Goal: Task Accomplishment & Management: Manage account settings

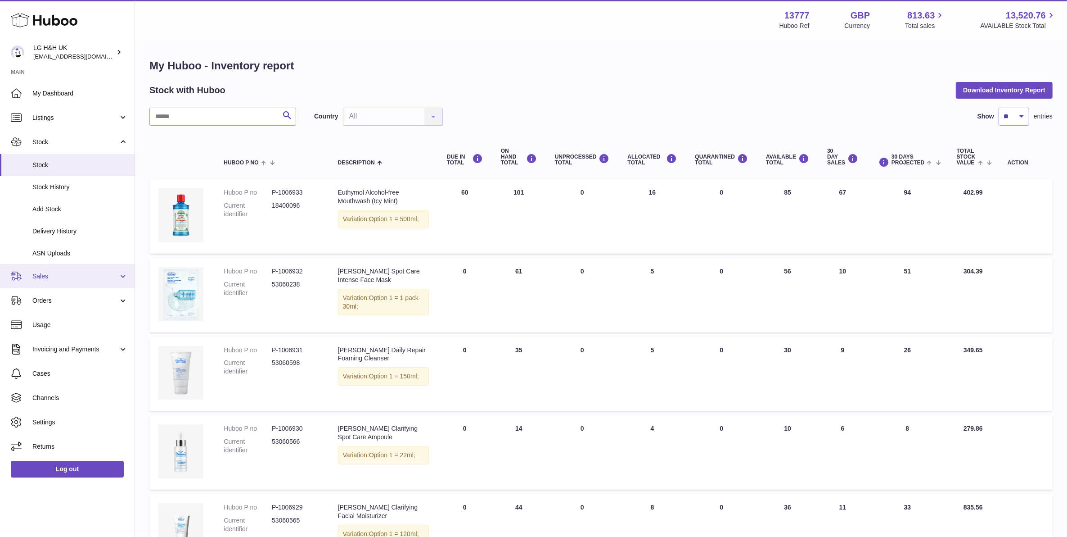
click at [35, 272] on span "Sales" at bounding box center [75, 276] width 86 height 9
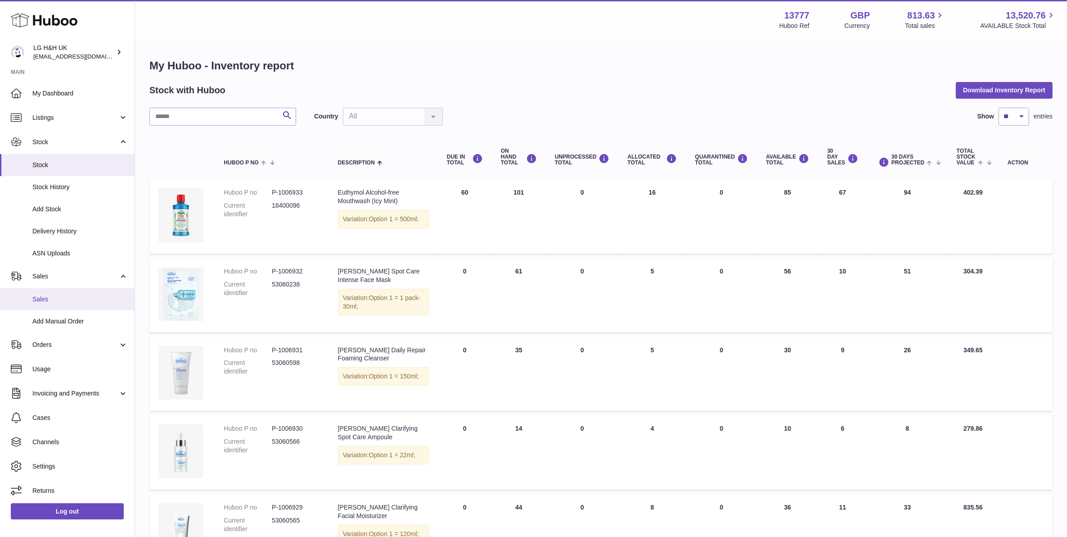
click at [48, 293] on link "Sales" at bounding box center [67, 299] width 135 height 22
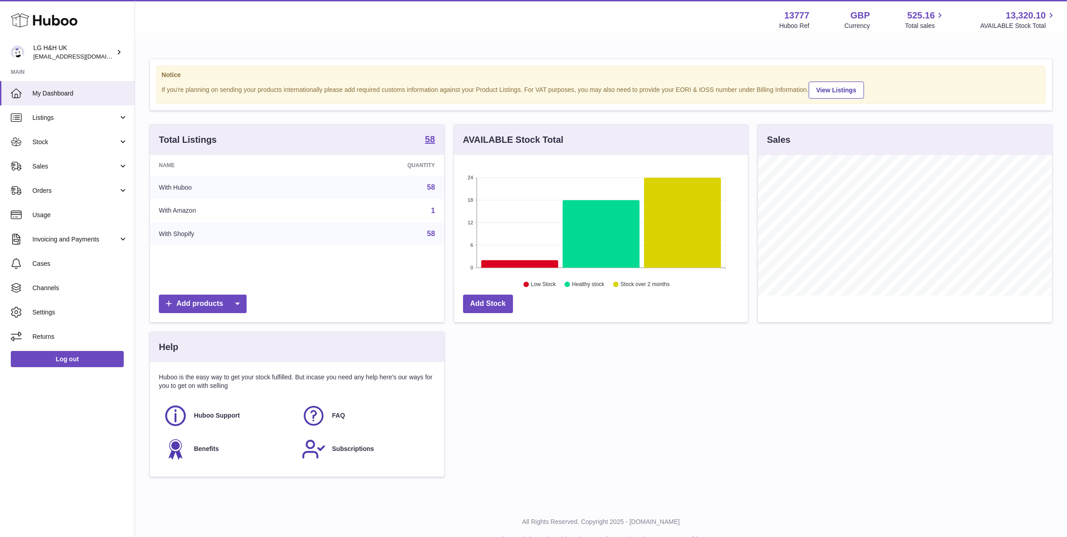
scroll to position [140, 293]
click at [61, 157] on link "Sales" at bounding box center [67, 166] width 135 height 24
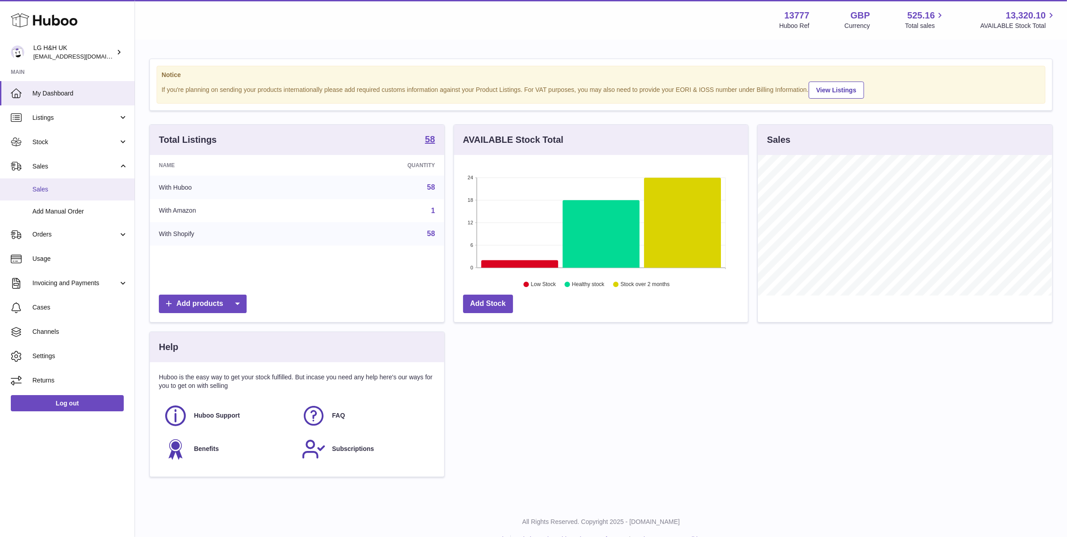
click at [67, 188] on span "Sales" at bounding box center [79, 189] width 95 height 9
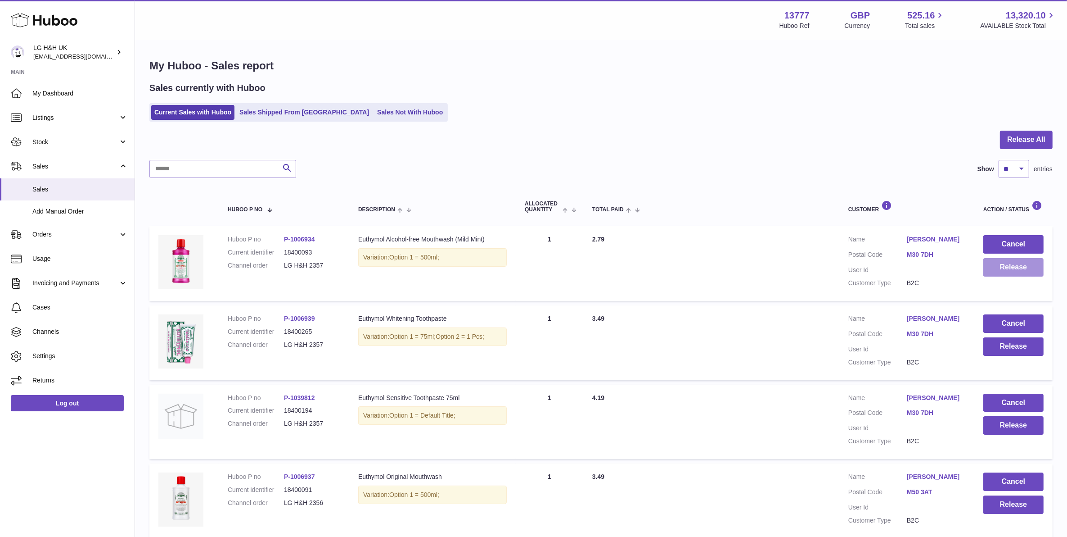
click at [1009, 271] on button "Release" at bounding box center [1014, 267] width 60 height 18
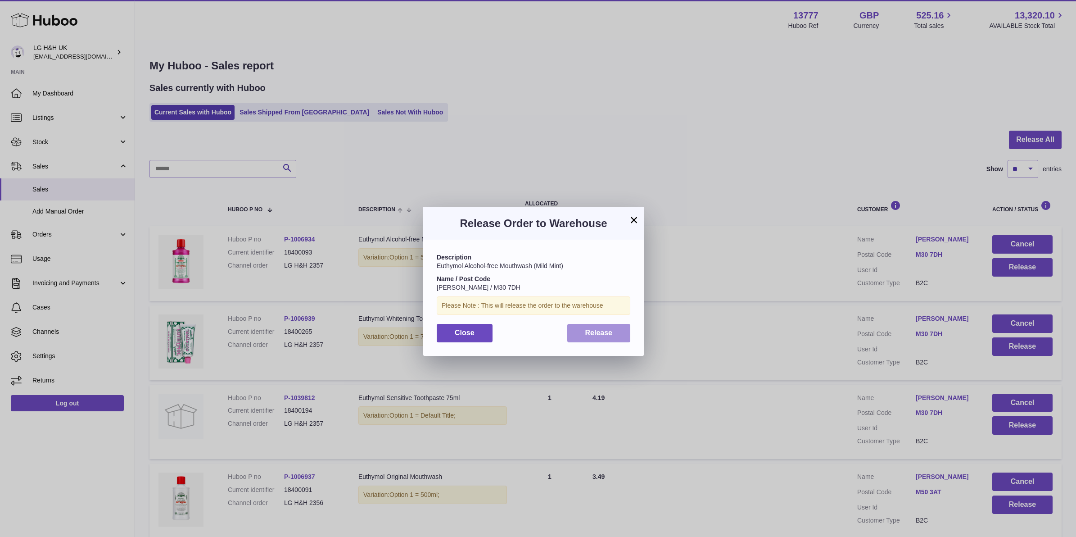
click at [613, 335] on button "Release" at bounding box center [598, 333] width 63 height 18
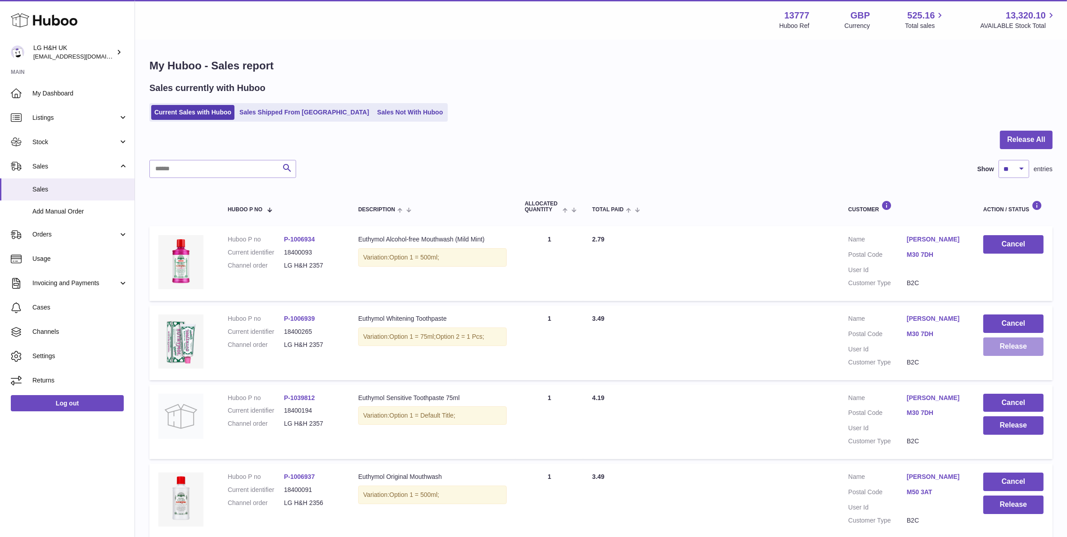
click at [1005, 345] on button "Release" at bounding box center [1014, 346] width 60 height 18
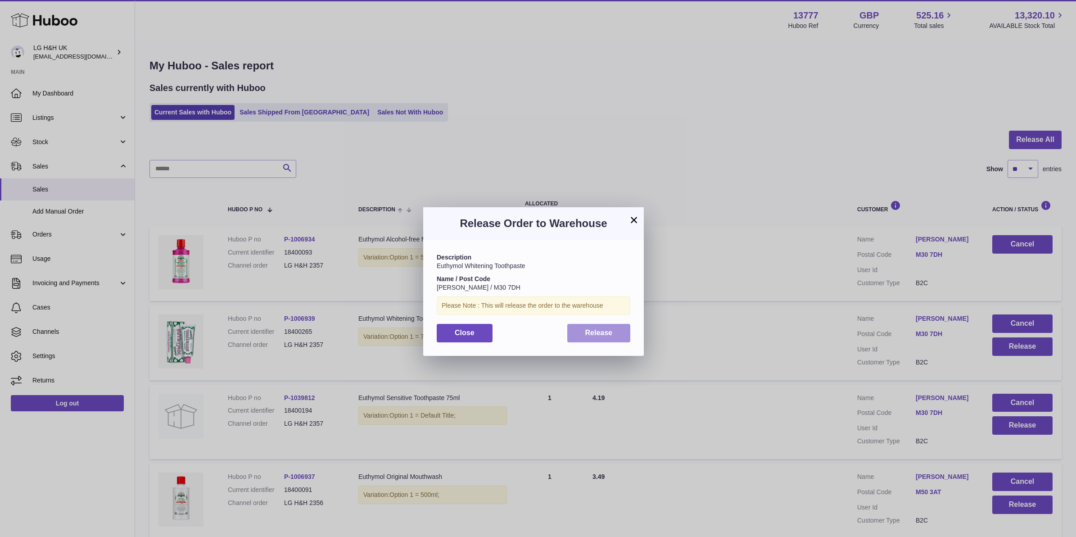
drag, startPoint x: 618, startPoint y: 338, endPoint x: 799, endPoint y: 375, distance: 185.0
click at [618, 338] on button "Release" at bounding box center [598, 333] width 63 height 18
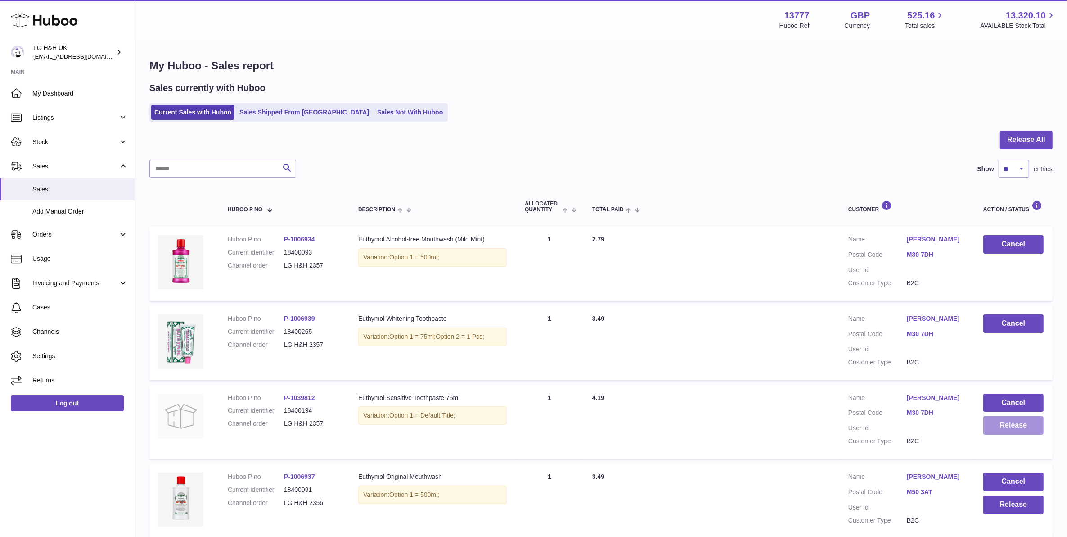
click at [1010, 419] on button "Release" at bounding box center [1014, 425] width 60 height 18
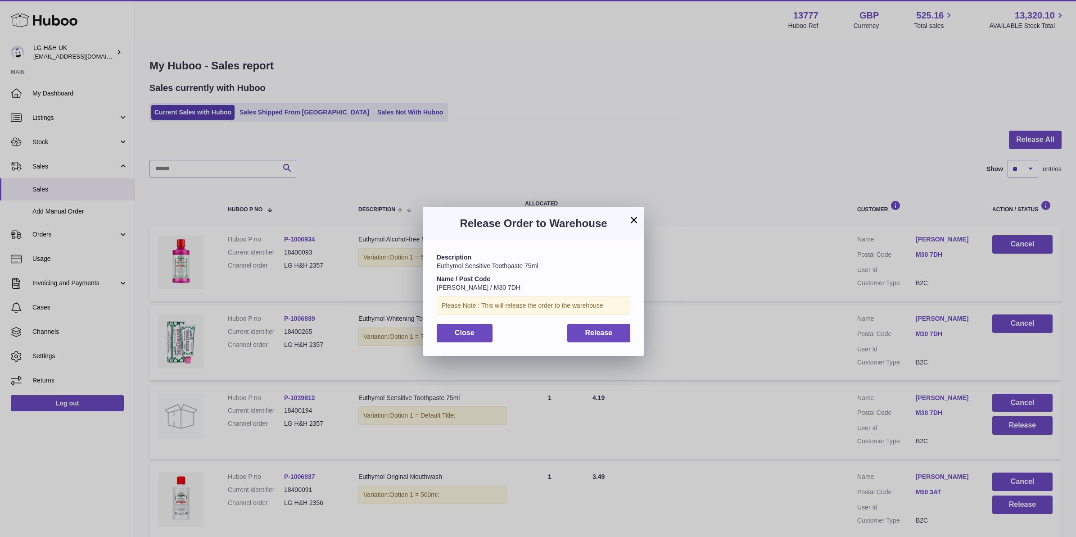
click at [622, 345] on div "Description Euthymol Sensitive Toothpaste 75ml Name / Post Code [PERSON_NAME] /…" at bounding box center [533, 297] width 221 height 116
click at [620, 338] on button "Release" at bounding box center [598, 333] width 63 height 18
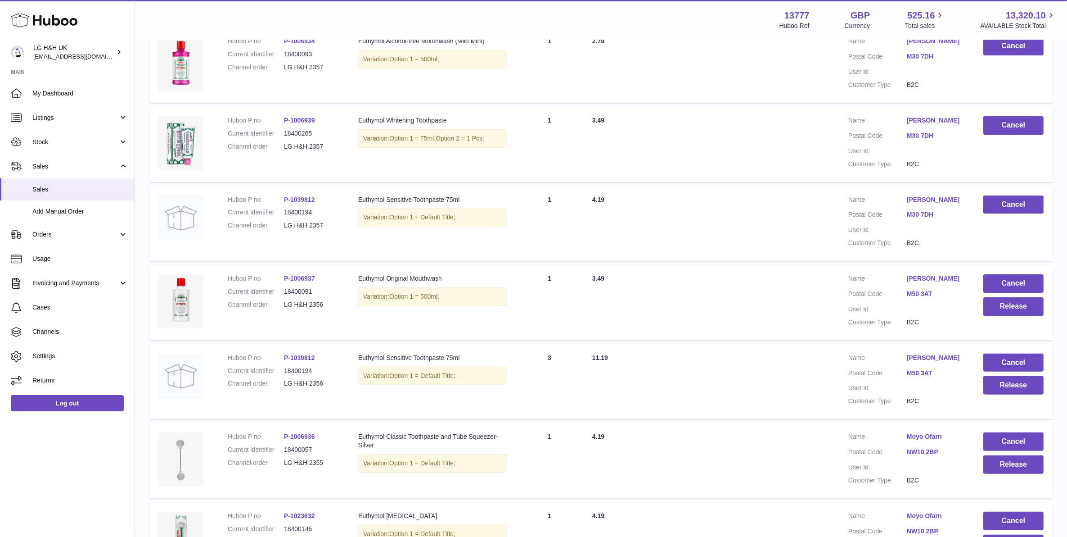
scroll to position [225, 0]
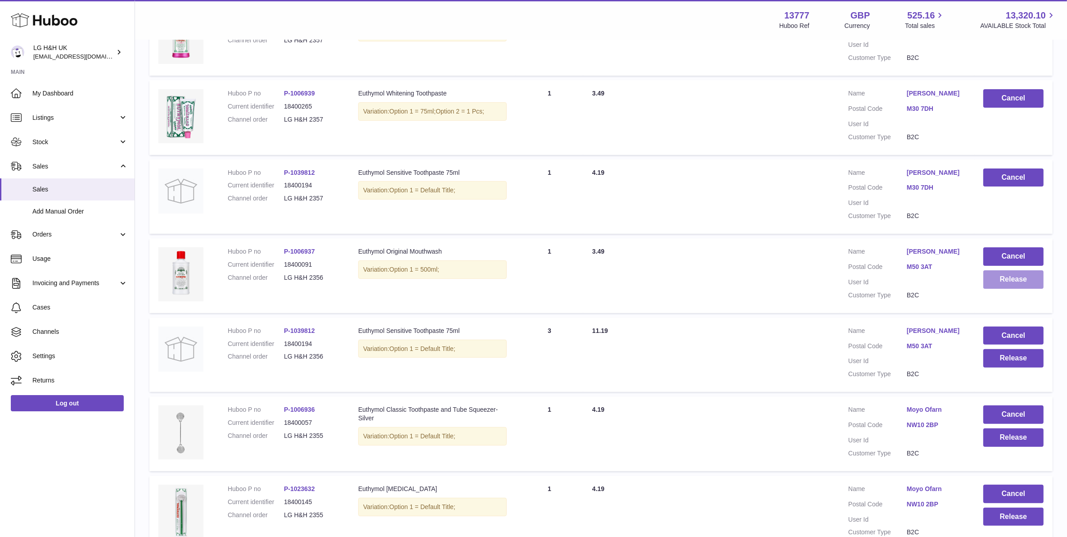
click at [997, 278] on button "Release" at bounding box center [1014, 279] width 60 height 18
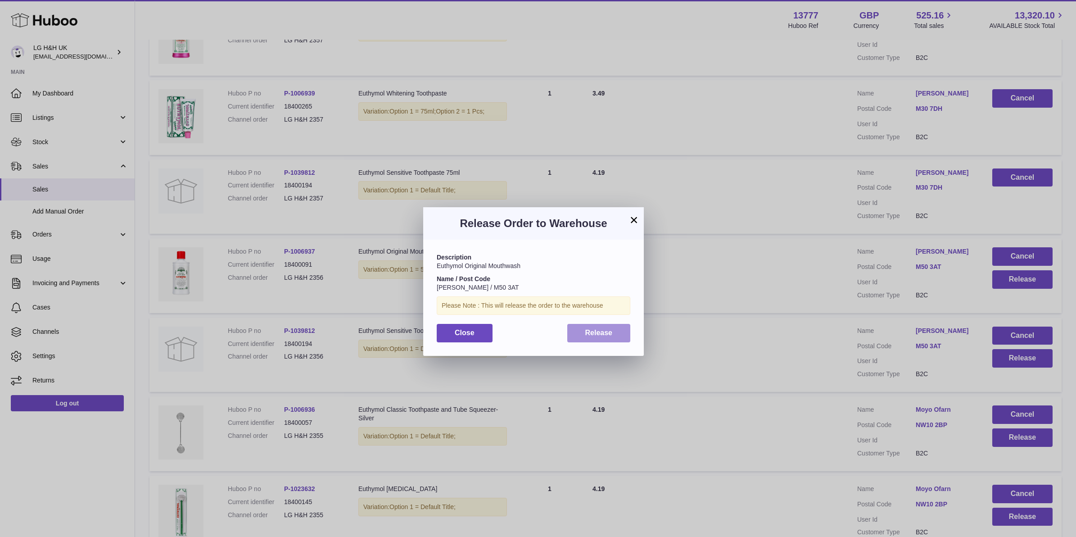
click at [619, 332] on button "Release" at bounding box center [598, 333] width 63 height 18
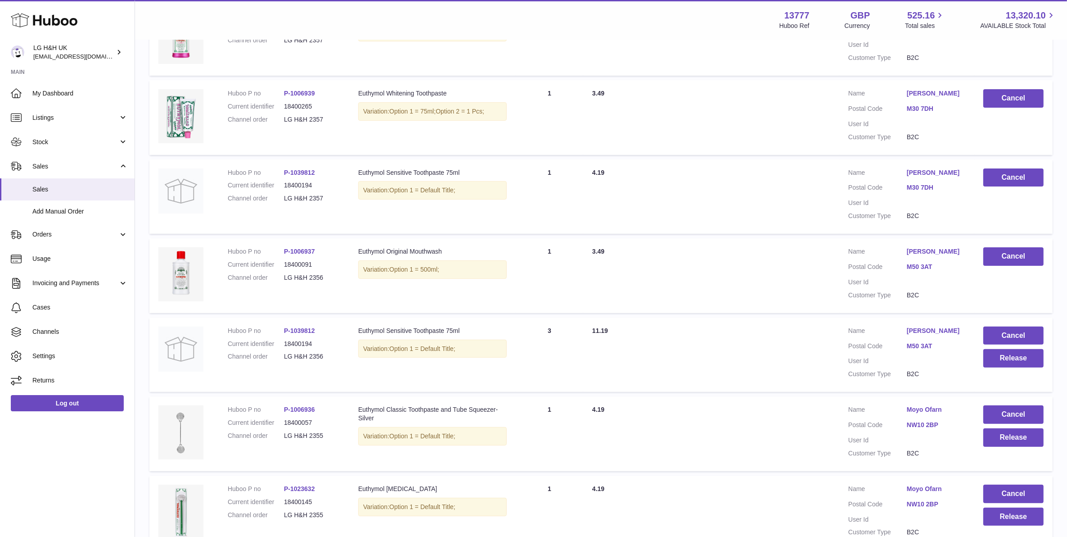
click at [1004, 371] on td "Cancel Release" at bounding box center [1014, 354] width 78 height 75
click at [1005, 365] on button "Release" at bounding box center [1014, 358] width 60 height 18
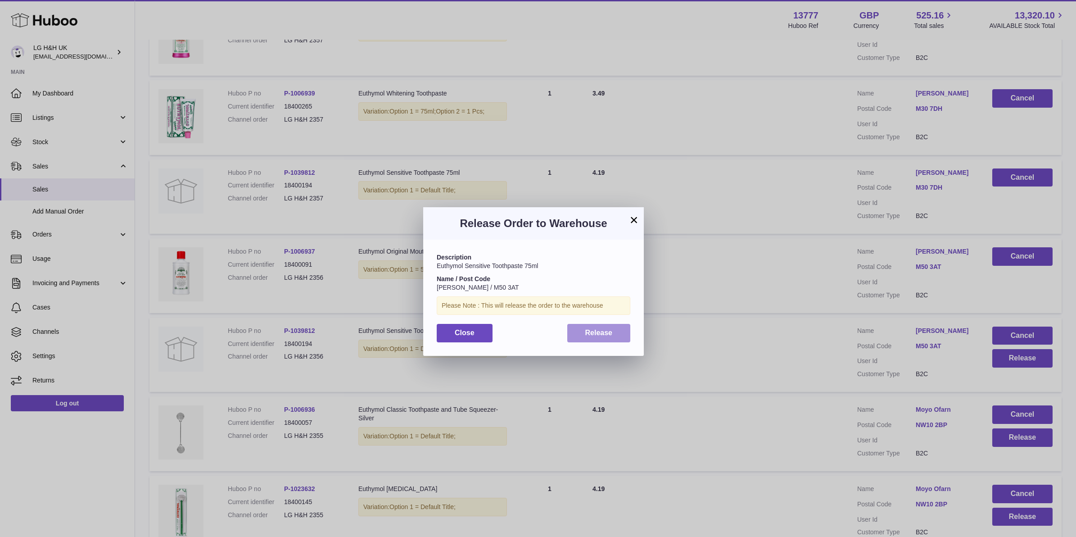
click at [617, 341] on button "Release" at bounding box center [598, 333] width 63 height 18
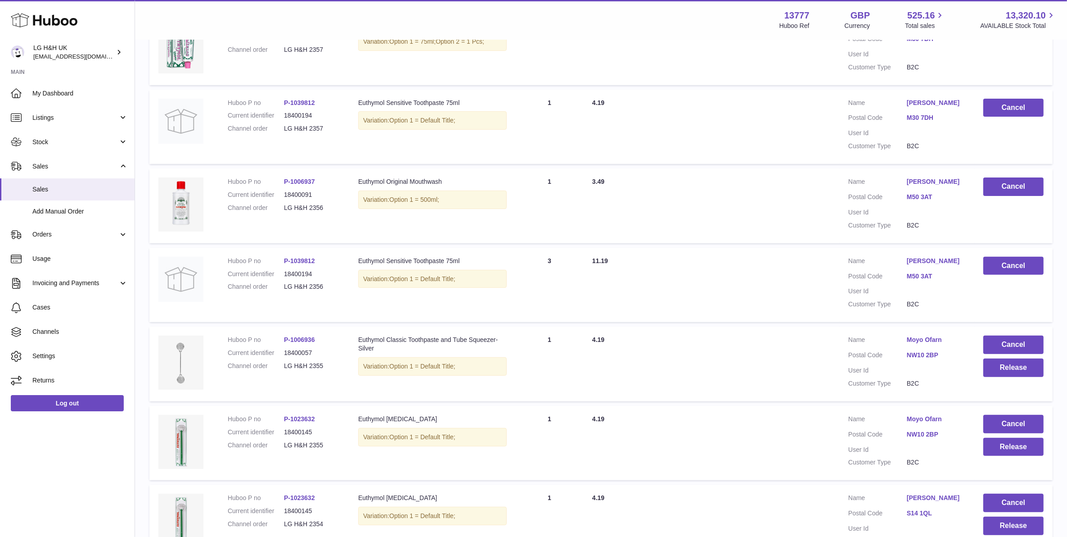
scroll to position [338, 0]
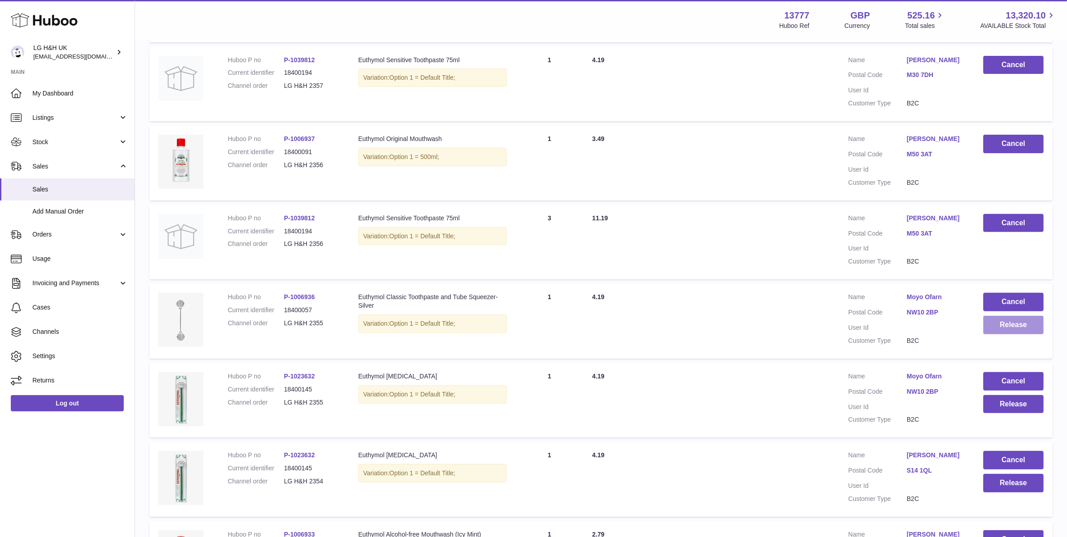
click at [1024, 325] on button "Release" at bounding box center [1014, 325] width 60 height 18
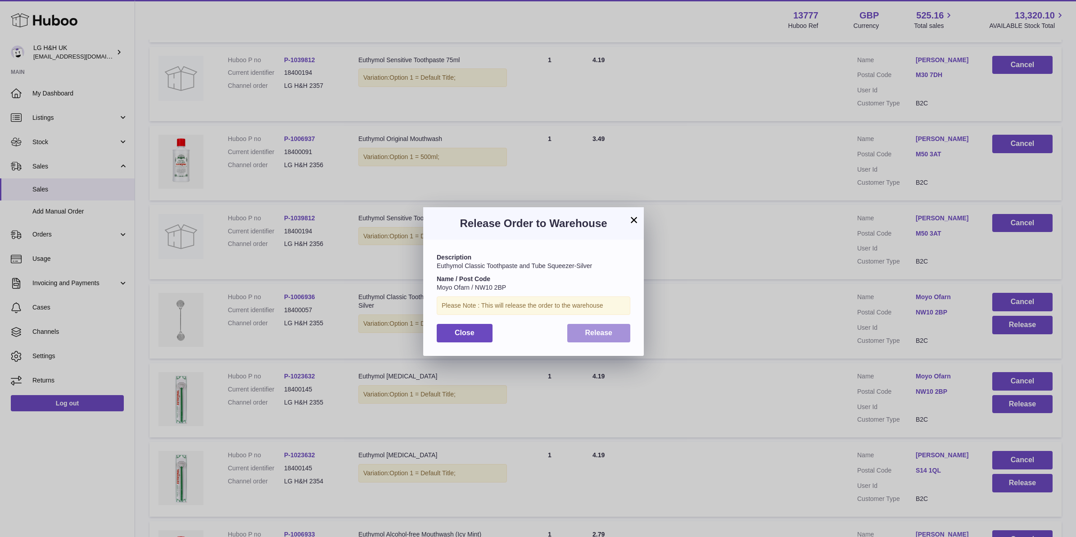
click at [610, 335] on span "Release" at bounding box center [598, 333] width 27 height 8
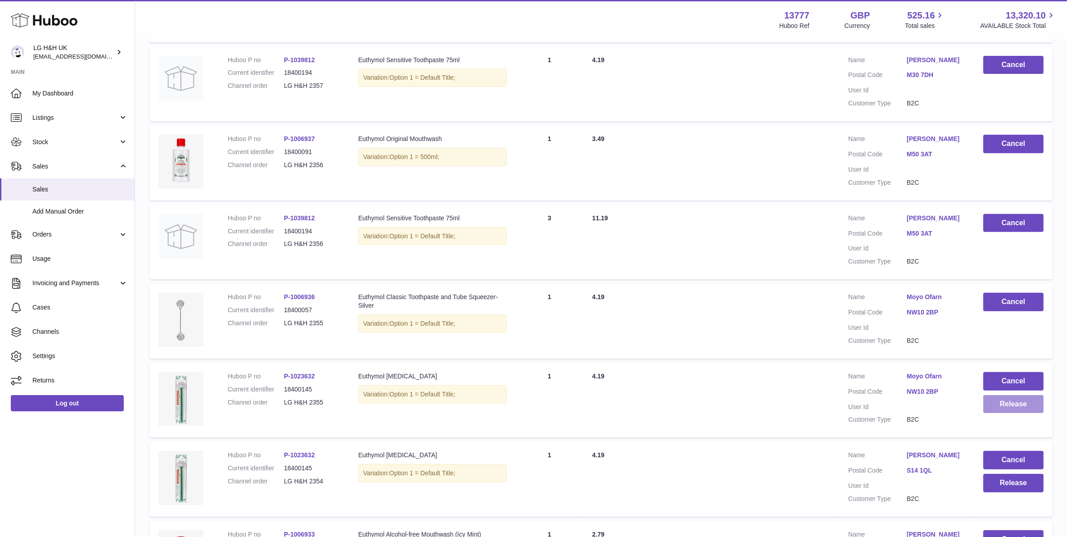
click at [1003, 406] on button "Release" at bounding box center [1014, 404] width 60 height 18
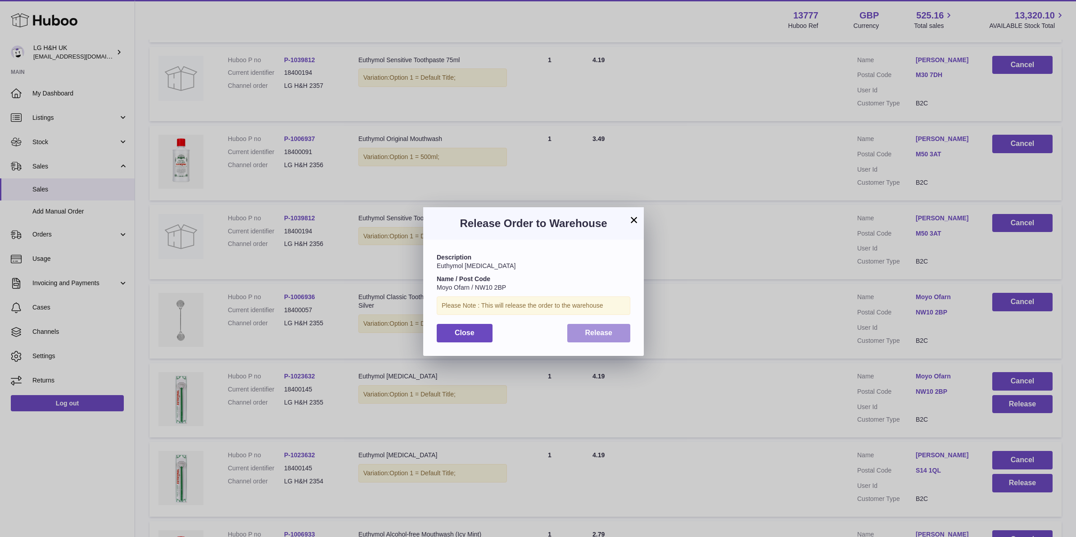
click at [623, 336] on button "Release" at bounding box center [598, 333] width 63 height 18
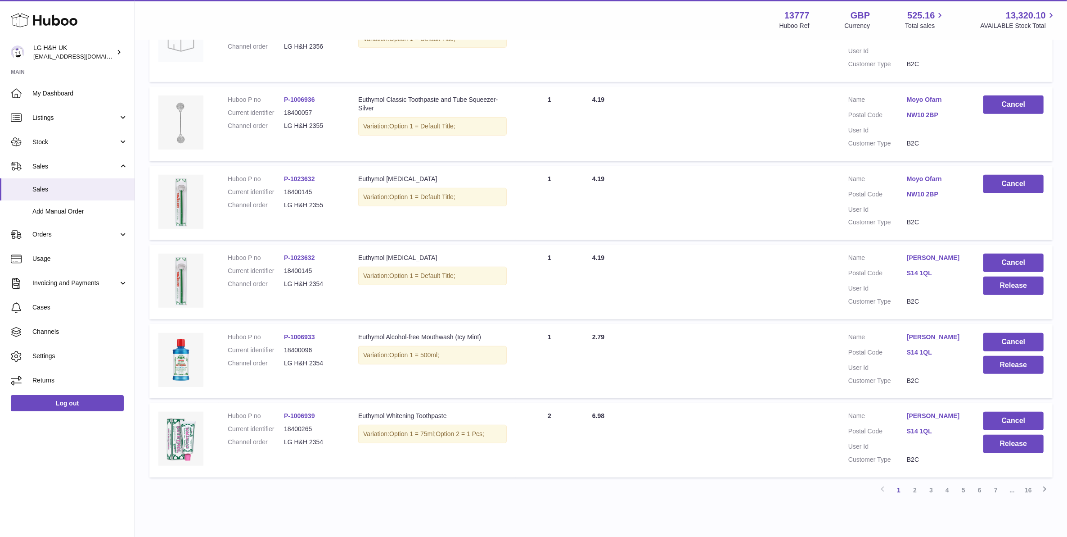
scroll to position [563, 0]
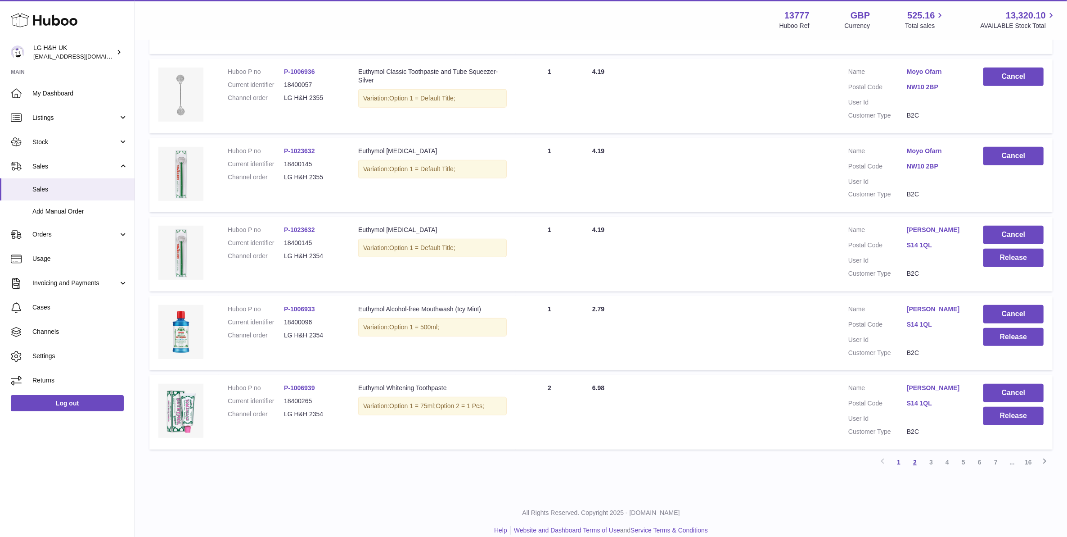
click at [911, 459] on link "2" at bounding box center [915, 462] width 16 height 16
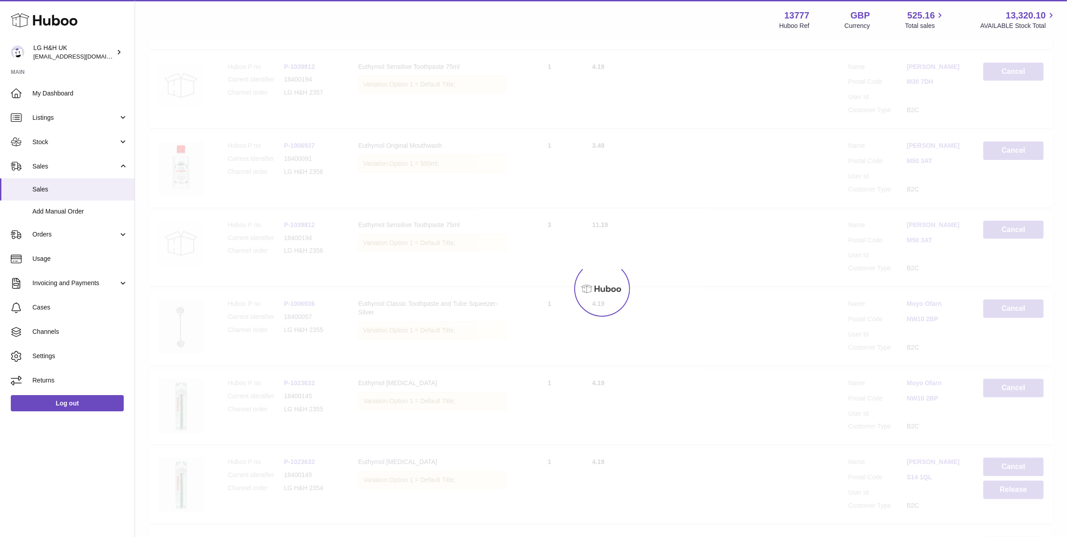
scroll to position [41, 0]
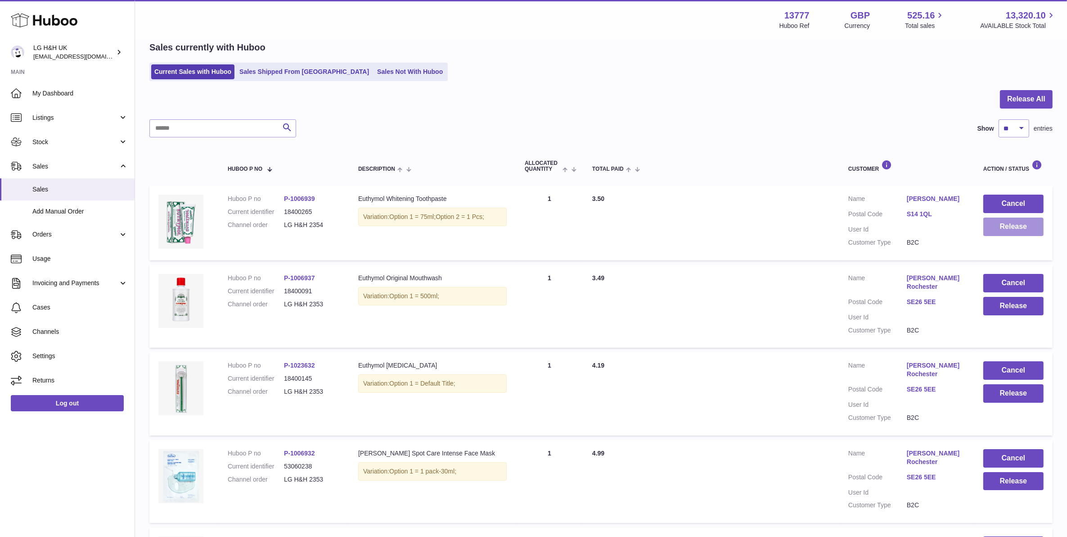
click at [1030, 234] on button "Release" at bounding box center [1014, 226] width 60 height 18
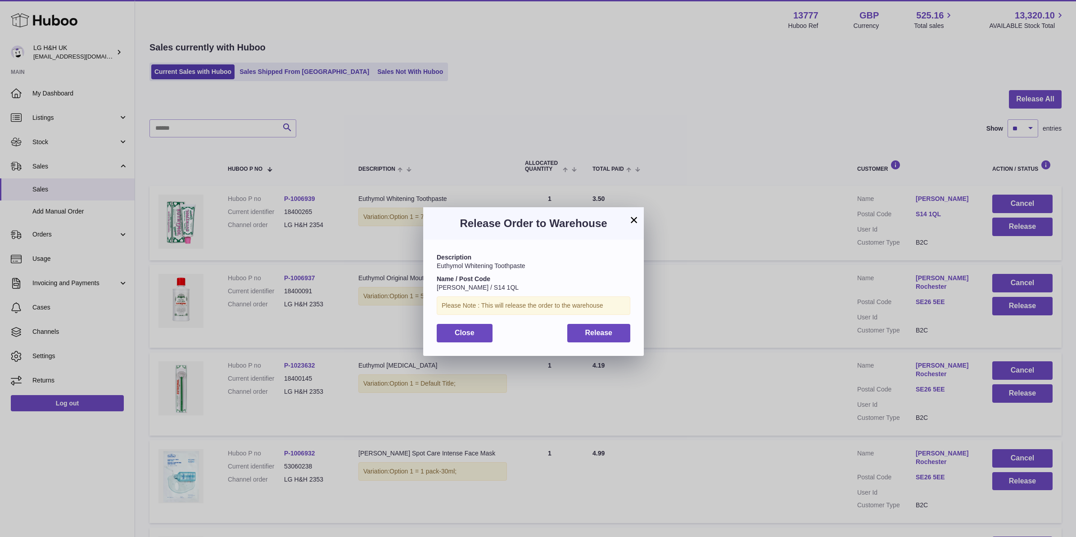
click at [600, 343] on div "Description Euthymol [MEDICAL_DATA] Toothpaste Name / Post Code [PERSON_NAME] /…" at bounding box center [533, 297] width 221 height 116
click at [624, 340] on button "Release" at bounding box center [598, 333] width 63 height 18
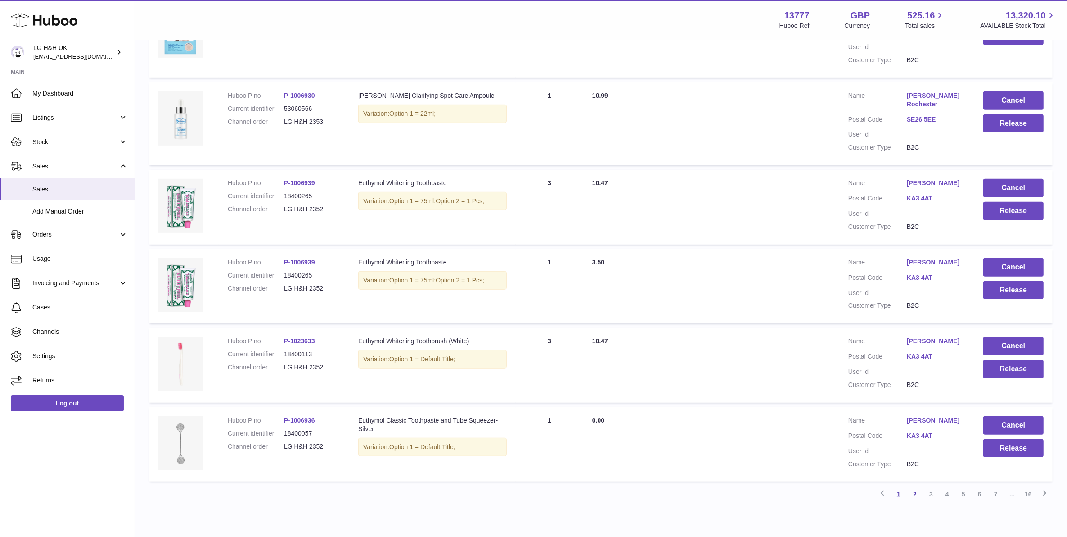
click at [896, 486] on link "1" at bounding box center [899, 494] width 16 height 16
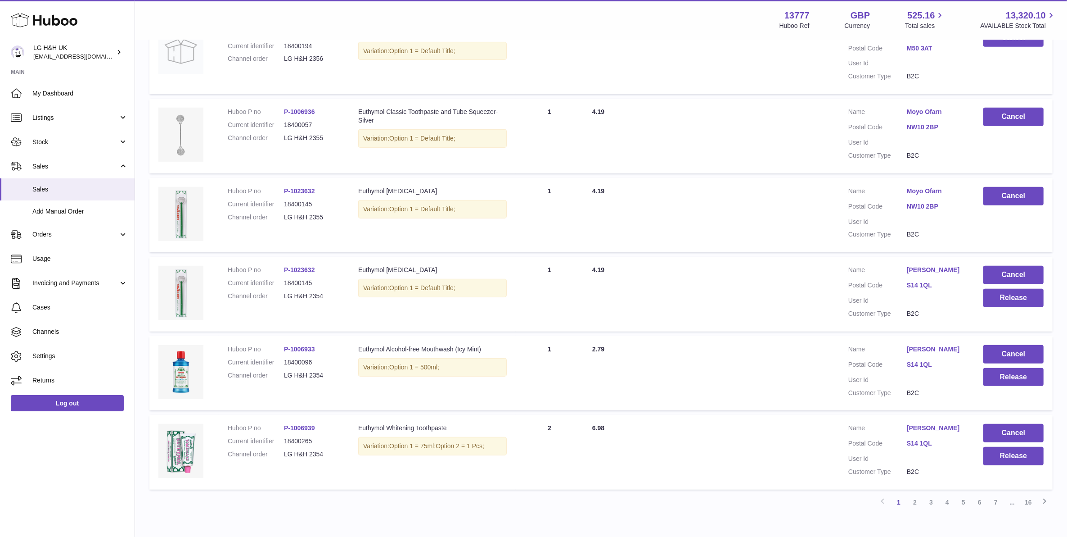
scroll to position [573, 0]
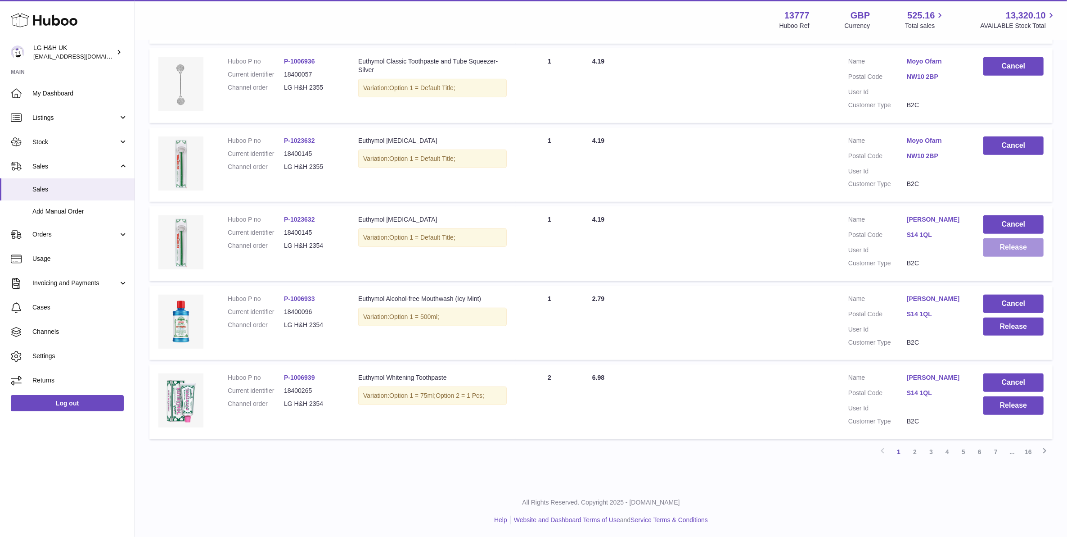
click at [1011, 254] on button "Release" at bounding box center [1014, 247] width 60 height 18
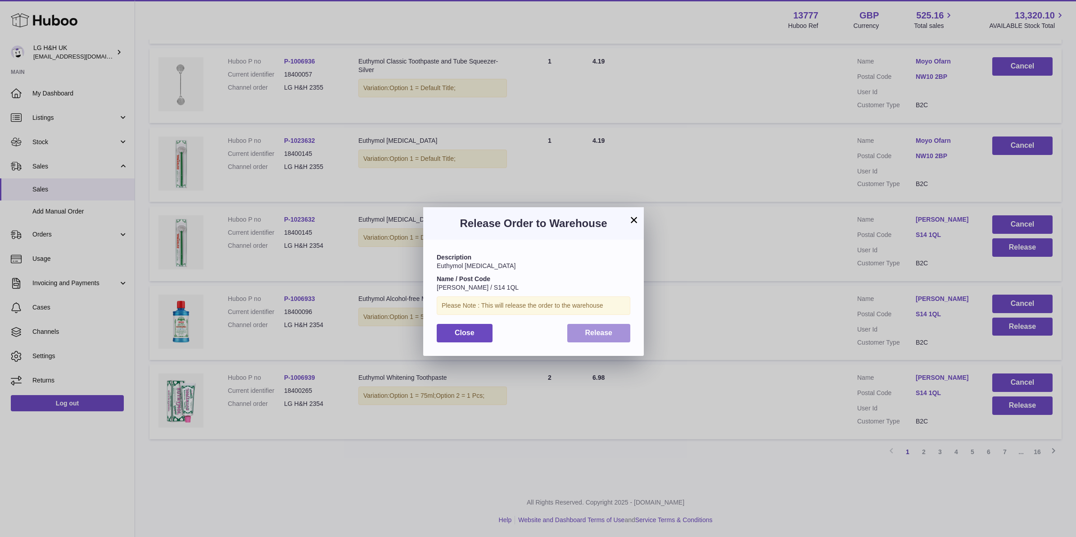
click at [597, 324] on button "Release" at bounding box center [598, 333] width 63 height 18
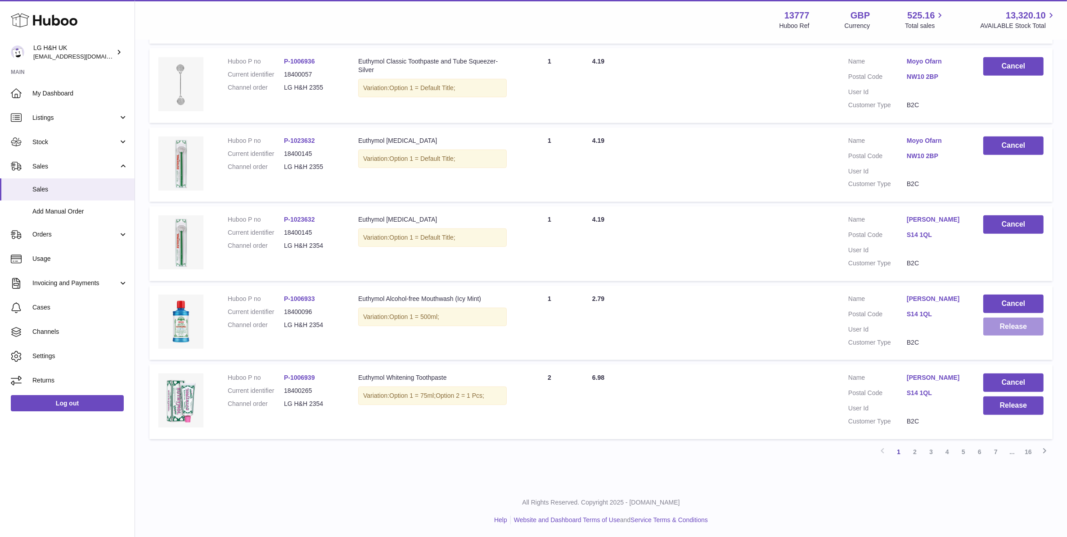
click at [1015, 334] on button "Release" at bounding box center [1014, 326] width 60 height 18
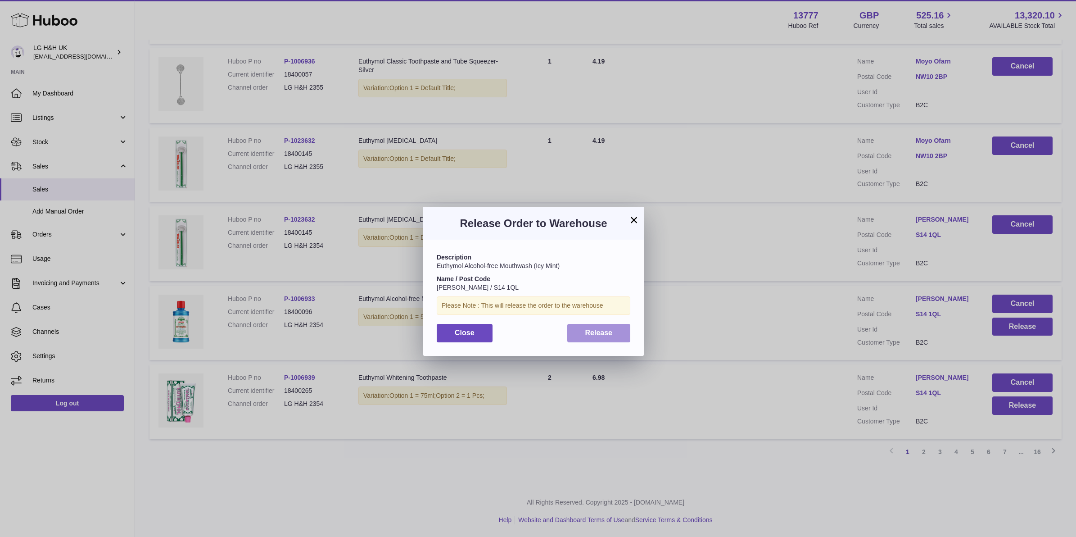
click at [606, 332] on span "Release" at bounding box center [598, 333] width 27 height 8
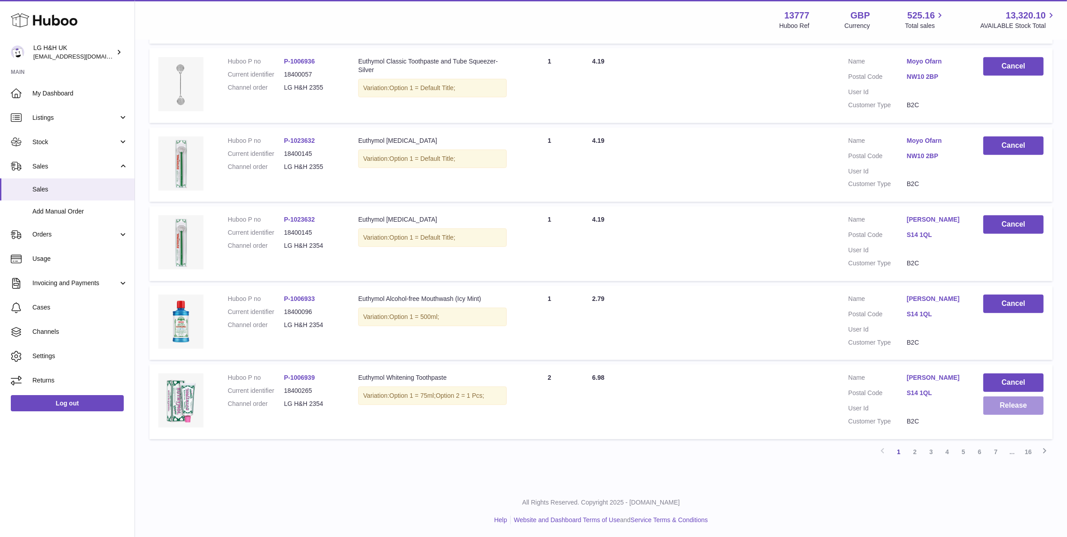
click at [993, 410] on button "Release" at bounding box center [1014, 405] width 60 height 18
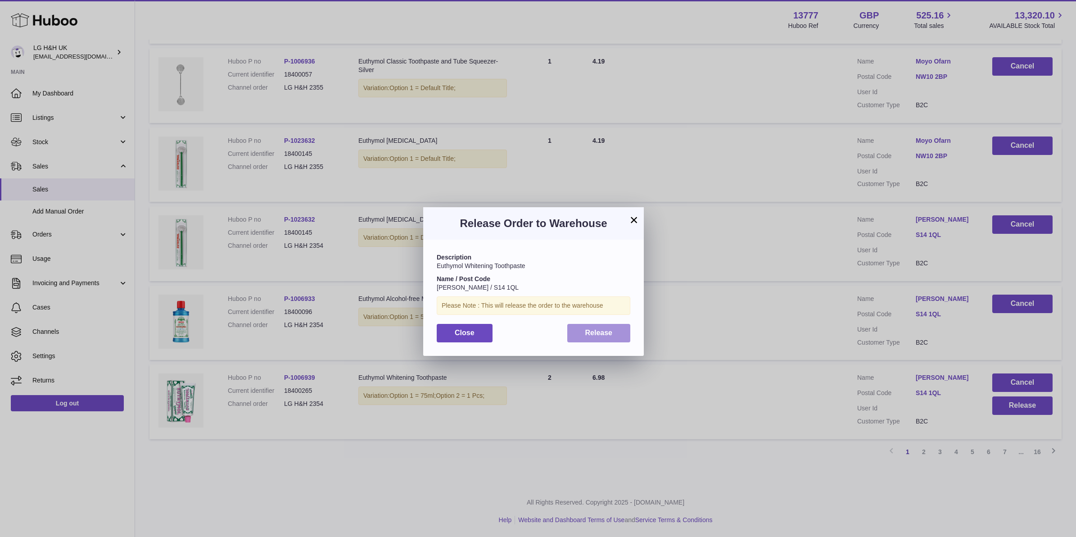
click at [603, 335] on span "Release" at bounding box center [598, 333] width 27 height 8
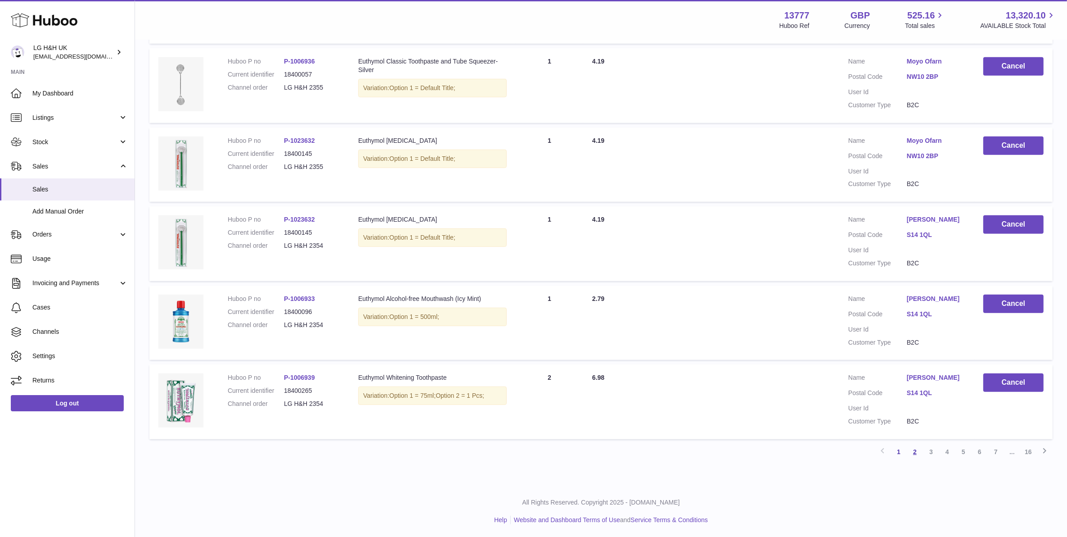
click at [913, 455] on link "2" at bounding box center [915, 451] width 16 height 16
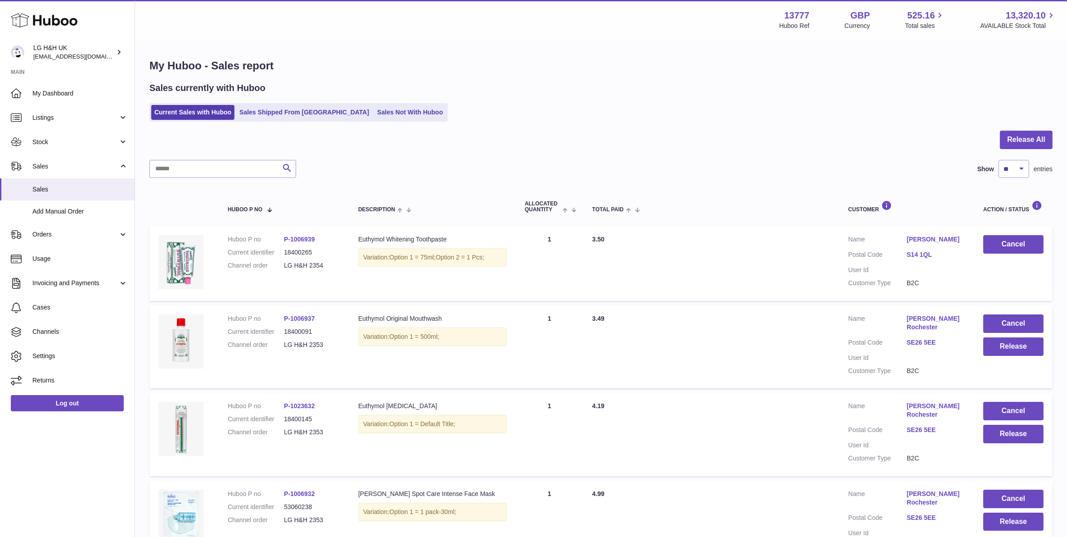
click at [358, 120] on ul "Current Sales with Huboo Sales Shipped From [GEOGRAPHIC_DATA] Sales Not With Hu…" at bounding box center [298, 112] width 298 height 18
click at [359, 120] on ul "Current Sales with Huboo Sales Shipped From [GEOGRAPHIC_DATA] Sales Not With Hu…" at bounding box center [298, 112] width 298 height 18
click at [374, 116] on link "Sales Not With Huboo" at bounding box center [410, 112] width 72 height 15
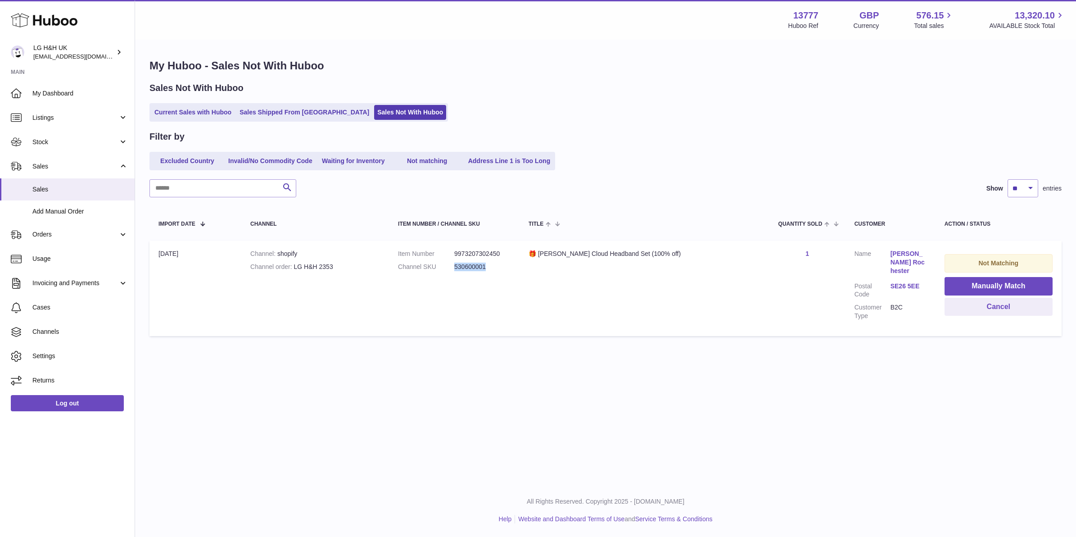
drag, startPoint x: 510, startPoint y: 267, endPoint x: 459, endPoint y: 264, distance: 51.0
click at [459, 264] on dl "Item Number 9973207302450 Channel SKU 530600001" at bounding box center [454, 262] width 113 height 26
copy dl "530600001"
click at [938, 284] on td "Not Matching Manually Match Cancel" at bounding box center [998, 287] width 126 height 95
click at [944, 284] on button "Manually Match" at bounding box center [998, 286] width 108 height 18
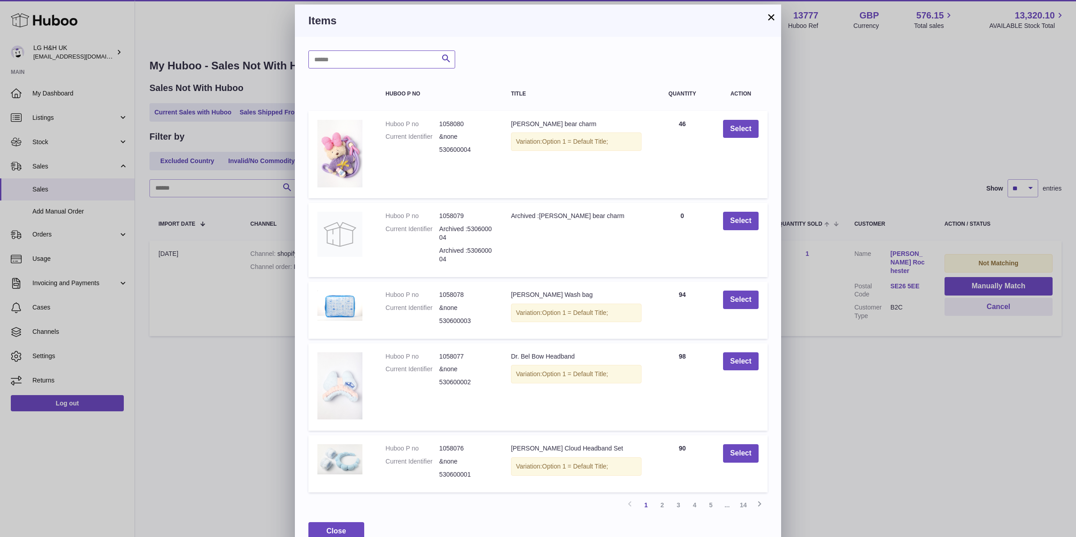
click at [395, 59] on input "text" at bounding box center [381, 59] width 147 height 18
paste input "*********"
type input "*********"
click at [439, 59] on button "Search" at bounding box center [446, 59] width 18 height 18
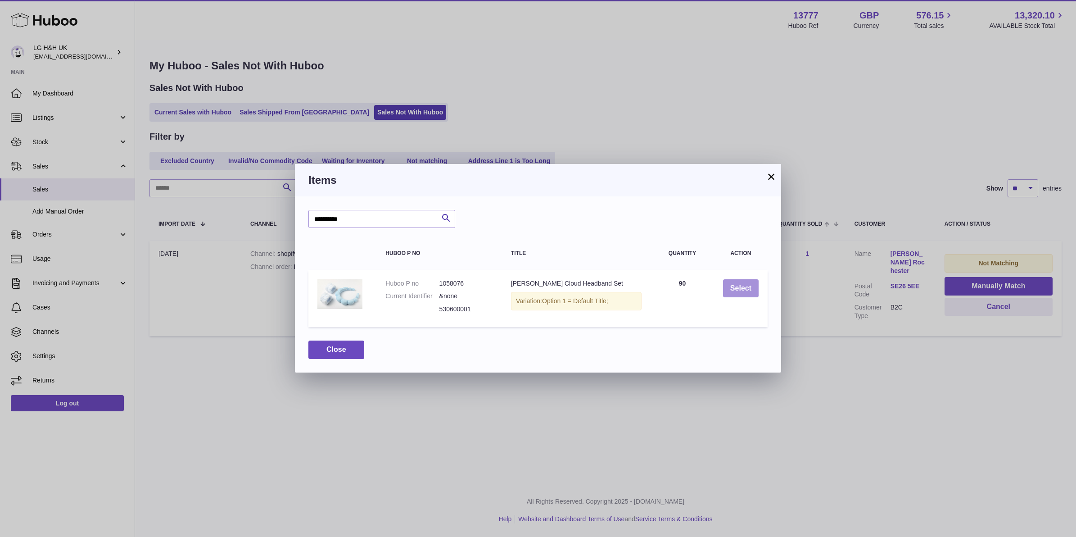
click at [756, 289] on button "Select" at bounding box center [741, 288] width 36 height 18
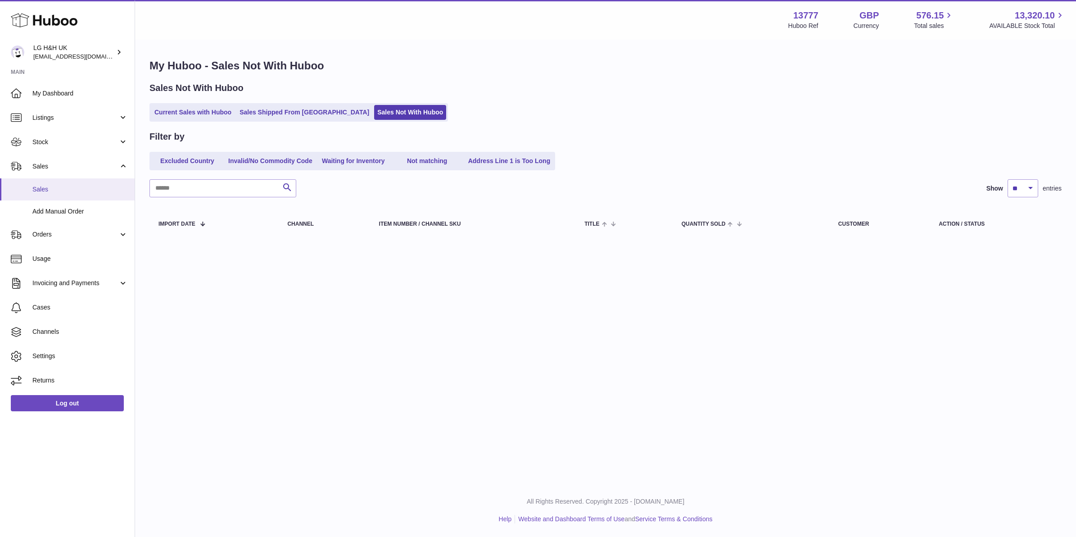
click at [91, 190] on span "Sales" at bounding box center [79, 189] width 95 height 9
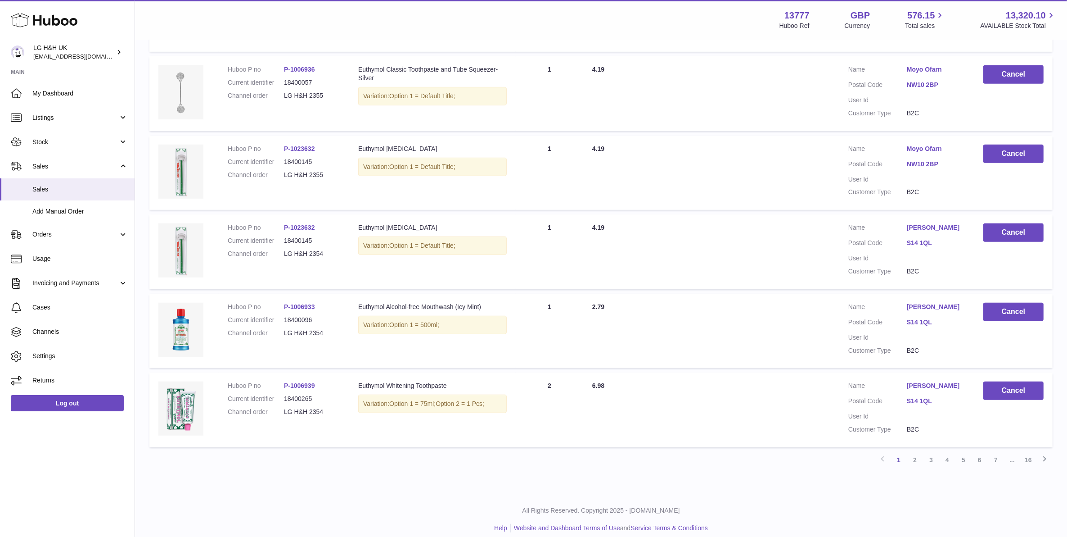
scroll to position [573, 0]
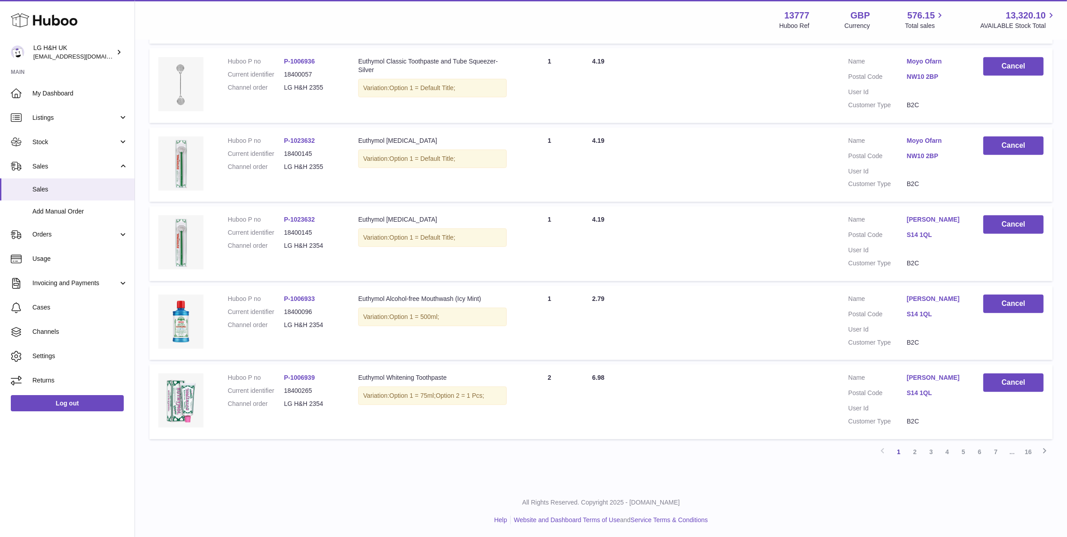
click at [913, 444] on link "2" at bounding box center [915, 451] width 16 height 16
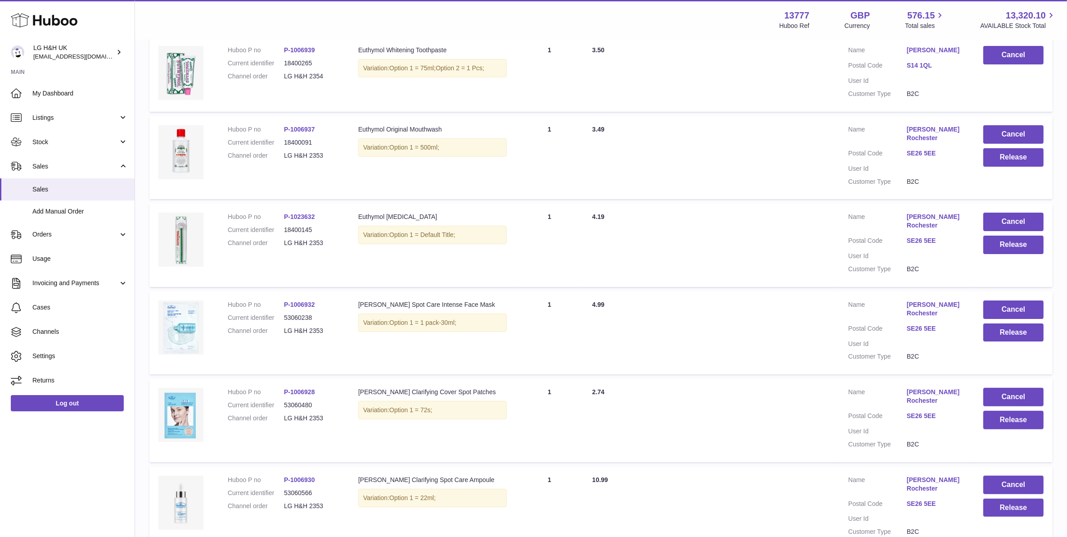
scroll to position [266, 0]
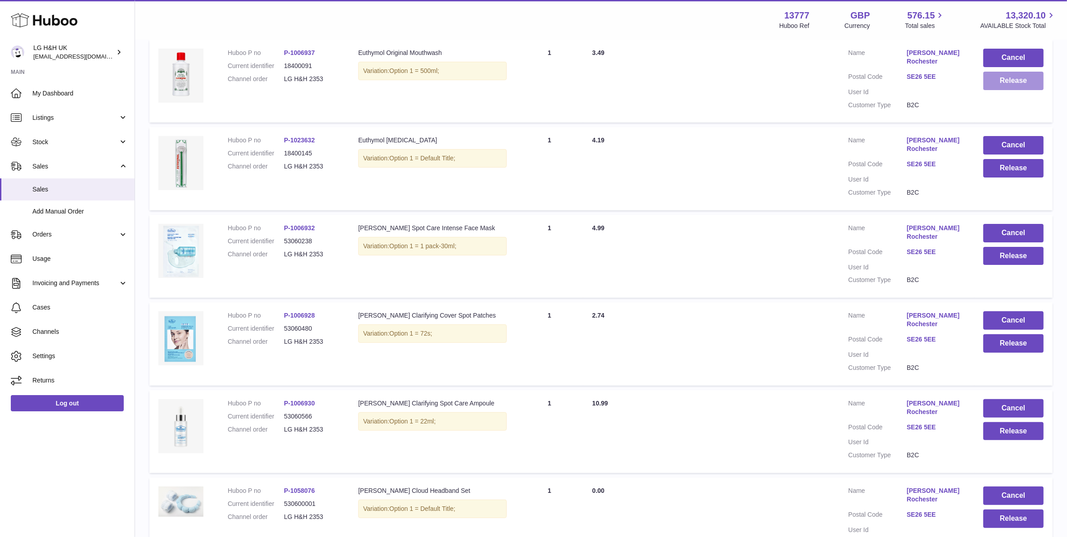
click at [997, 78] on button "Release" at bounding box center [1014, 81] width 60 height 18
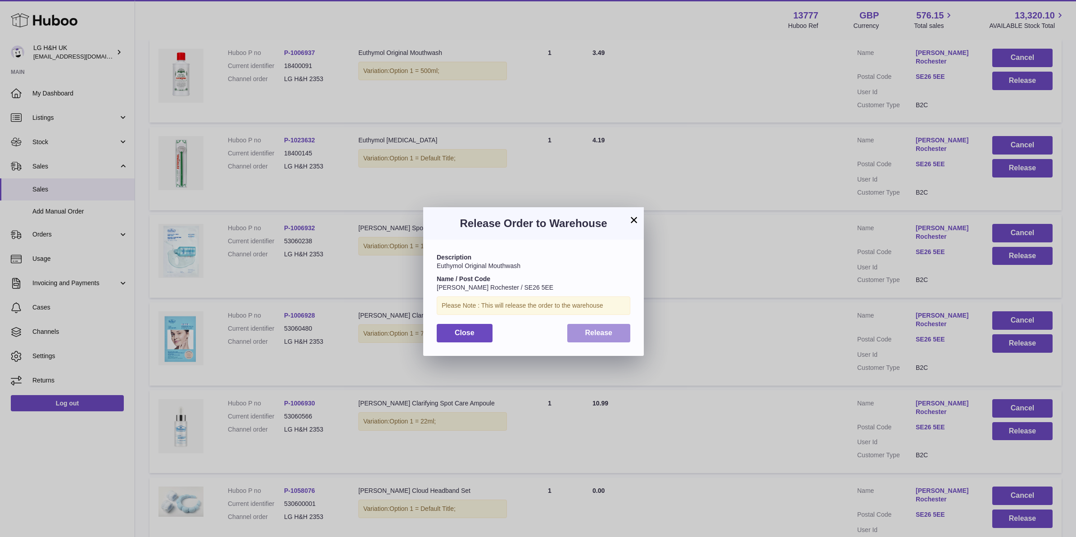
drag, startPoint x: 611, startPoint y: 334, endPoint x: 782, endPoint y: 288, distance: 177.4
click at [611, 334] on span "Release" at bounding box center [598, 333] width 27 height 8
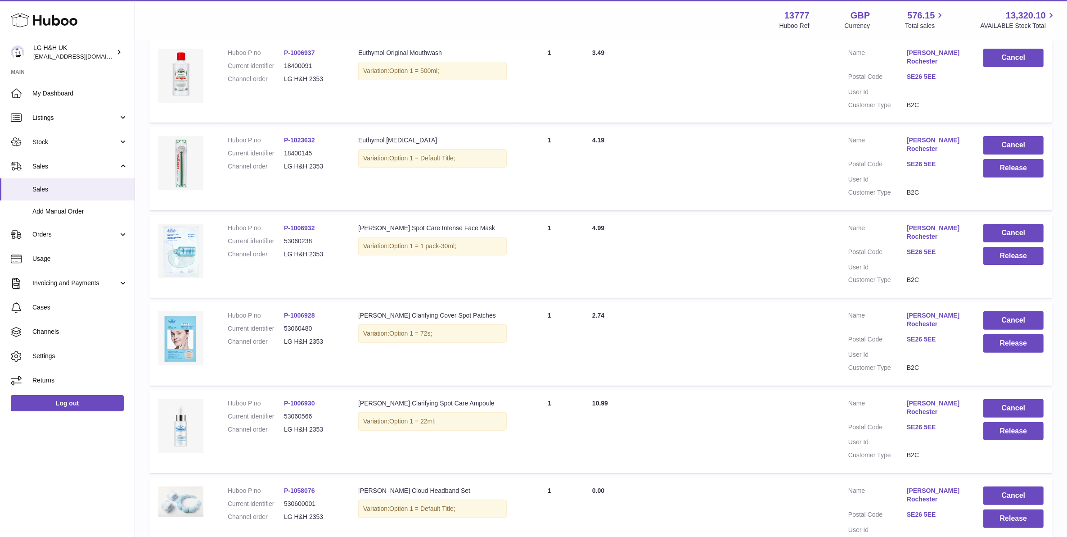
click at [1005, 177] on td "Cancel Release" at bounding box center [1014, 168] width 78 height 83
click at [1007, 167] on button "Release" at bounding box center [1014, 168] width 60 height 18
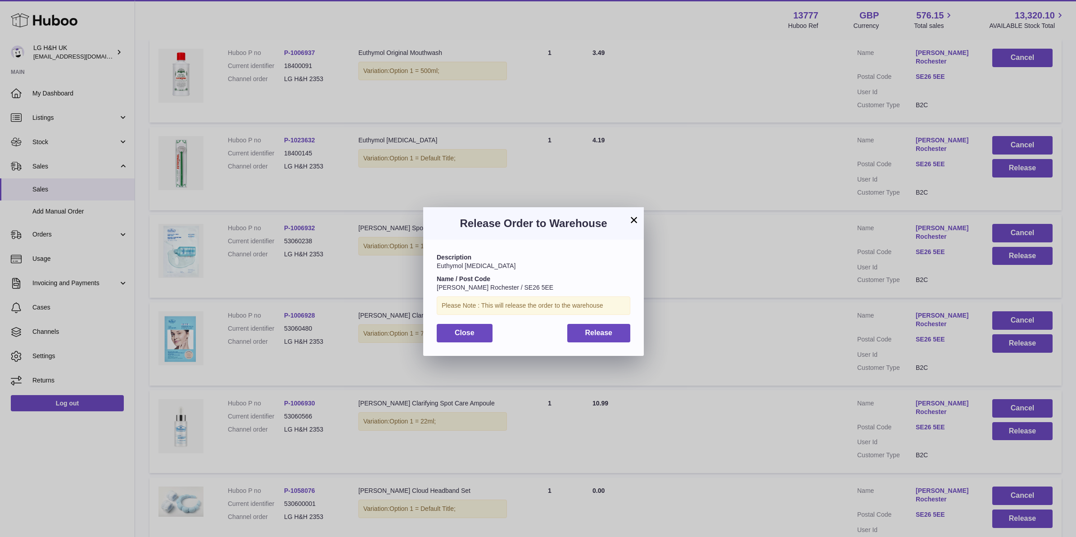
click at [632, 331] on div "Description Euthymol Tongue Cleaner Name / Post Code Okine Rochester / SE26 5EE…" at bounding box center [533, 297] width 221 height 116
click at [628, 333] on button "Release" at bounding box center [598, 333] width 63 height 18
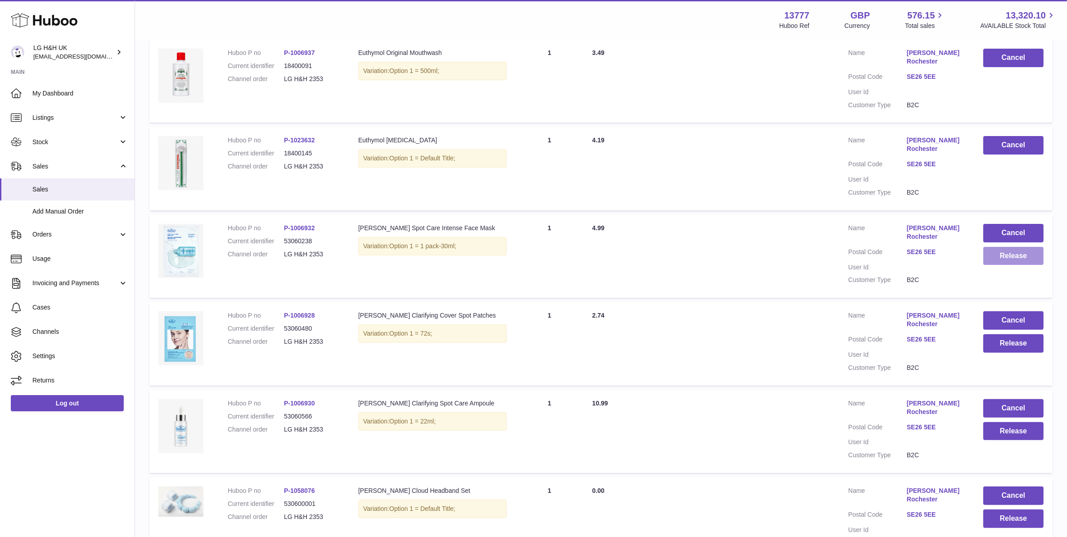
click at [1000, 247] on button "Release" at bounding box center [1014, 256] width 60 height 18
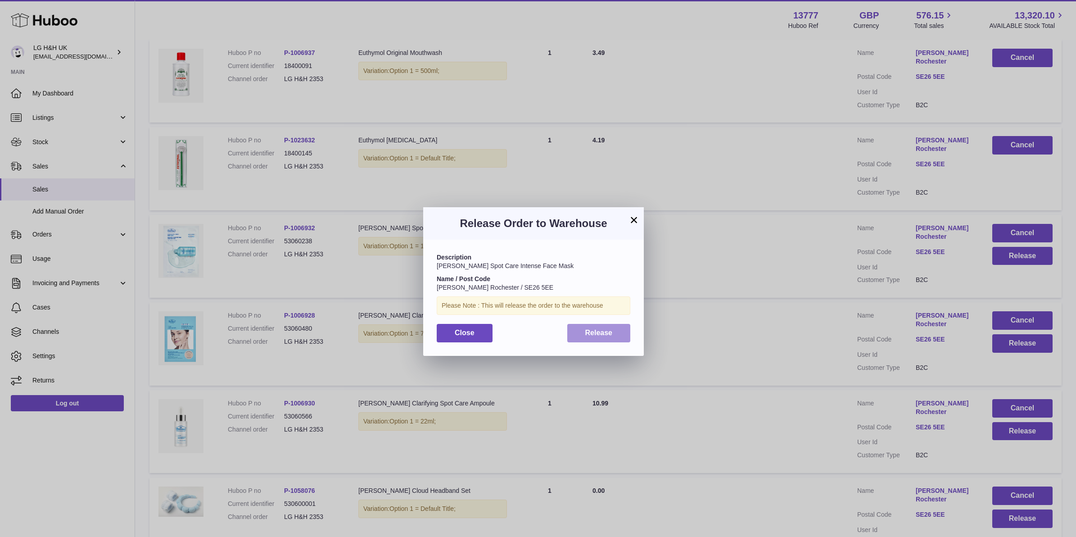
click at [586, 338] on button "Release" at bounding box center [598, 333] width 63 height 18
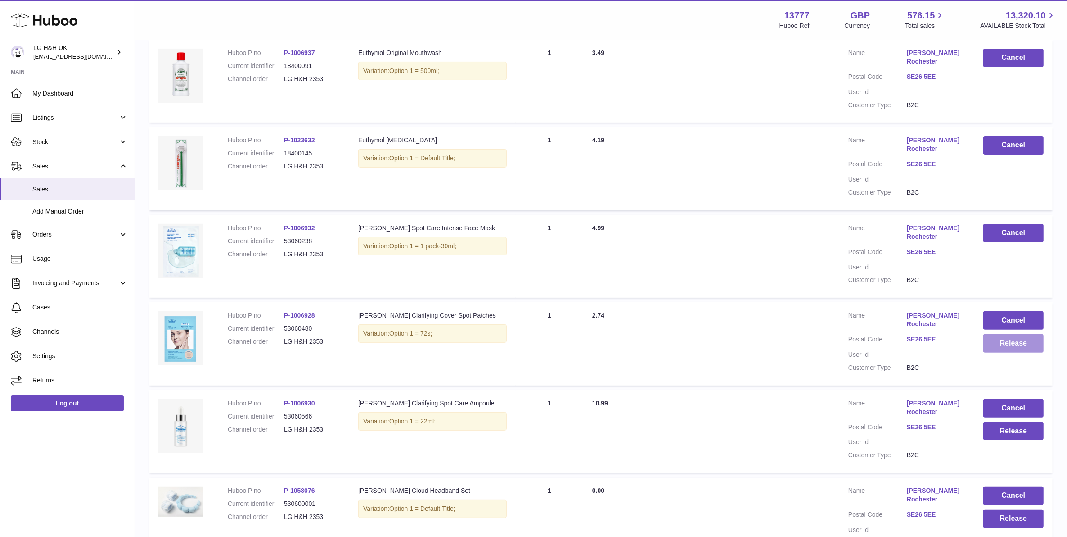
click at [1006, 334] on button "Release" at bounding box center [1014, 343] width 60 height 18
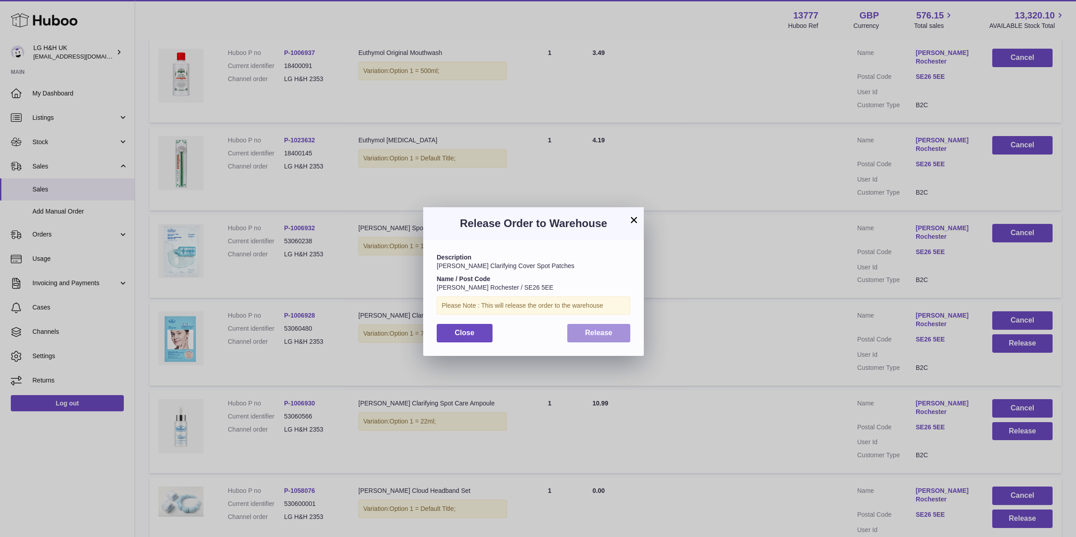
click at [583, 328] on button "Release" at bounding box center [598, 333] width 63 height 18
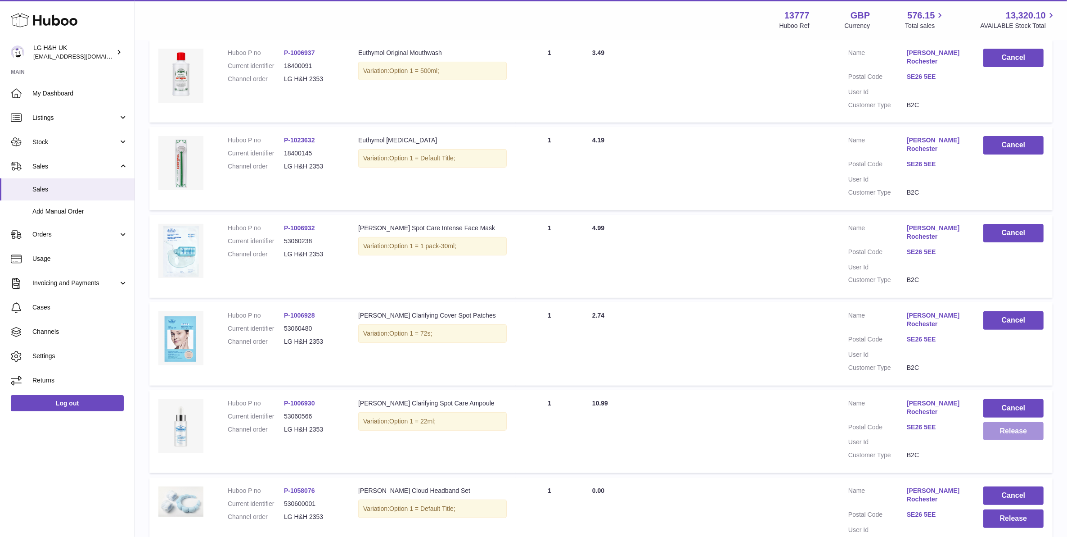
click at [984, 422] on button "Release" at bounding box center [1014, 431] width 60 height 18
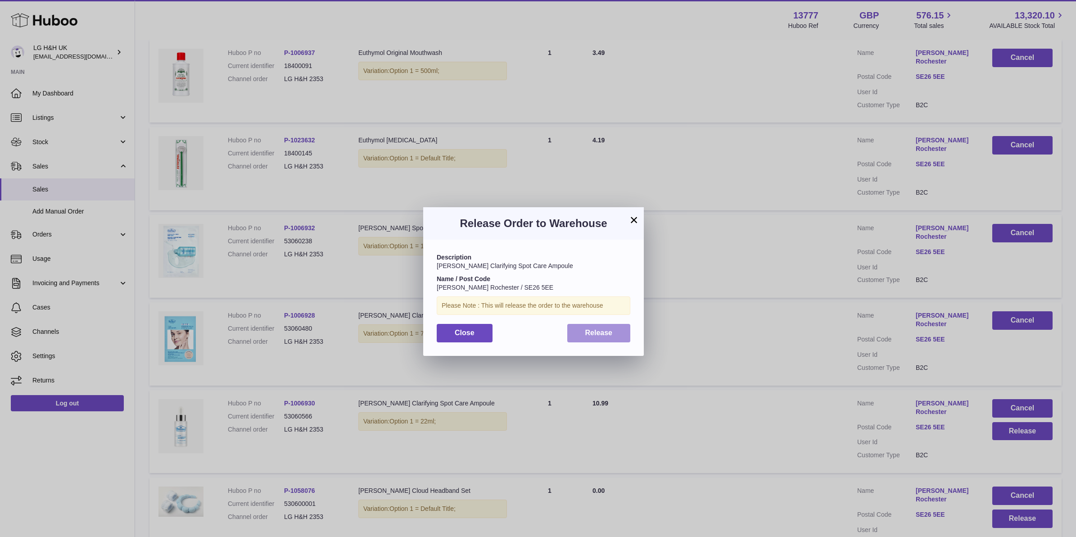
click at [613, 341] on button "Release" at bounding box center [598, 333] width 63 height 18
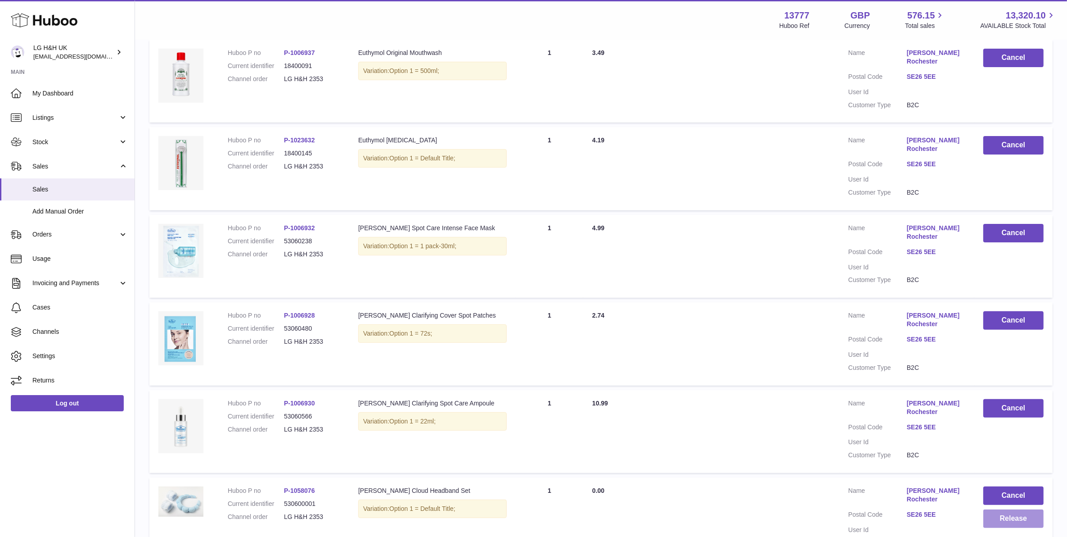
click at [1033, 509] on button "Release" at bounding box center [1014, 518] width 60 height 18
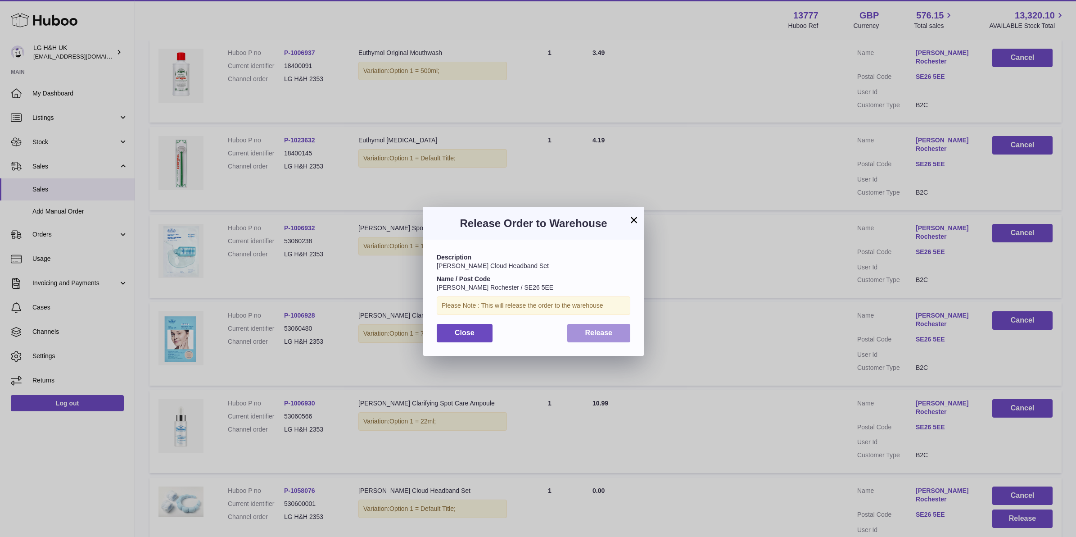
click at [618, 327] on button "Release" at bounding box center [598, 333] width 63 height 18
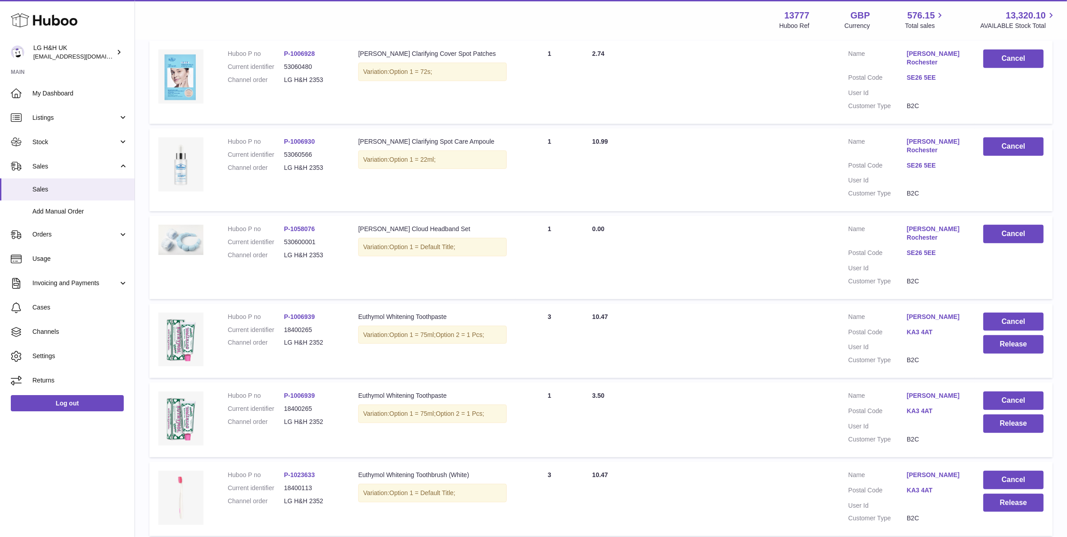
scroll to position [547, 0]
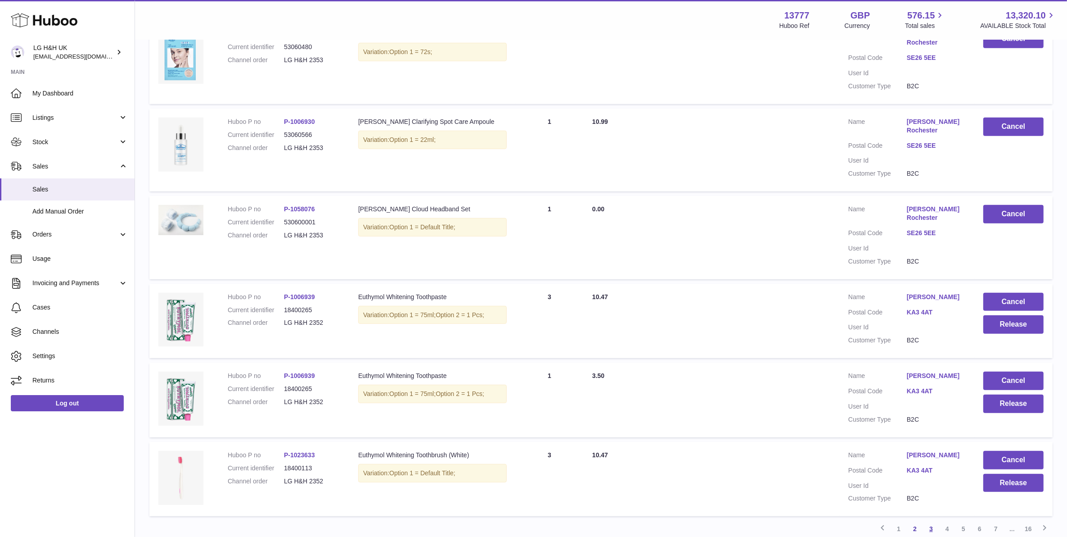
click at [928, 520] on link "3" at bounding box center [931, 528] width 16 height 16
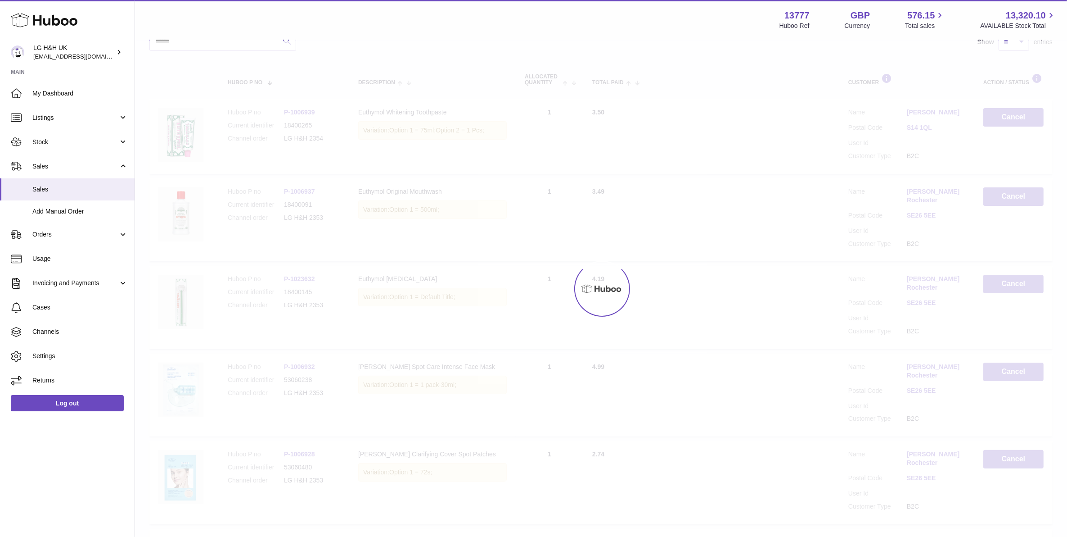
scroll to position [41, 0]
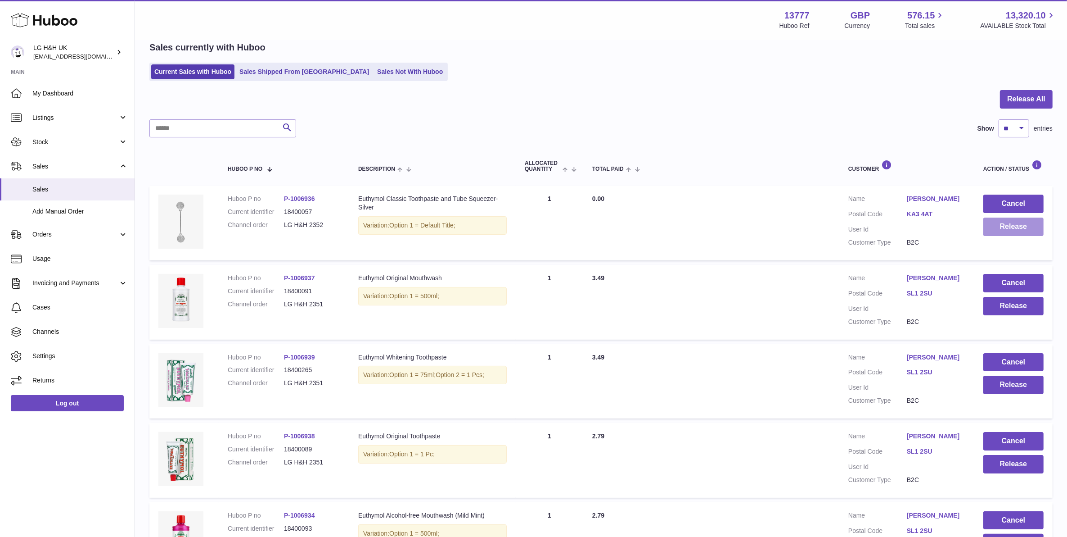
click at [990, 230] on button "Release" at bounding box center [1014, 226] width 60 height 18
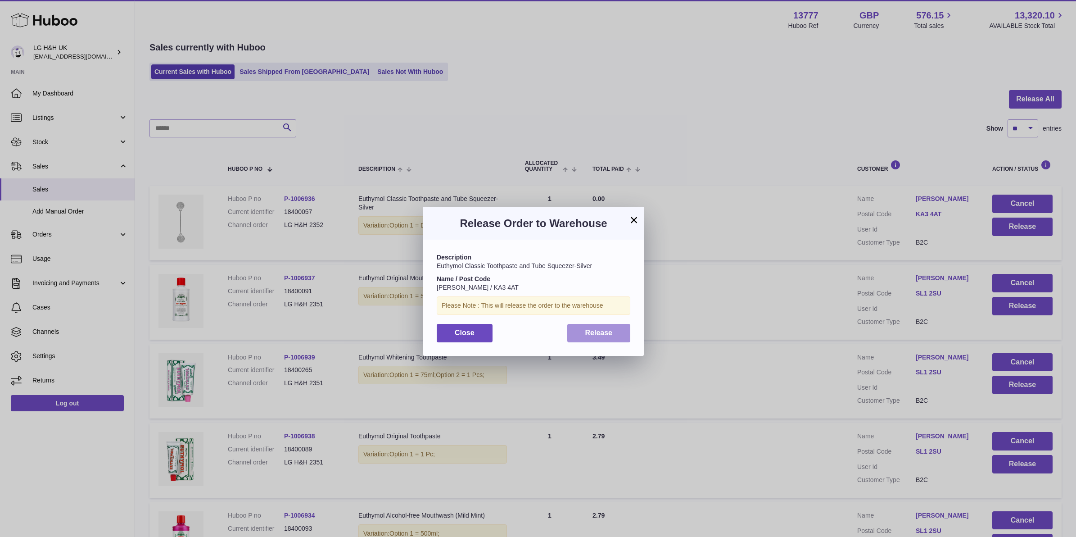
click at [606, 326] on button "Release" at bounding box center [598, 333] width 63 height 18
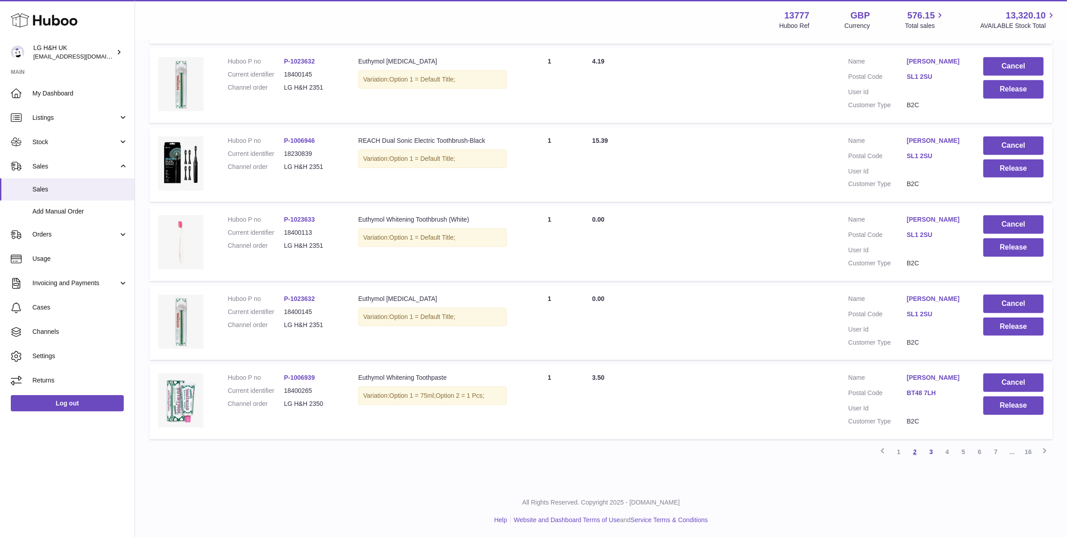
click at [916, 454] on link "2" at bounding box center [915, 451] width 16 height 16
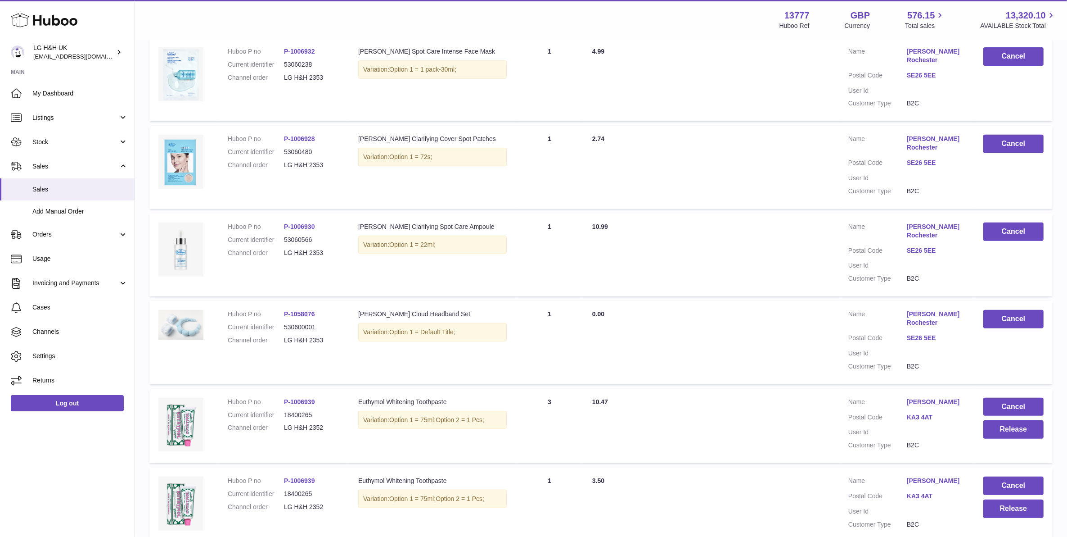
scroll to position [573, 0]
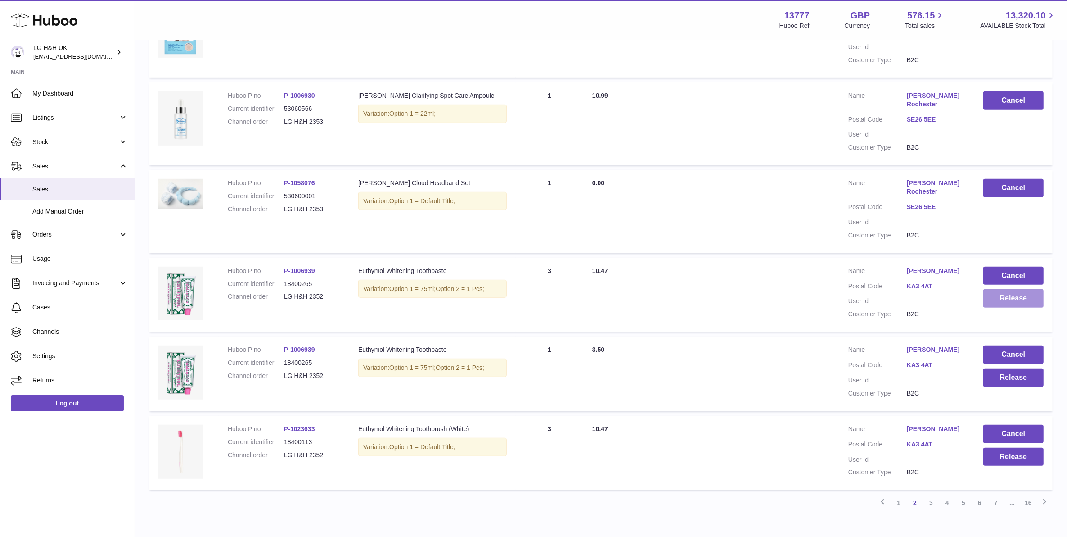
click at [1030, 289] on button "Release" at bounding box center [1014, 298] width 60 height 18
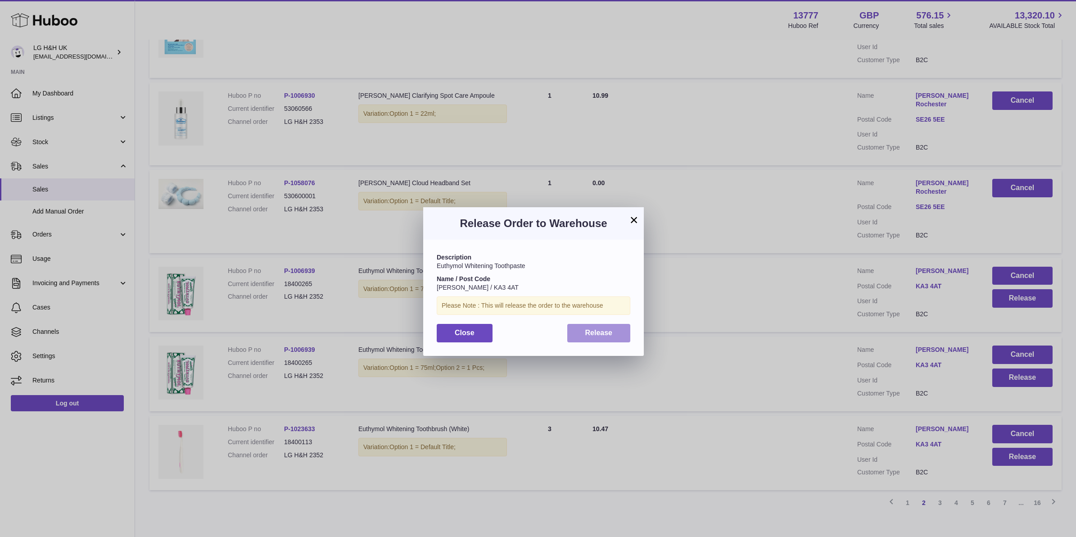
click at [586, 329] on span "Release" at bounding box center [598, 333] width 27 height 8
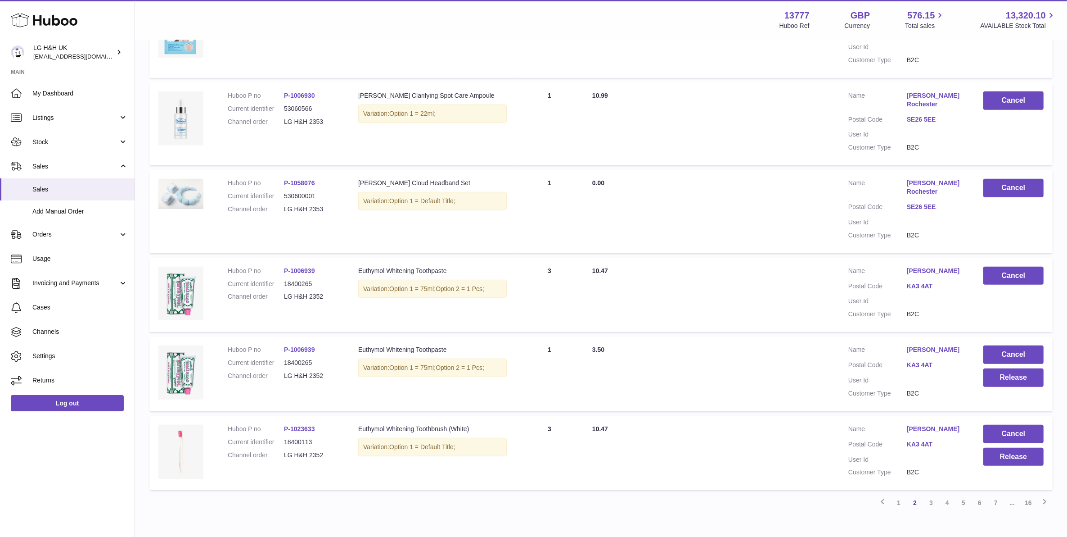
click at [1000, 340] on td "Cancel Release" at bounding box center [1014, 373] width 78 height 75
click at [1002, 368] on button "Release" at bounding box center [1014, 377] width 60 height 18
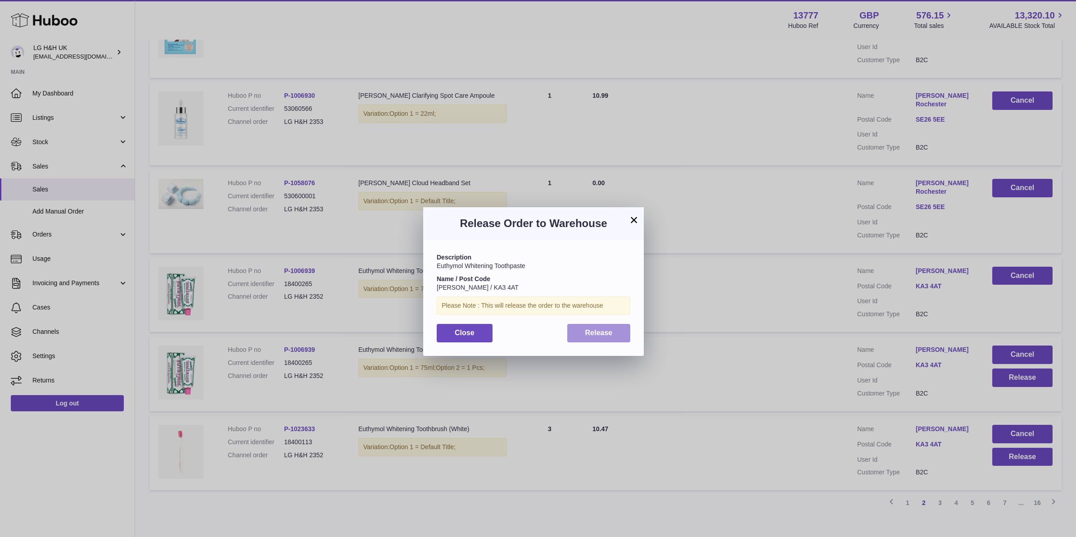
drag, startPoint x: 613, startPoint y: 331, endPoint x: 800, endPoint y: 406, distance: 201.8
click at [614, 331] on button "Release" at bounding box center [598, 333] width 63 height 18
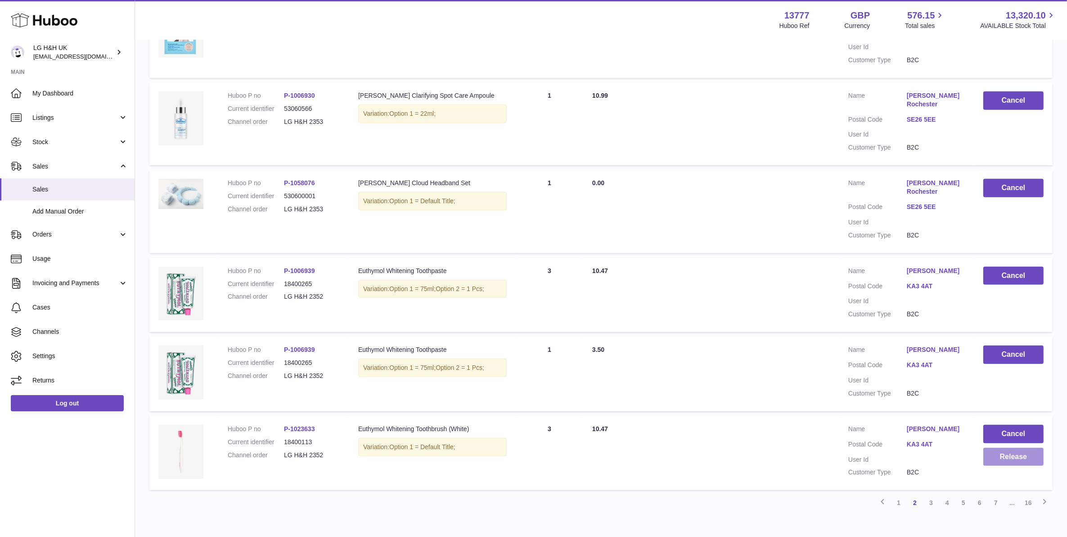
click at [986, 447] on button "Release" at bounding box center [1014, 456] width 60 height 18
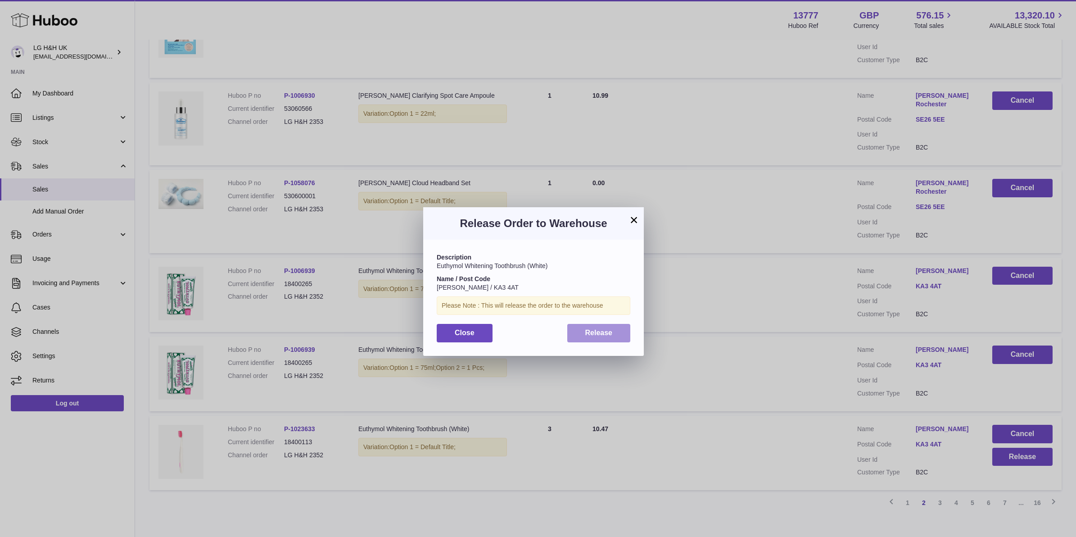
click at [584, 334] on button "Release" at bounding box center [598, 333] width 63 height 18
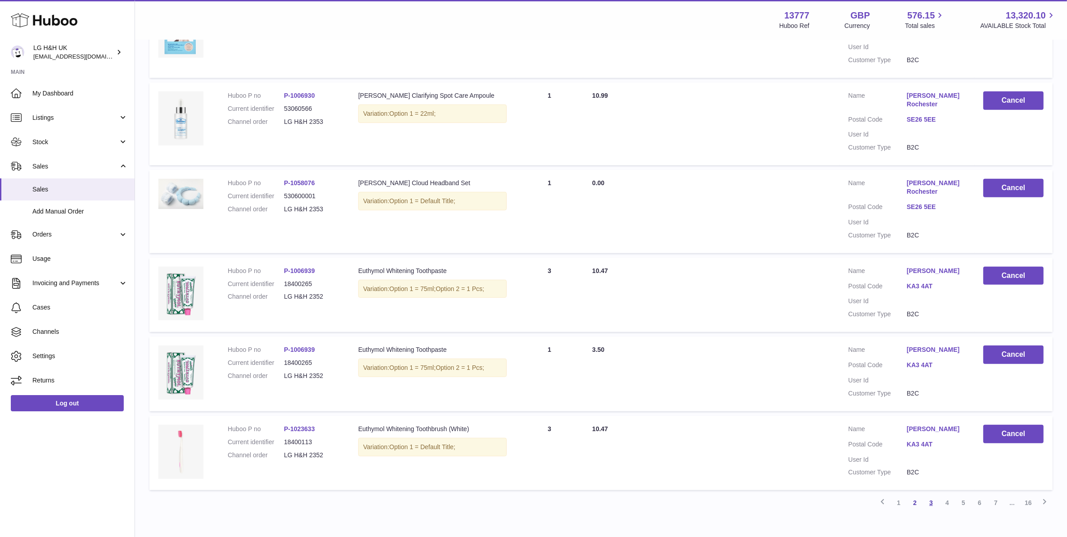
click at [929, 494] on link "3" at bounding box center [931, 502] width 16 height 16
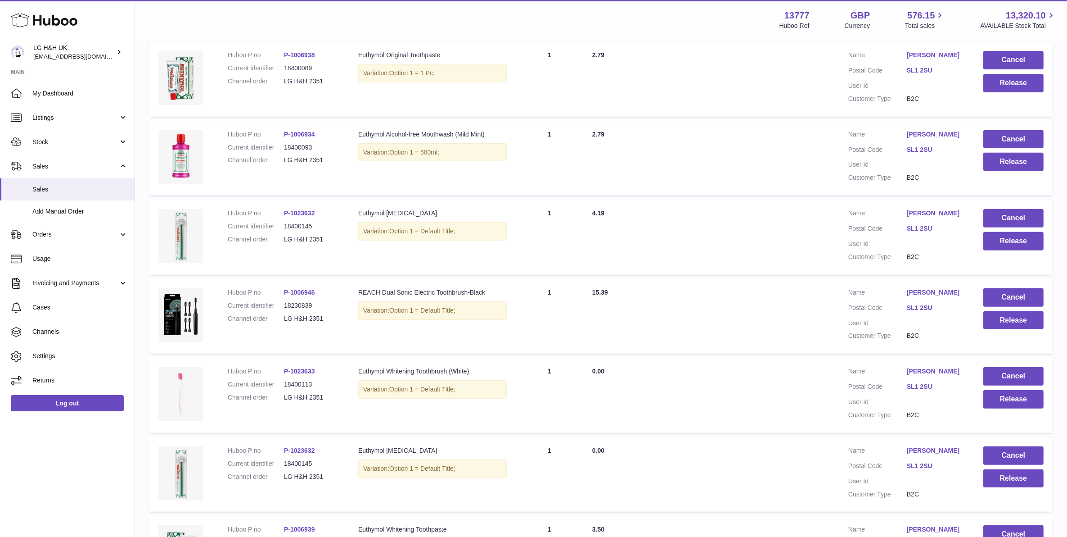
scroll to position [434, 0]
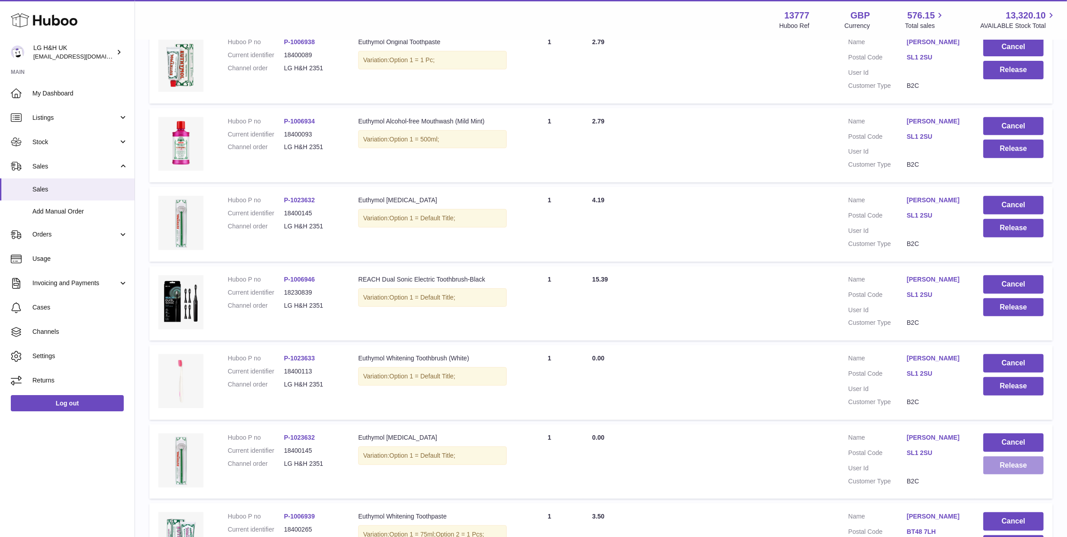
click at [1001, 467] on button "Release" at bounding box center [1014, 465] width 60 height 18
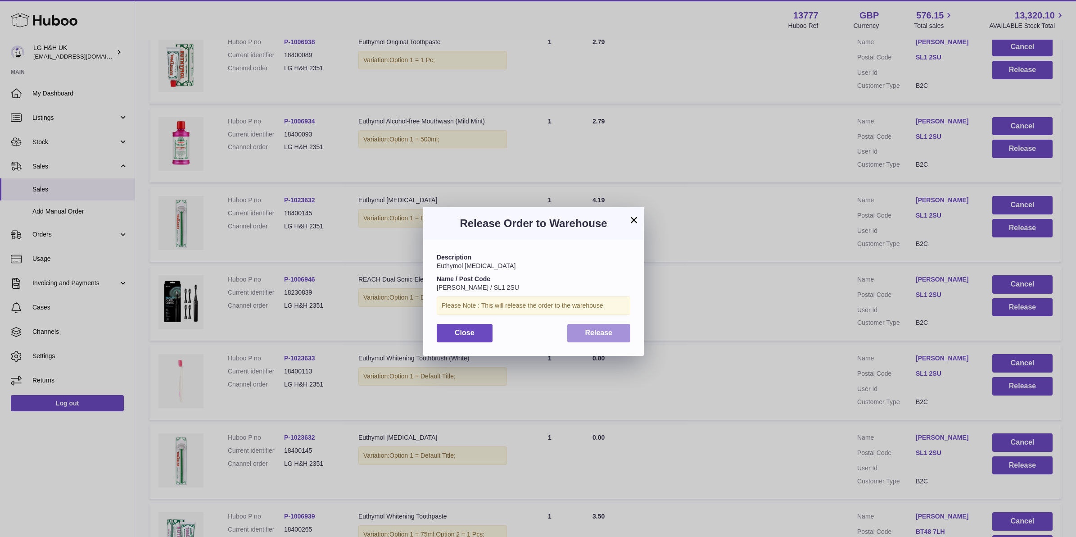
click at [613, 338] on button "Release" at bounding box center [598, 333] width 63 height 18
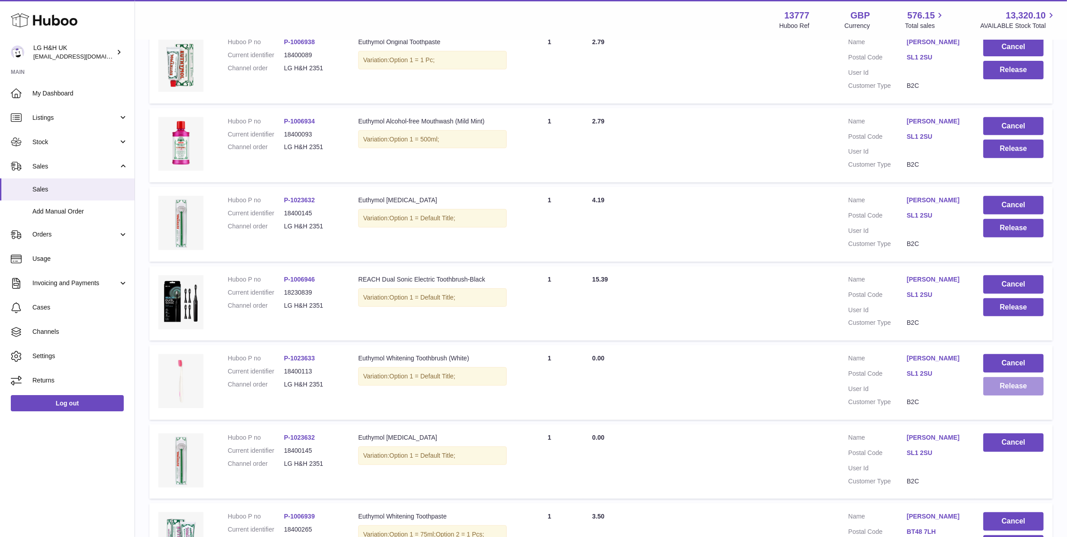
click at [1020, 386] on button "Release" at bounding box center [1014, 386] width 60 height 18
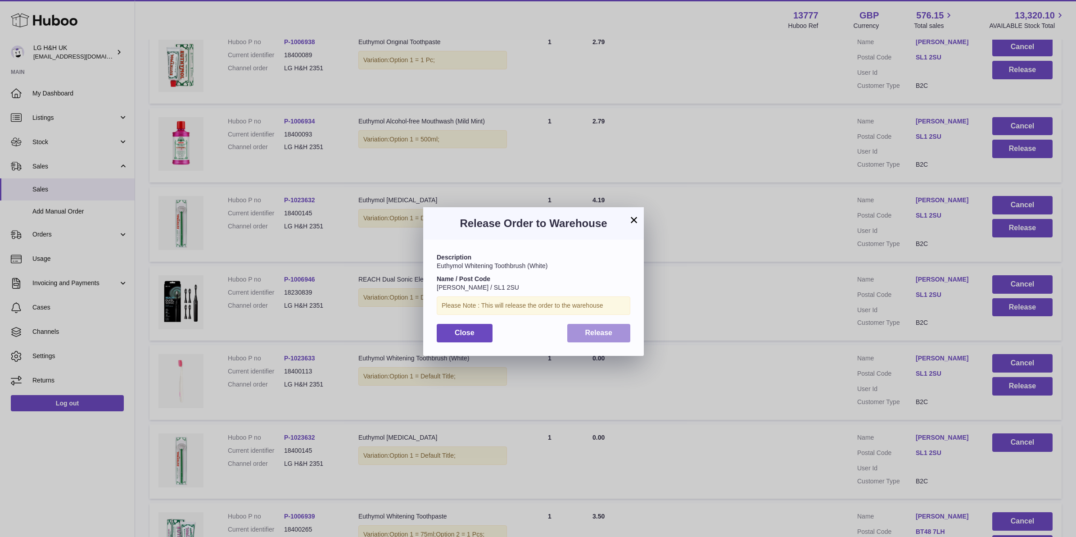
click at [622, 338] on button "Release" at bounding box center [598, 333] width 63 height 18
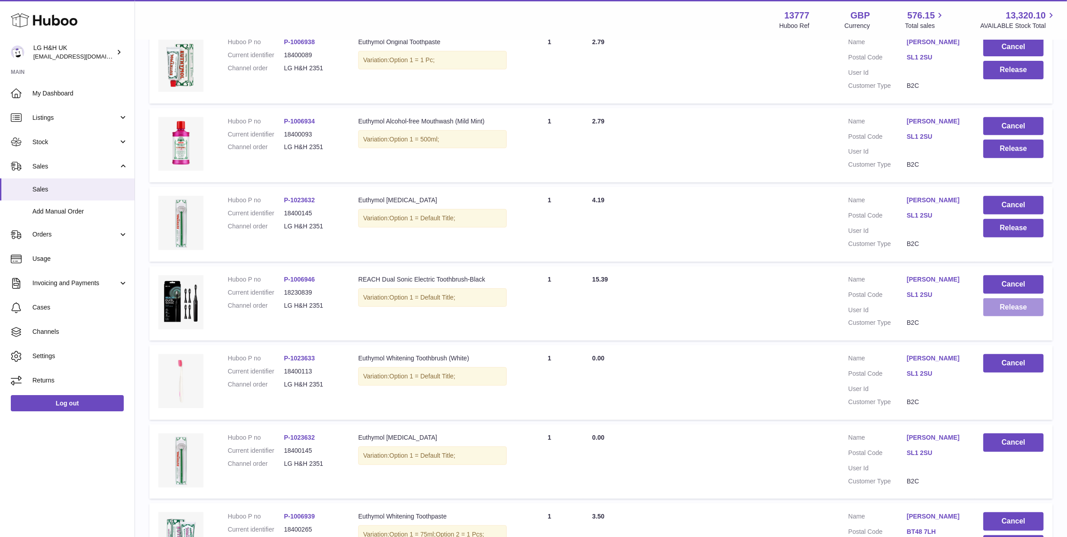
click at [999, 314] on button "Release" at bounding box center [1014, 307] width 60 height 18
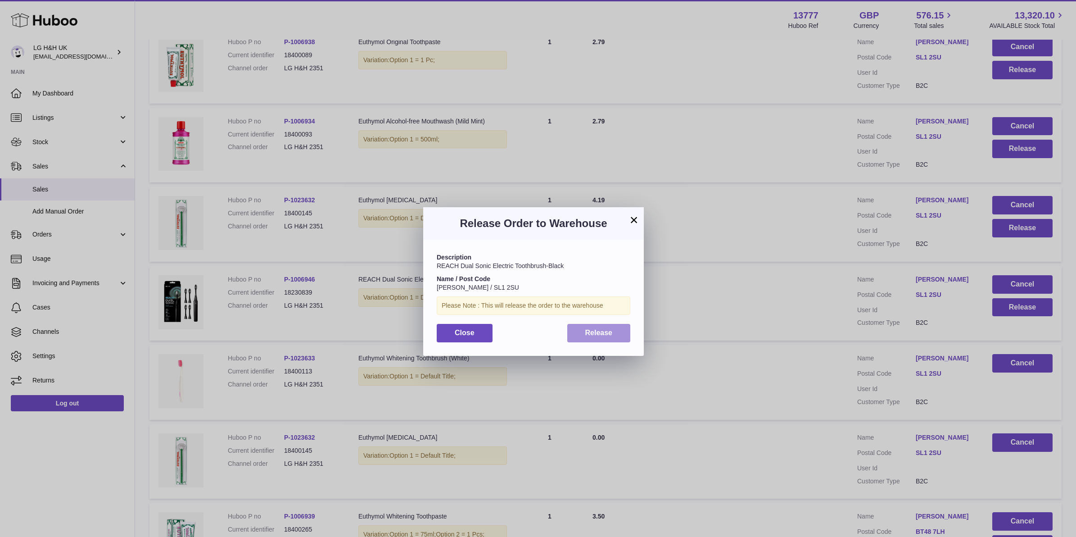
click at [614, 332] on button "Release" at bounding box center [598, 333] width 63 height 18
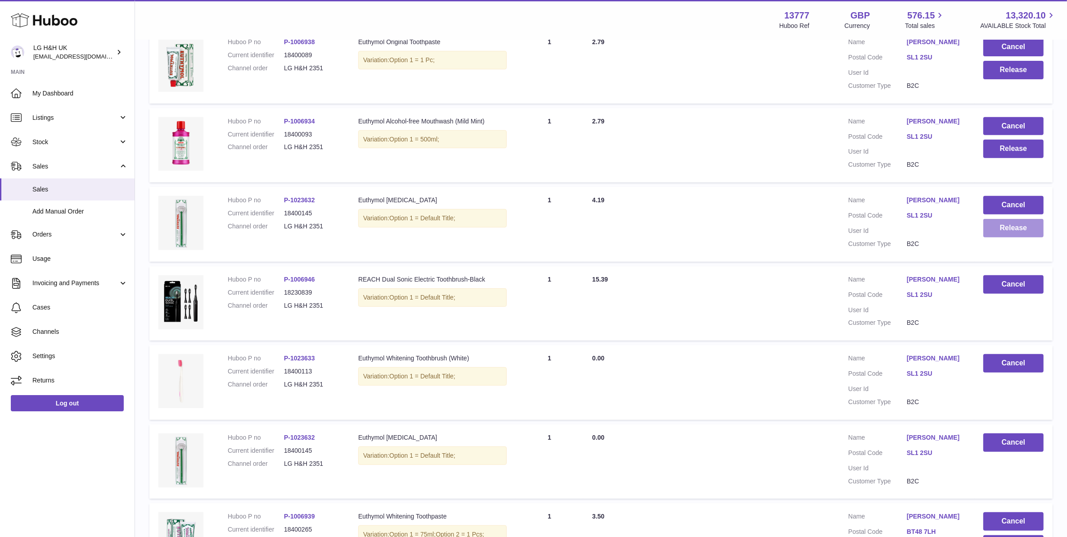
click at [1019, 232] on button "Release" at bounding box center [1014, 228] width 60 height 18
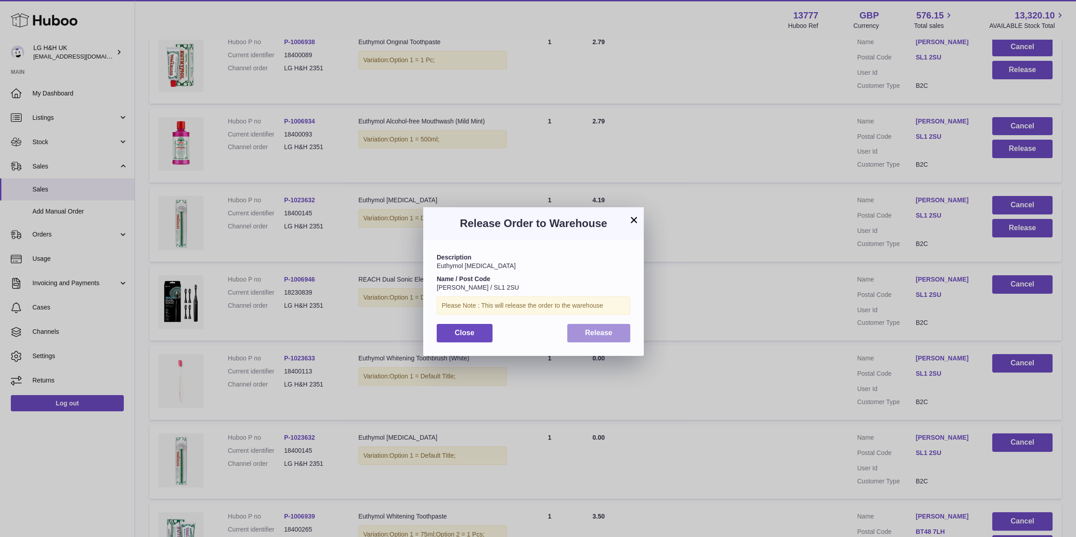
click at [618, 330] on button "Release" at bounding box center [598, 333] width 63 height 18
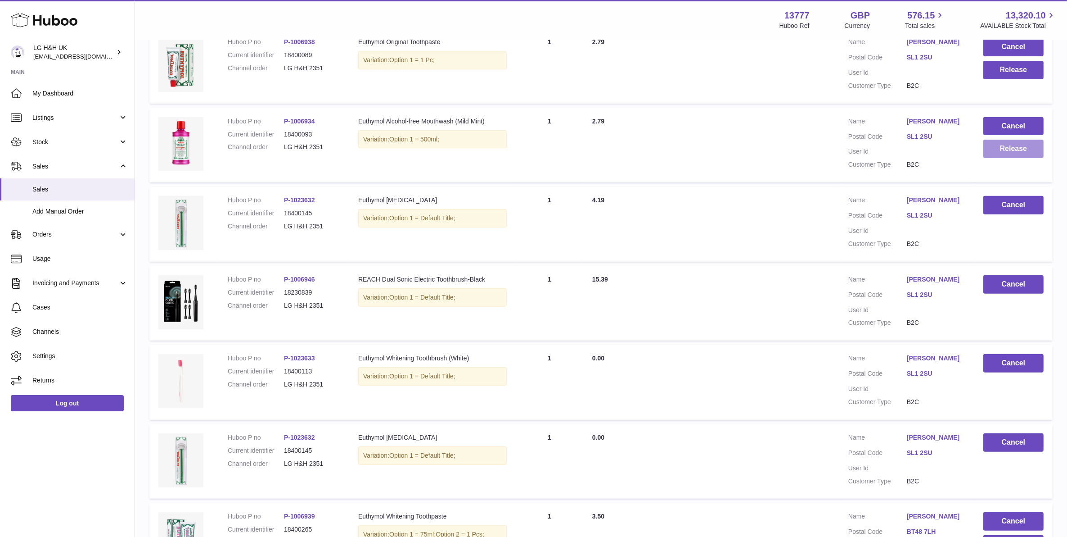
click at [1014, 157] on button "Release" at bounding box center [1014, 149] width 60 height 18
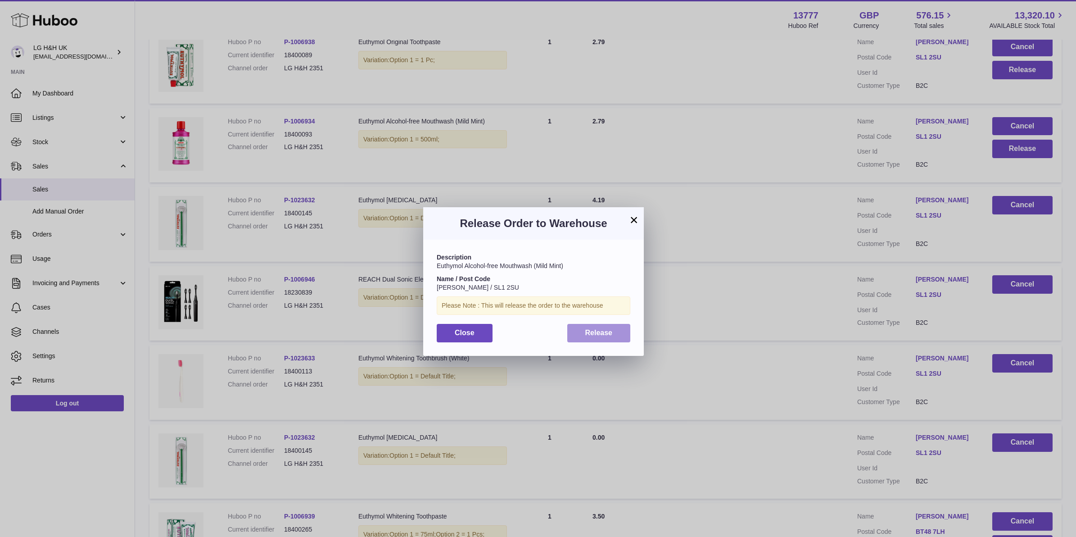
drag, startPoint x: 611, startPoint y: 337, endPoint x: 631, endPoint y: 318, distance: 26.7
click at [611, 336] on button "Release" at bounding box center [598, 333] width 63 height 18
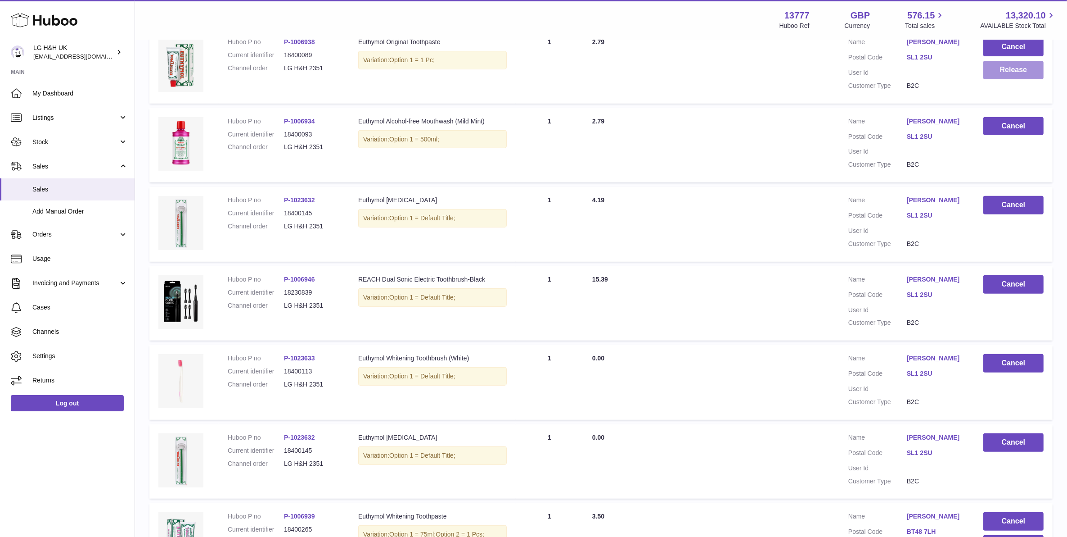
click at [996, 77] on button "Release" at bounding box center [1014, 70] width 60 height 18
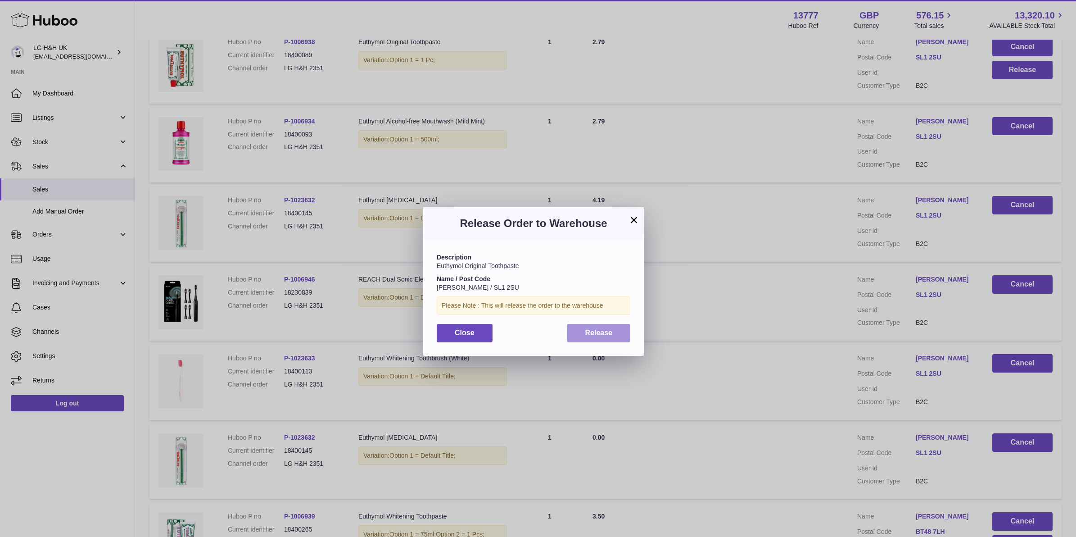
click at [602, 338] on button "Release" at bounding box center [598, 333] width 63 height 18
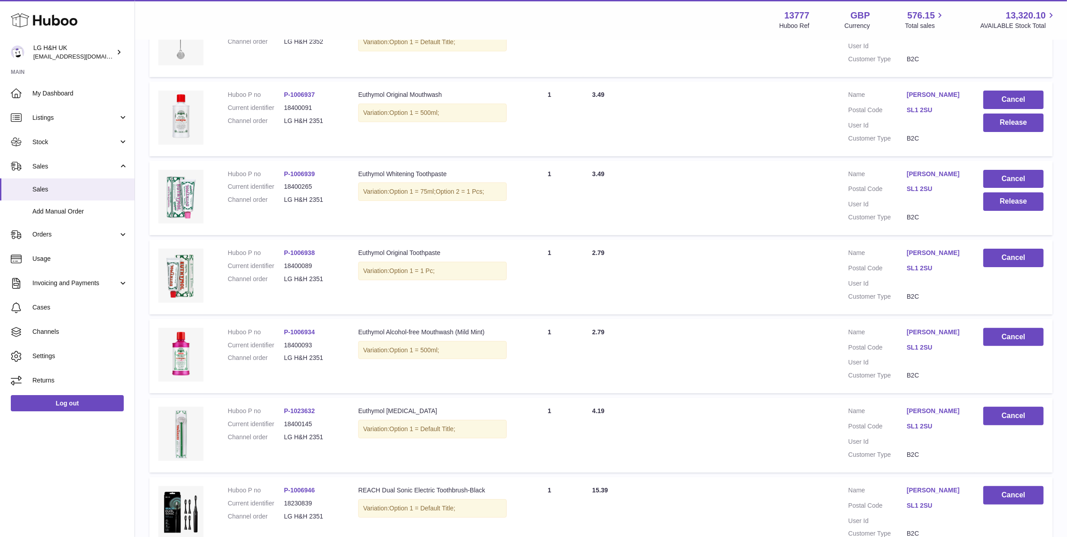
scroll to position [209, 0]
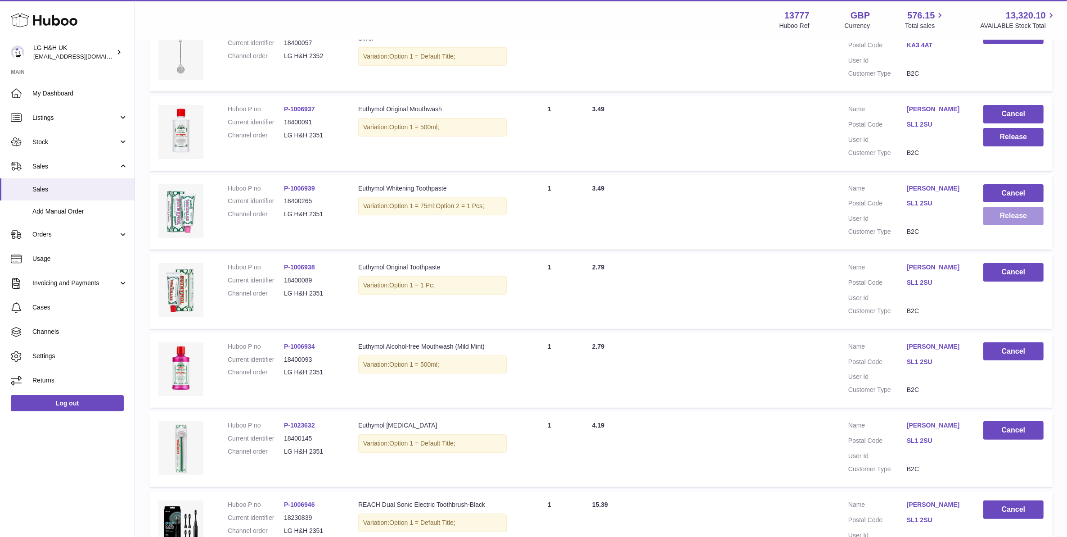
click at [993, 214] on button "Release" at bounding box center [1014, 216] width 60 height 18
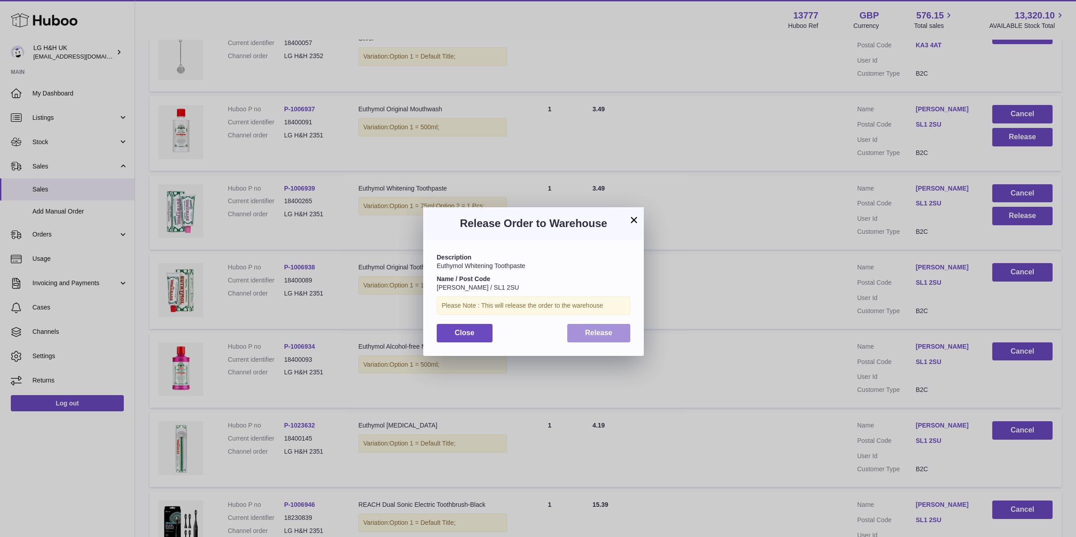
click at [613, 327] on button "Release" at bounding box center [598, 333] width 63 height 18
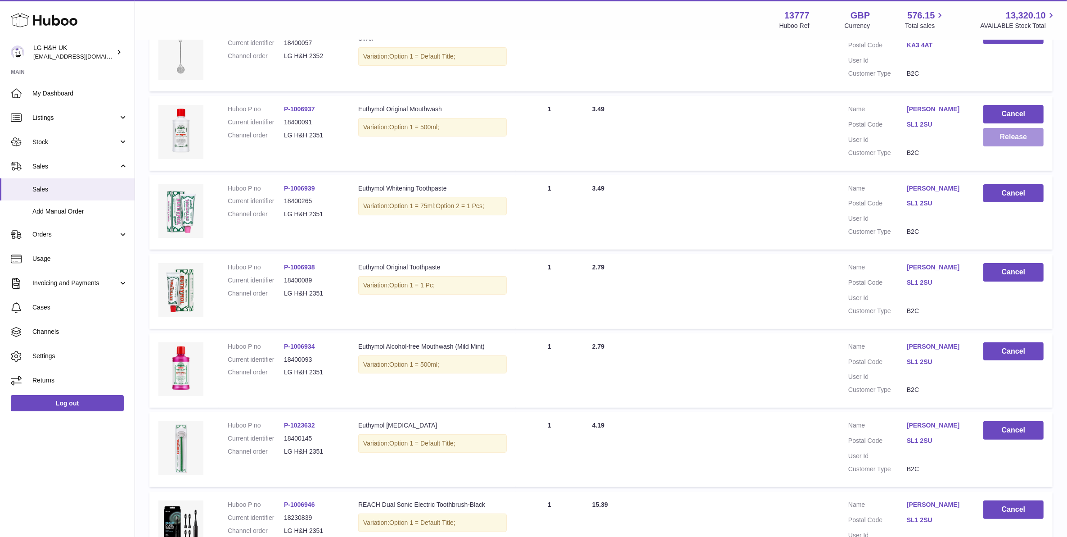
click at [1023, 142] on button "Release" at bounding box center [1014, 137] width 60 height 18
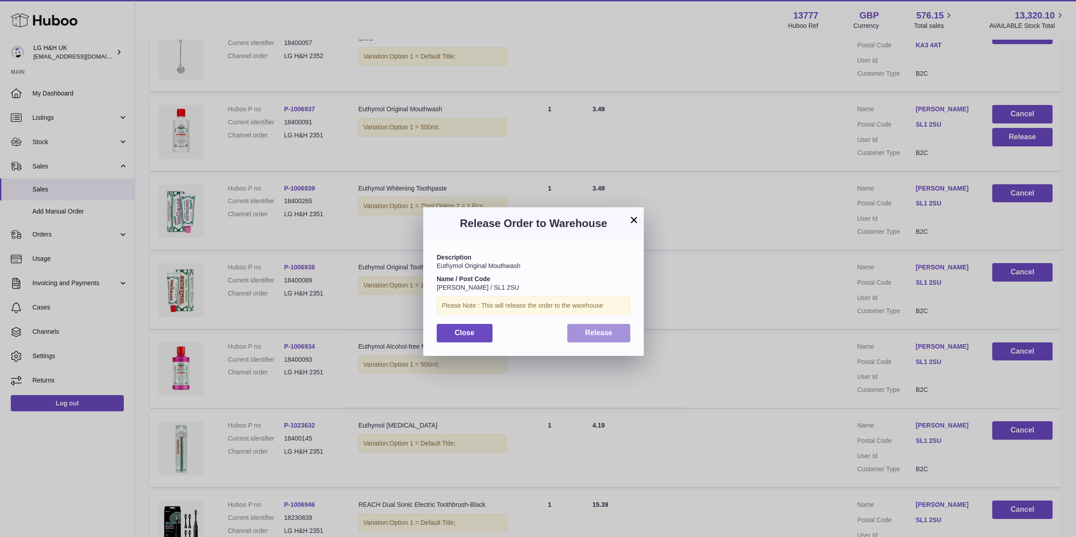
click at [613, 331] on button "Release" at bounding box center [598, 333] width 63 height 18
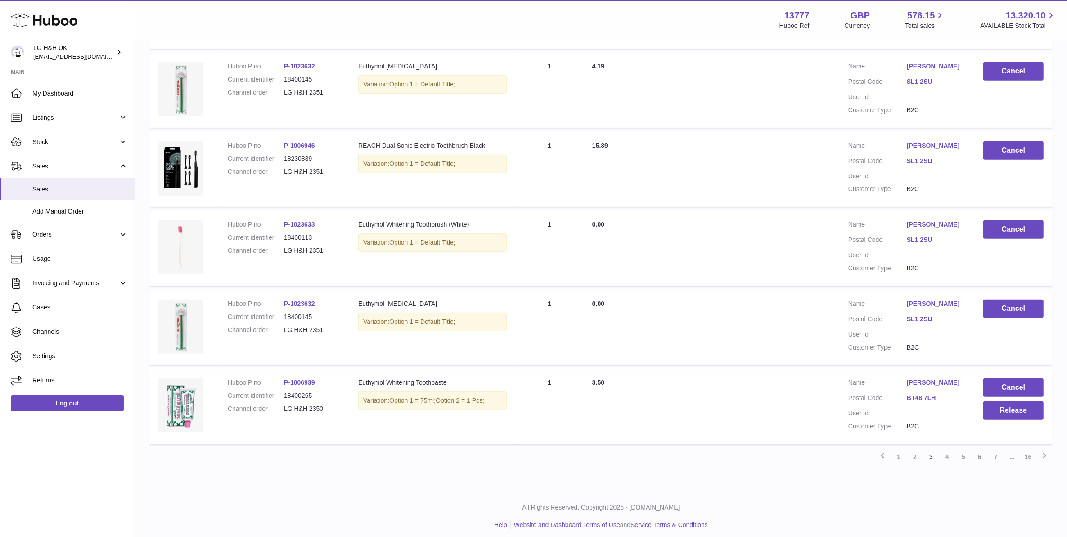
scroll to position [573, 0]
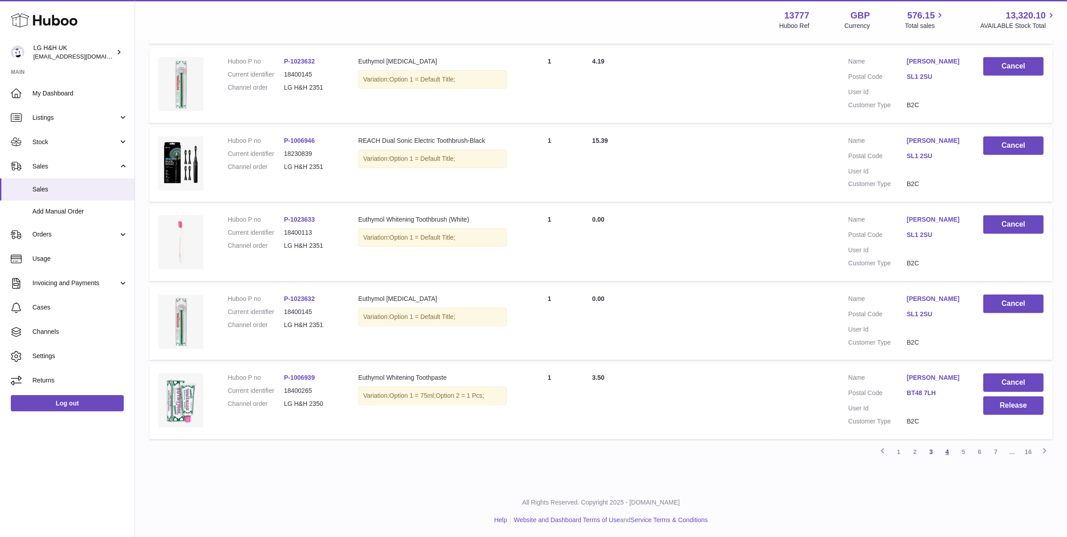
click at [944, 453] on link "4" at bounding box center [947, 451] width 16 height 16
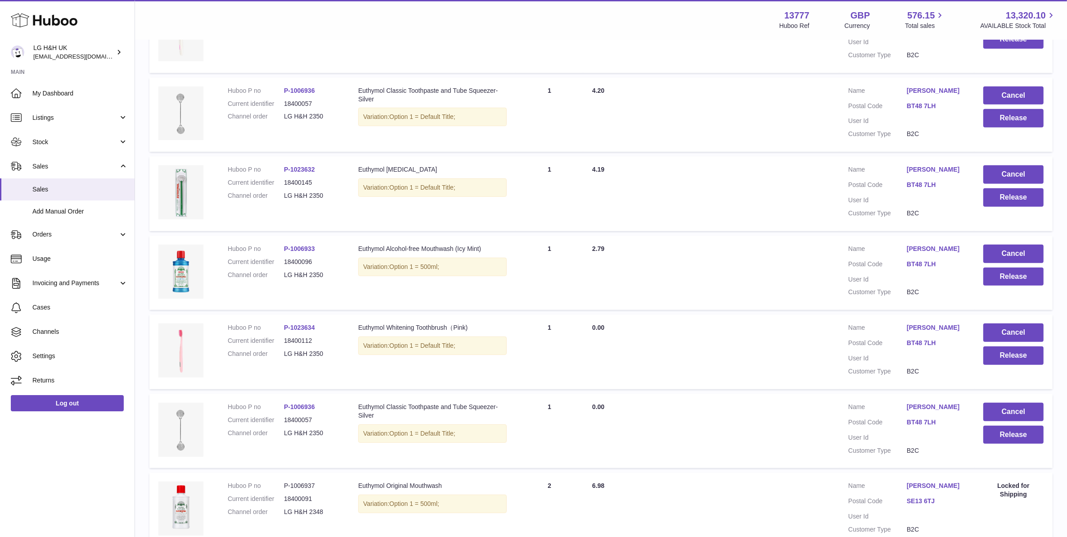
scroll to position [491, 0]
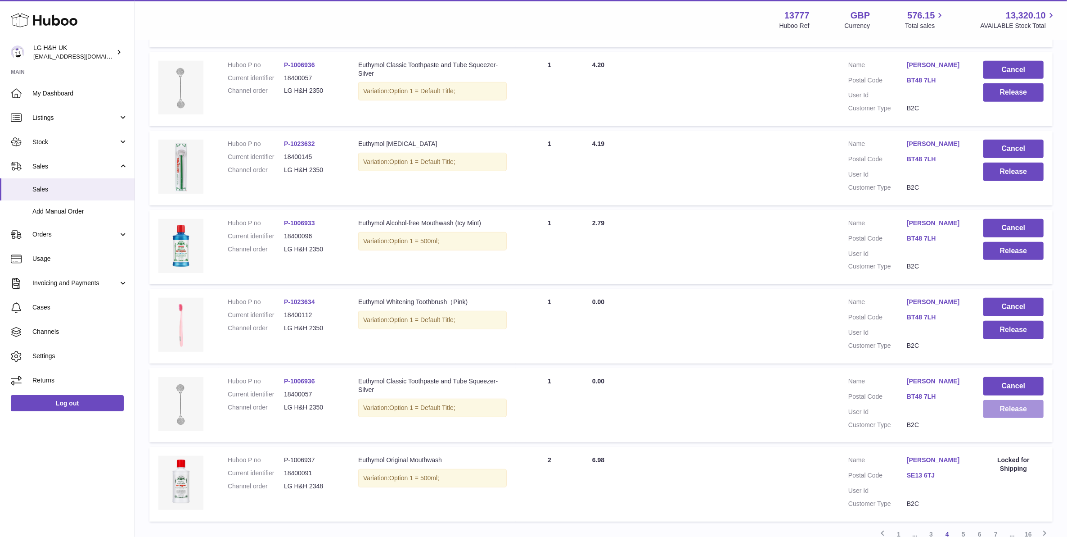
click at [1014, 406] on button "Release" at bounding box center [1014, 409] width 60 height 18
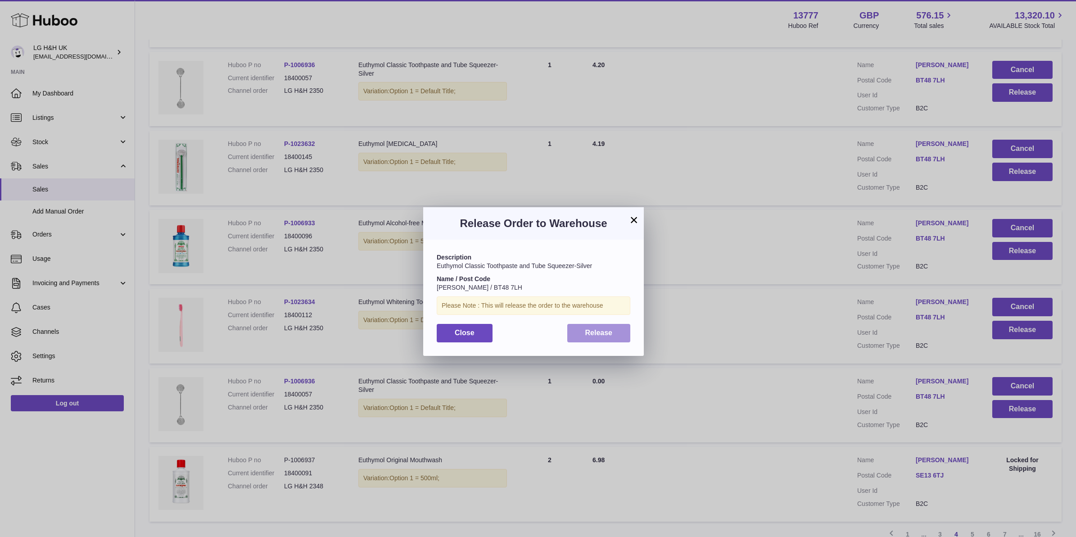
click at [619, 332] on button "Release" at bounding box center [598, 333] width 63 height 18
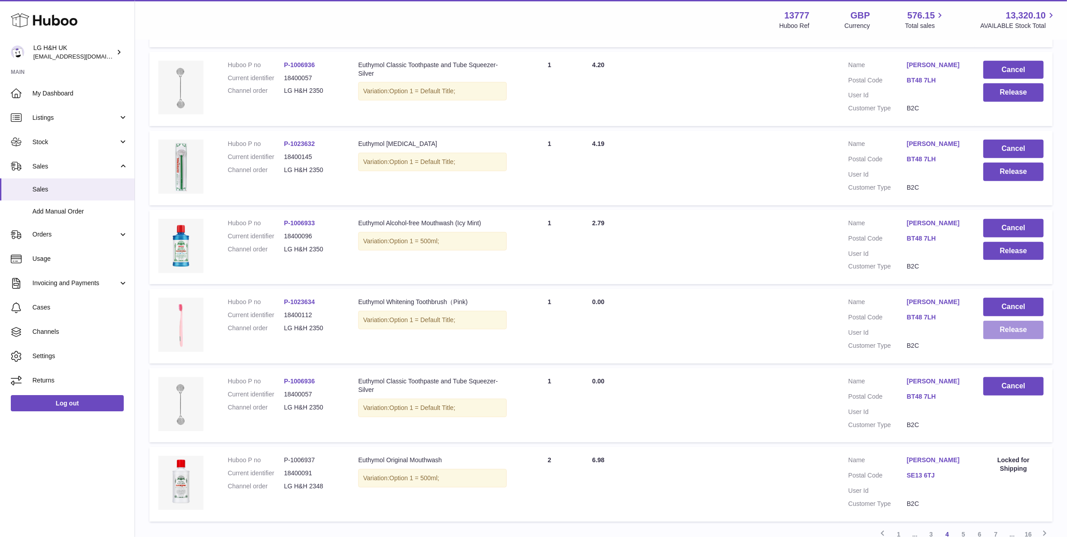
click at [1011, 337] on button "Release" at bounding box center [1014, 329] width 60 height 18
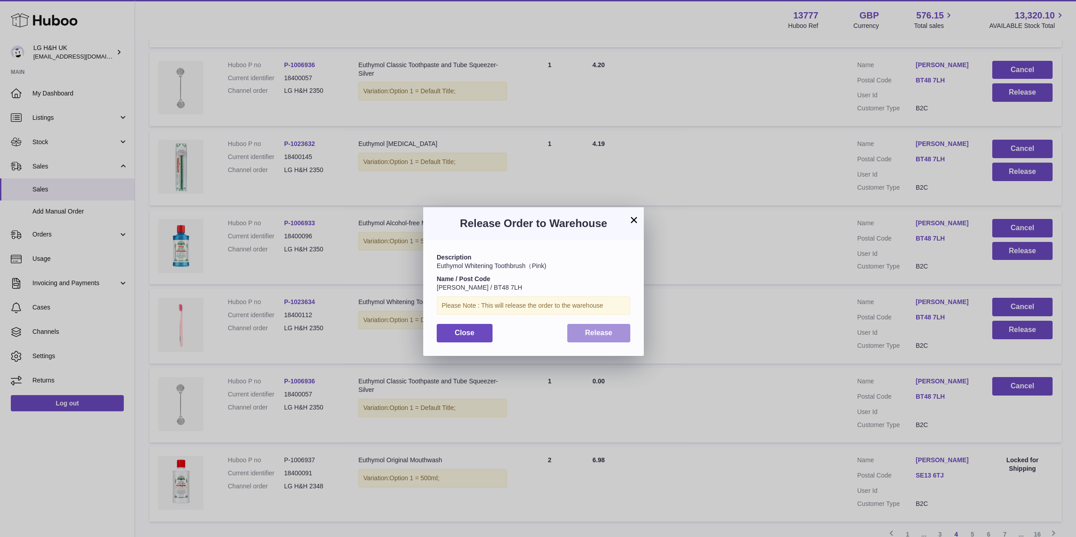
click at [622, 334] on button "Release" at bounding box center [598, 333] width 63 height 18
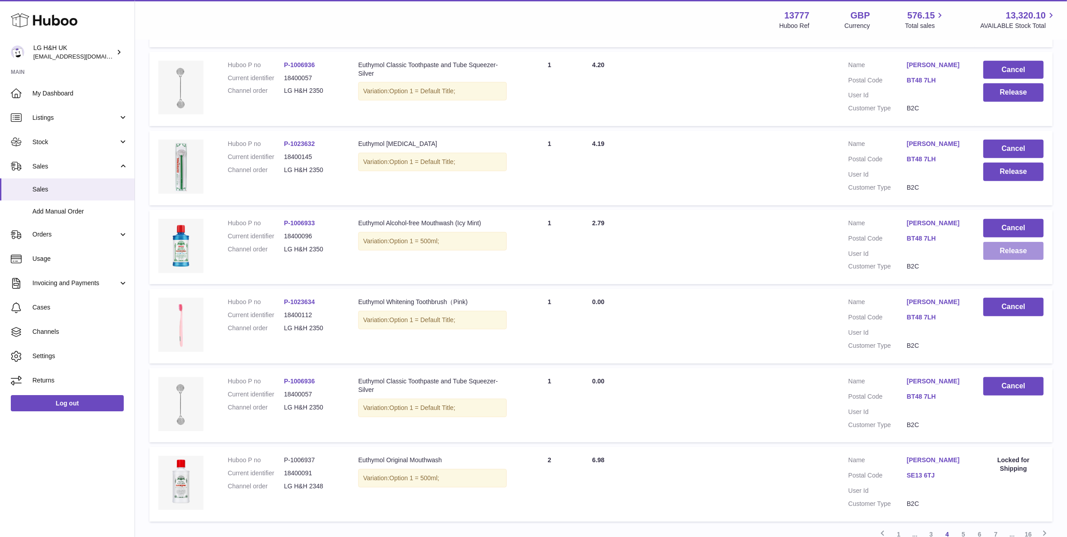
click at [1001, 258] on button "Release" at bounding box center [1014, 251] width 60 height 18
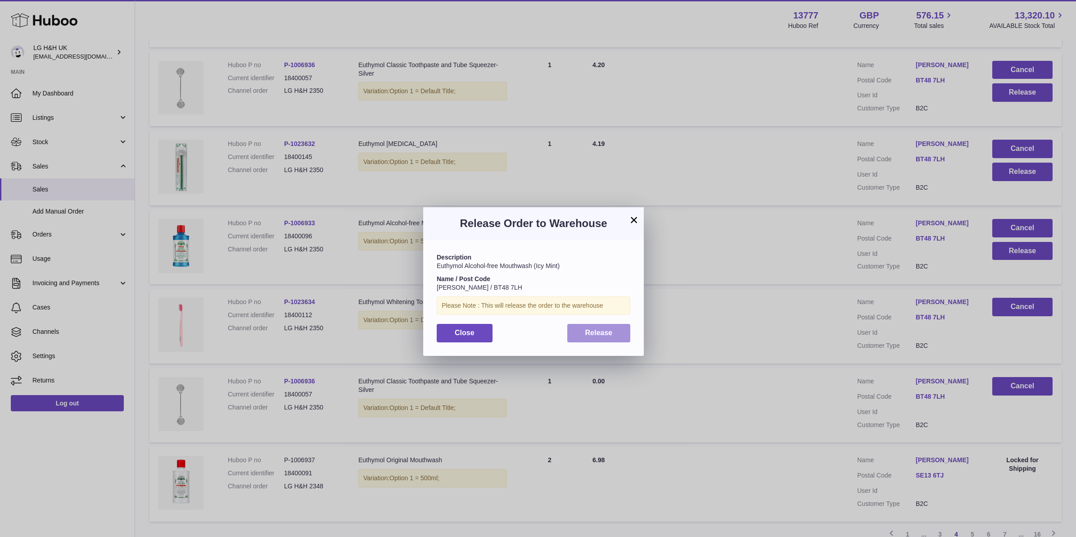
click at [626, 333] on button "Release" at bounding box center [598, 333] width 63 height 18
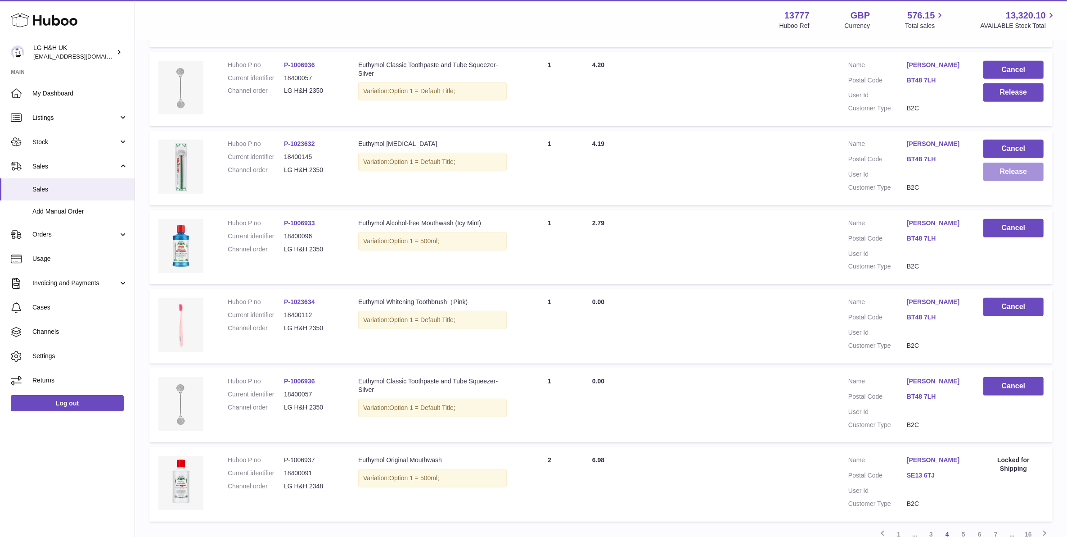
click at [998, 178] on button "Release" at bounding box center [1014, 171] width 60 height 18
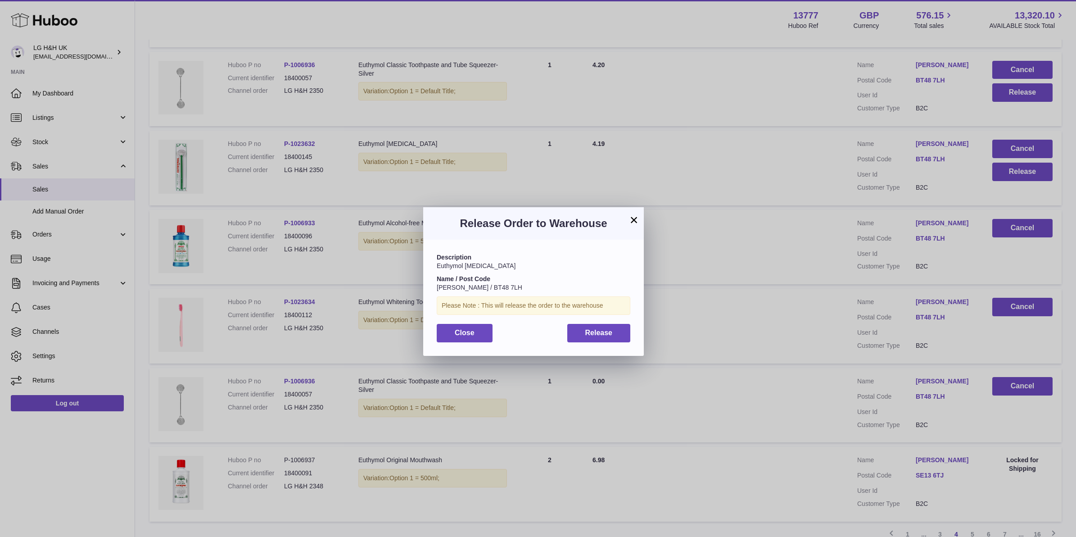
click at [604, 348] on div "Description Euthymol Tongue Cleaner Name / Post Code Kaley Sheerin / BT48 7LH P…" at bounding box center [533, 297] width 221 height 116
click at [608, 340] on button "Release" at bounding box center [598, 333] width 63 height 18
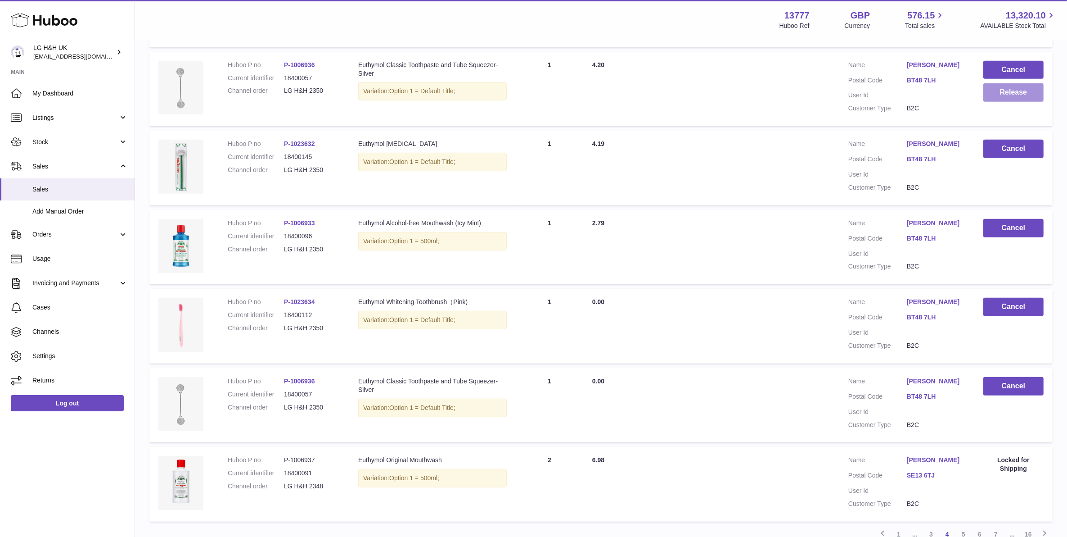
click at [995, 92] on button "Release" at bounding box center [1014, 92] width 60 height 18
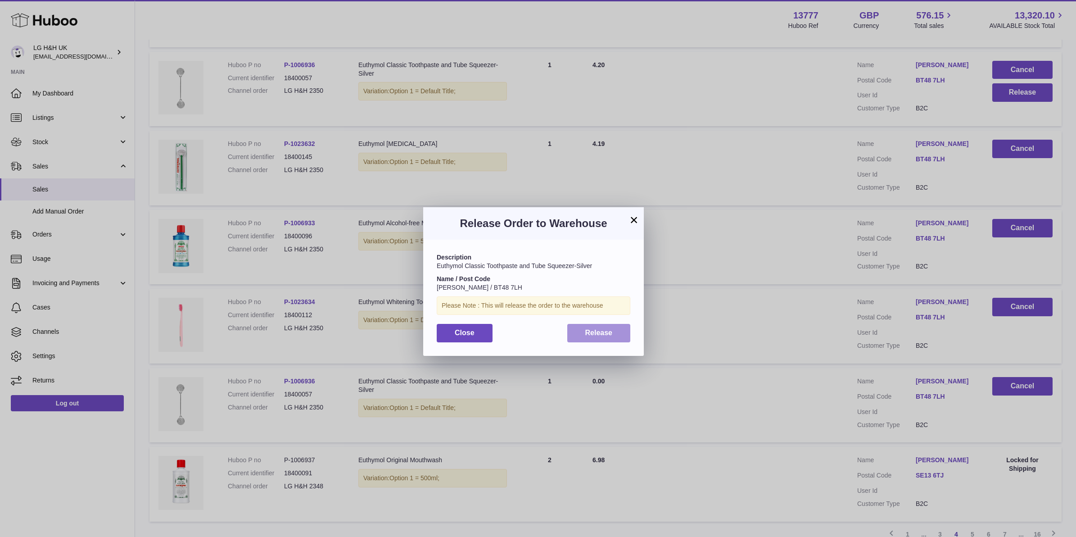
click at [602, 335] on span "Release" at bounding box center [598, 333] width 27 height 8
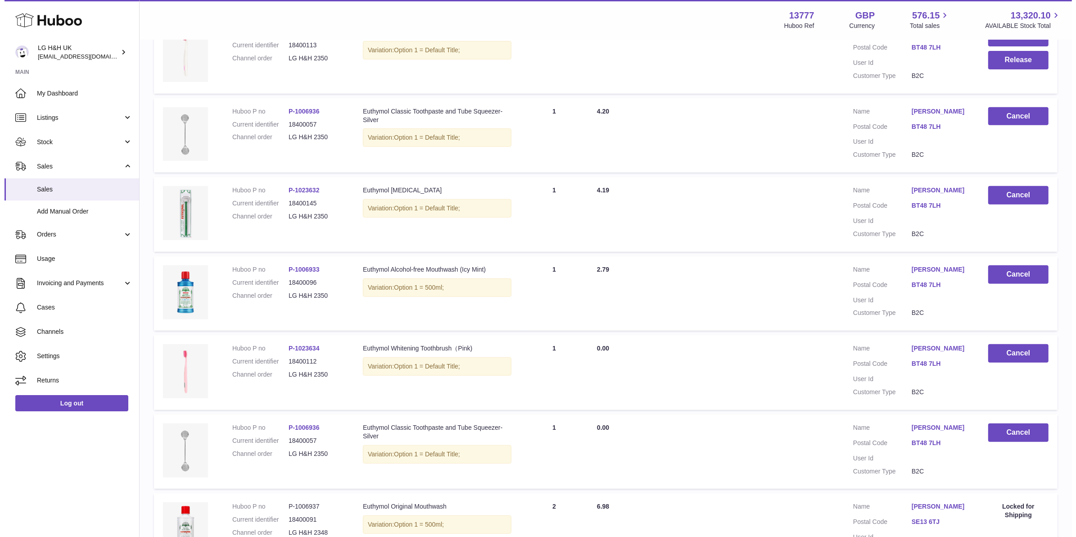
scroll to position [322, 0]
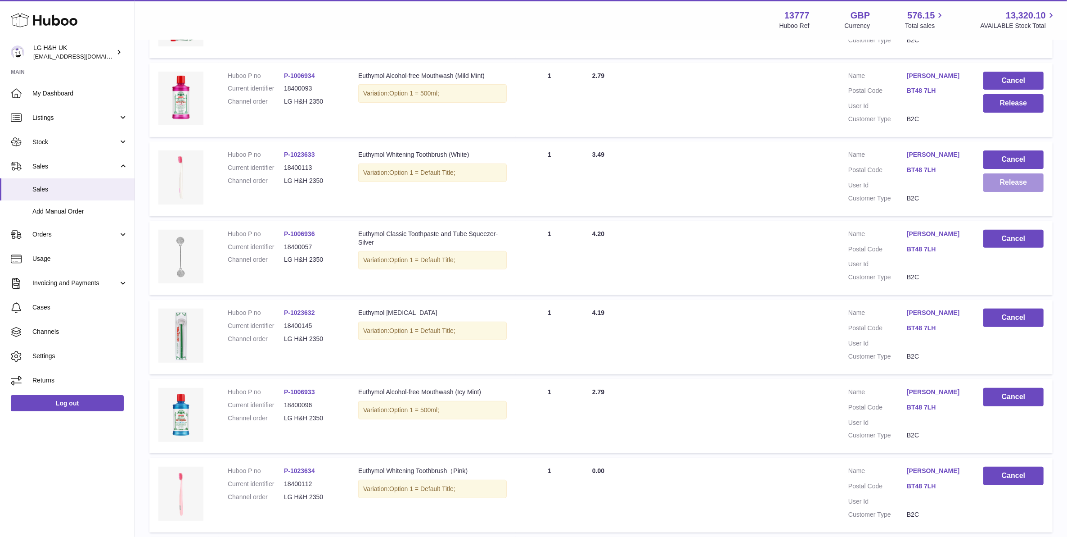
click at [990, 187] on button "Release" at bounding box center [1014, 182] width 60 height 18
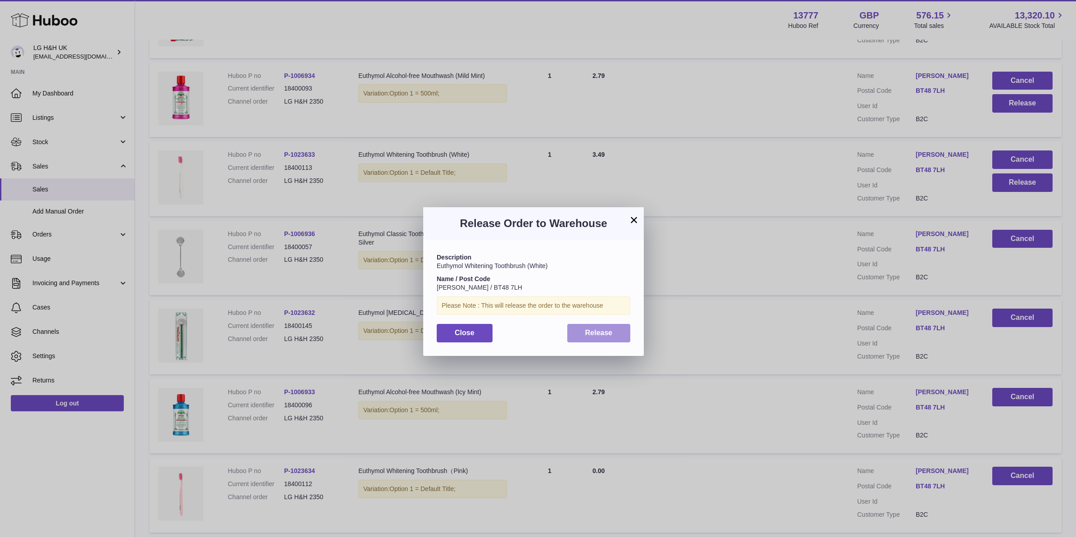
click at [624, 340] on button "Release" at bounding box center [598, 333] width 63 height 18
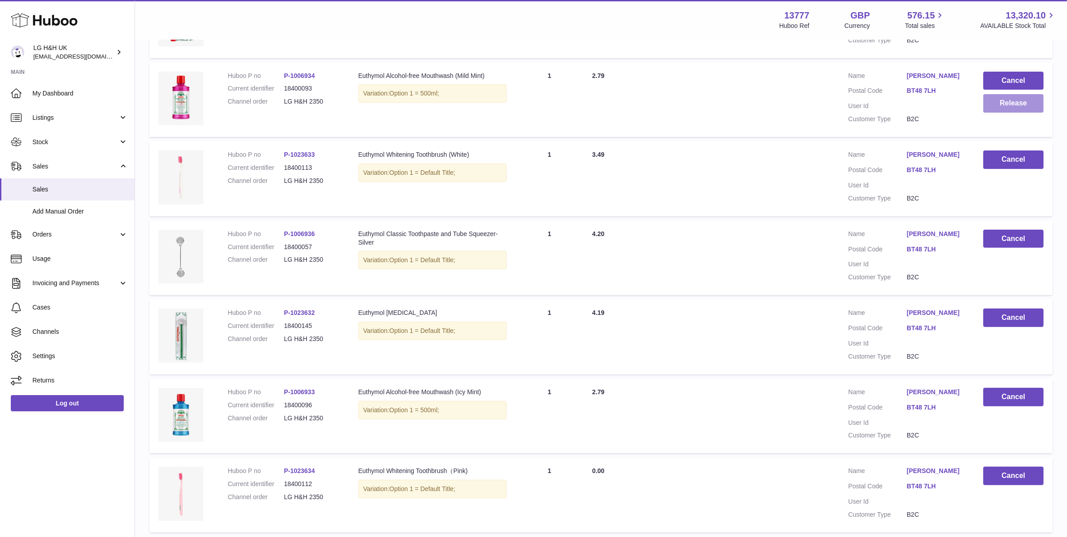
click at [986, 113] on button "Release" at bounding box center [1014, 103] width 60 height 18
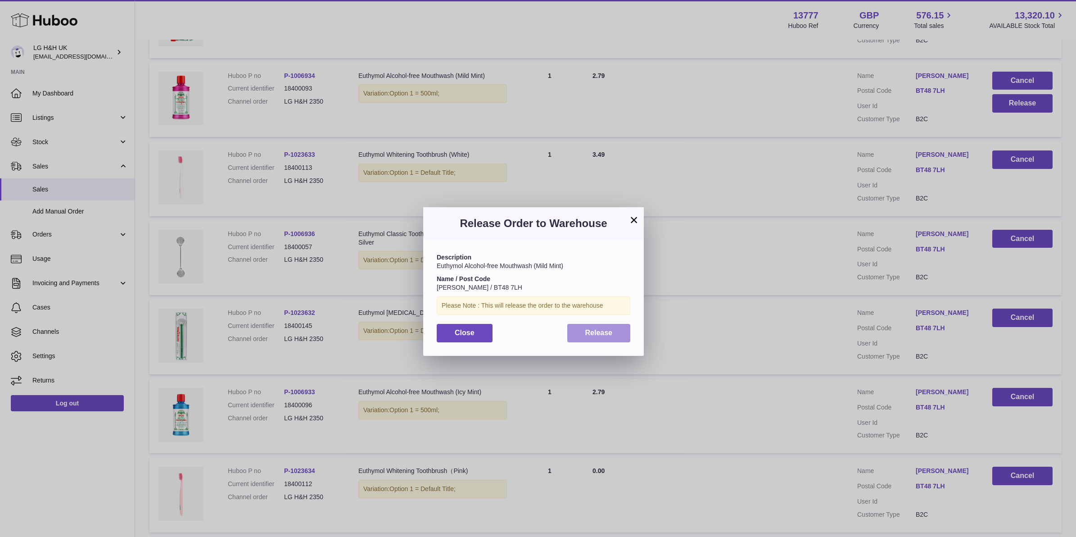
click at [579, 329] on button "Release" at bounding box center [598, 333] width 63 height 18
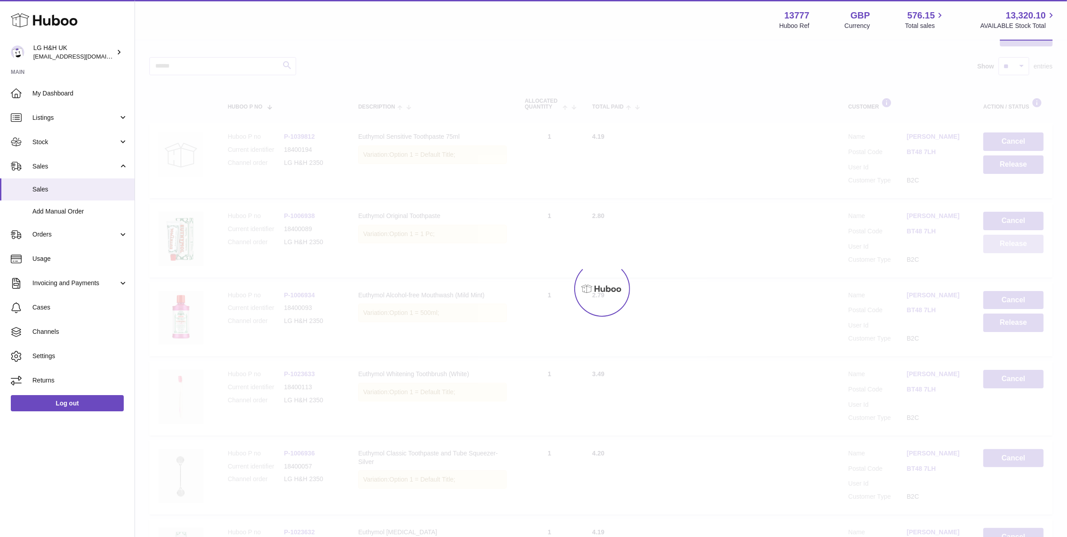
scroll to position [97, 0]
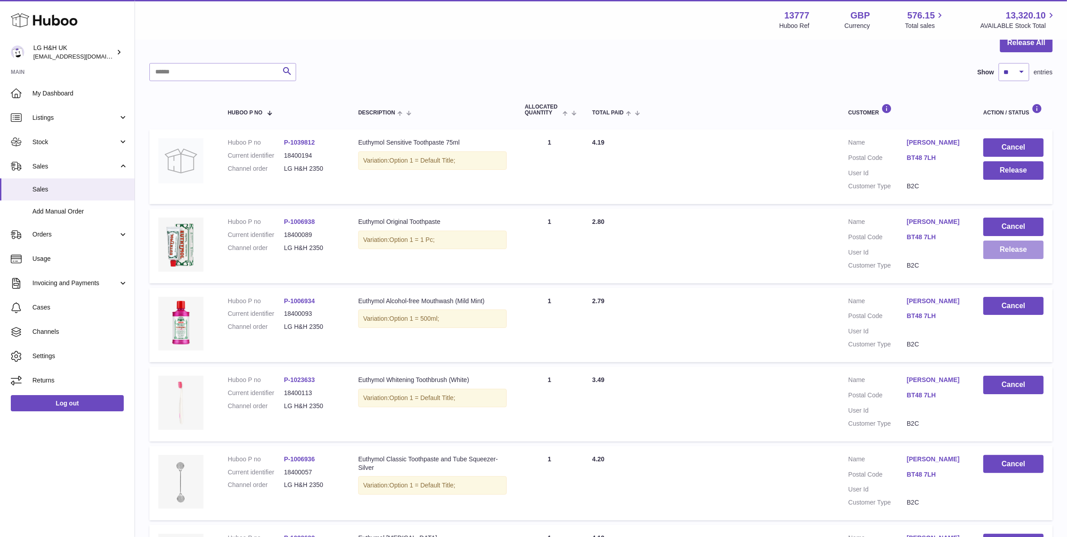
click at [1012, 248] on button "Release" at bounding box center [1014, 249] width 60 height 18
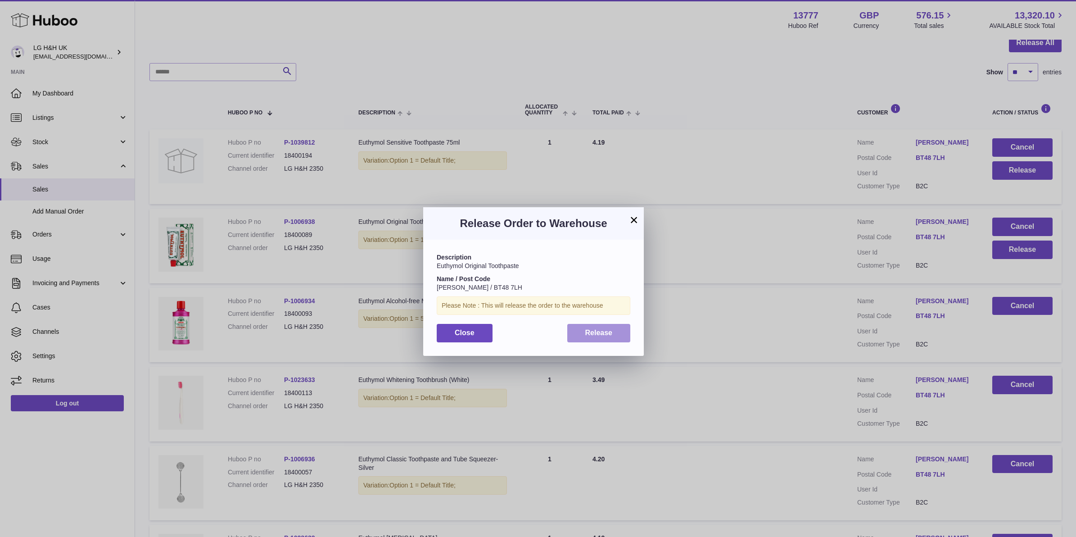
drag, startPoint x: 597, startPoint y: 331, endPoint x: 689, endPoint y: 304, distance: 96.1
click at [597, 331] on span "Release" at bounding box center [598, 333] width 27 height 8
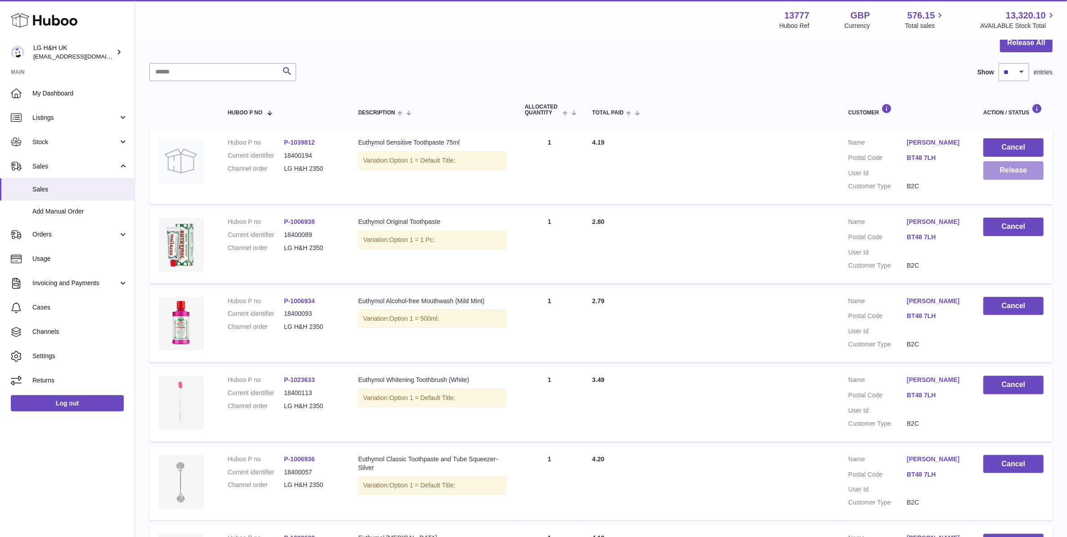
click at [1024, 179] on button "Release" at bounding box center [1014, 170] width 60 height 18
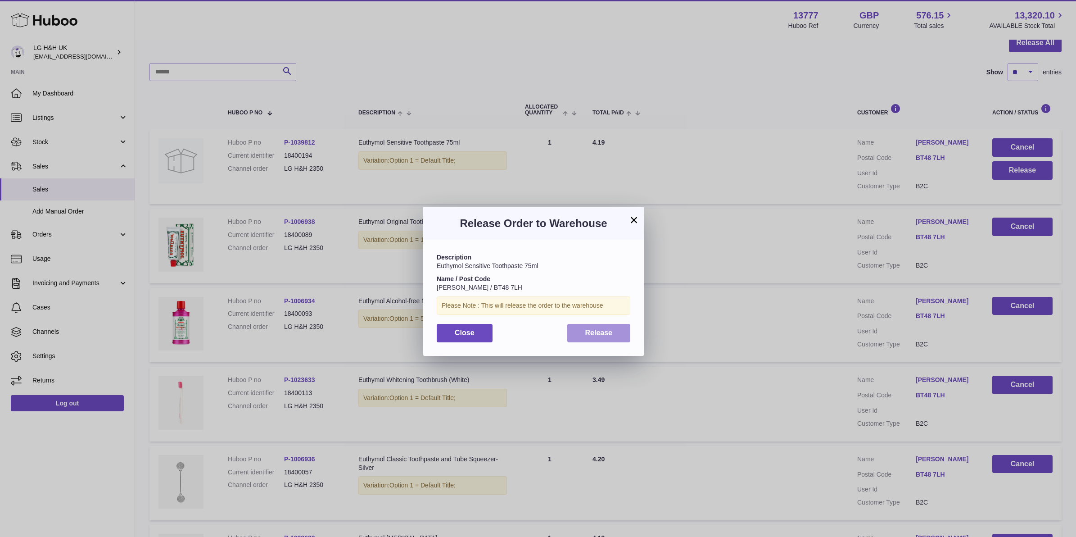
click at [615, 329] on button "Release" at bounding box center [598, 333] width 63 height 18
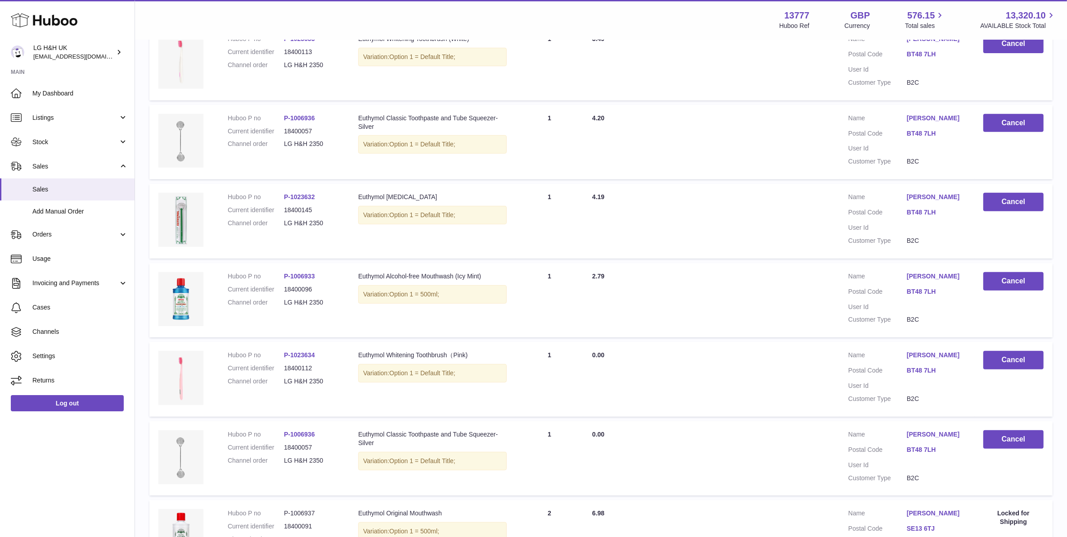
scroll to position [573, 0]
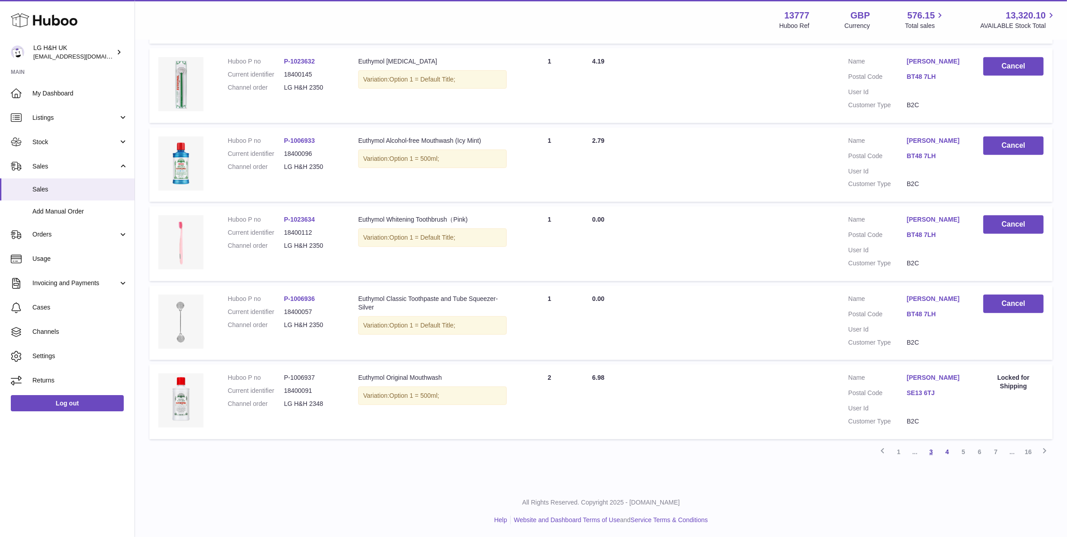
click at [932, 450] on link "3" at bounding box center [931, 451] width 16 height 16
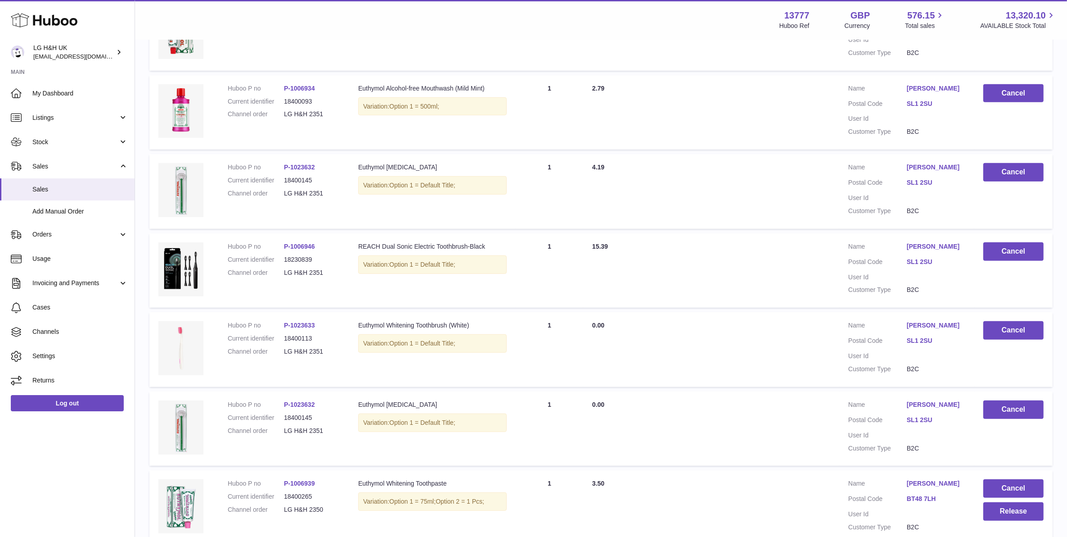
scroll to position [573, 0]
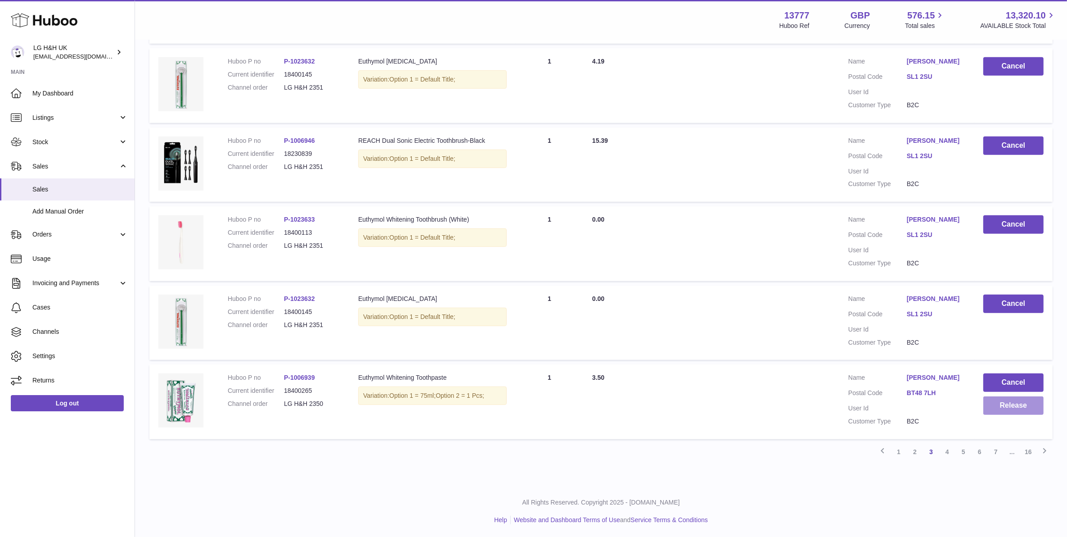
click at [999, 403] on button "Release" at bounding box center [1014, 405] width 60 height 18
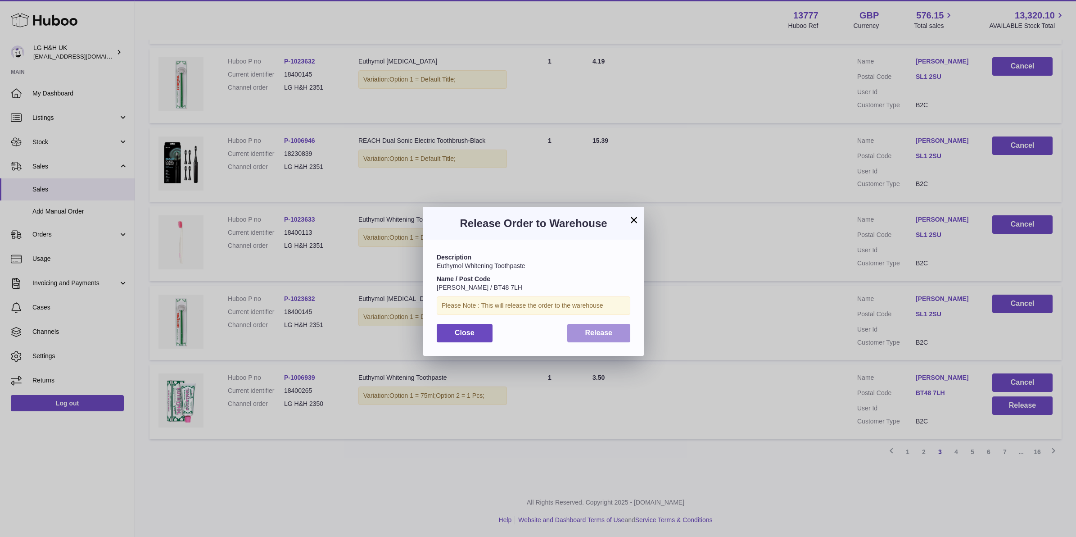
drag, startPoint x: 617, startPoint y: 332, endPoint x: 618, endPoint y: 328, distance: 4.6
click at [617, 331] on button "Release" at bounding box center [598, 333] width 63 height 18
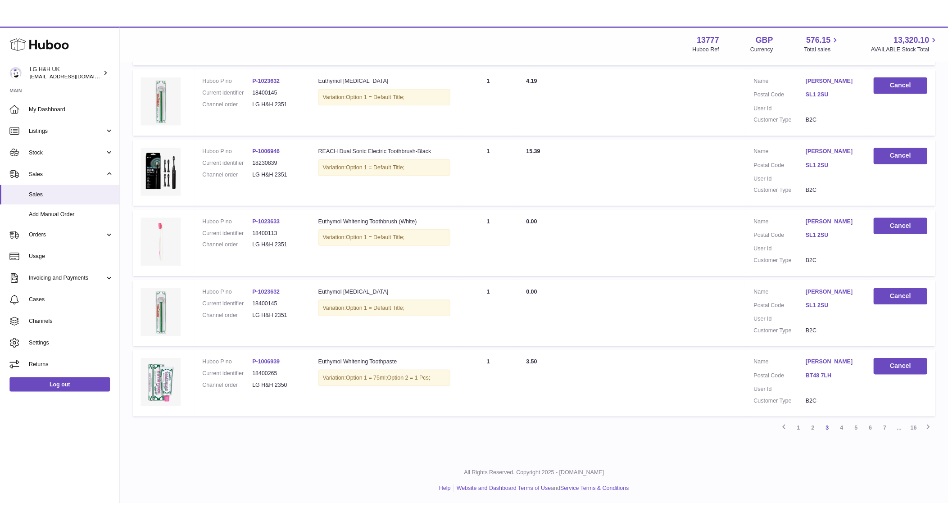
scroll to position [573, 0]
